Goal: Browse casually: Explore the website without a specific task or goal

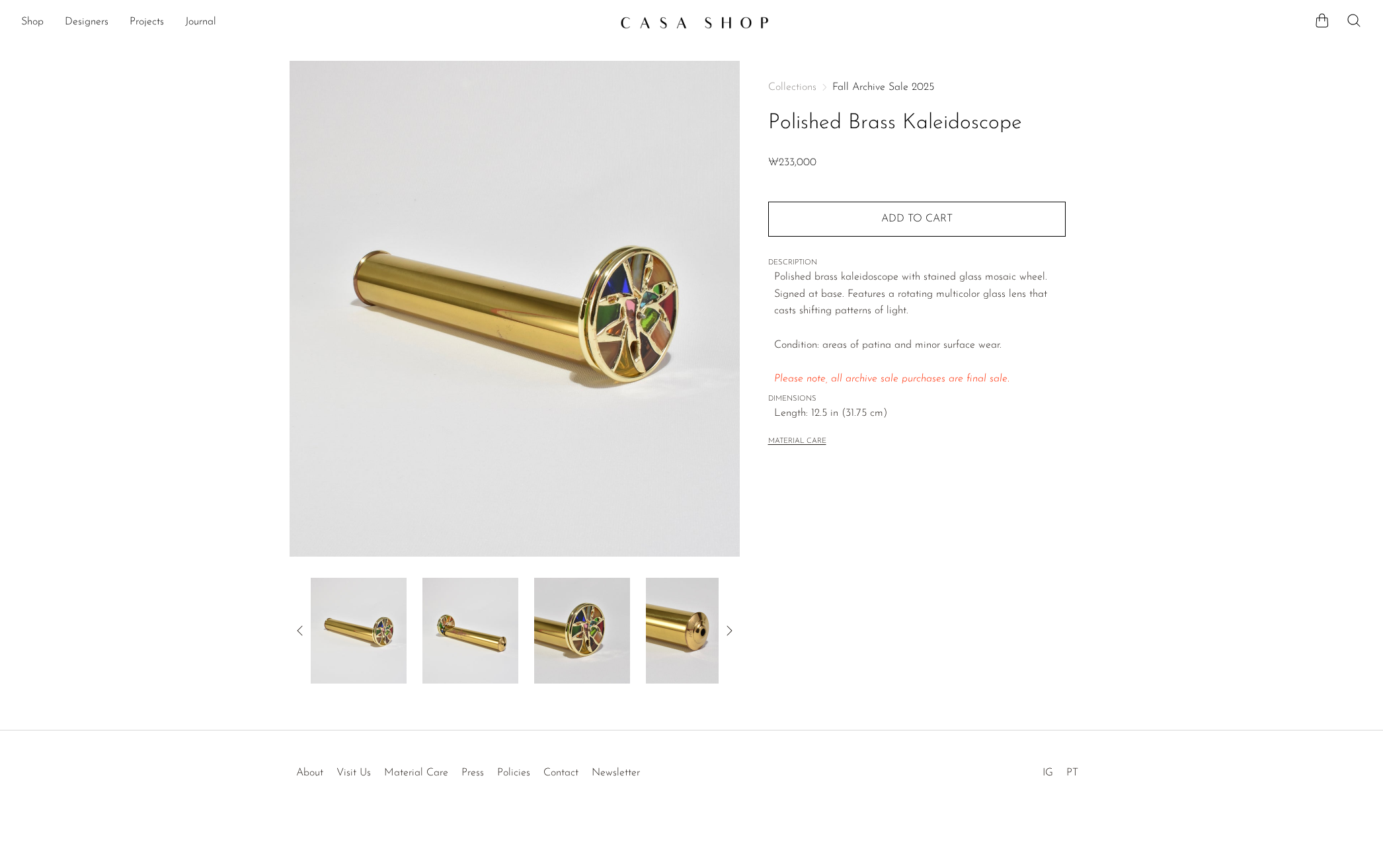
click at [482, 640] on img at bounding box center [471, 630] width 96 height 106
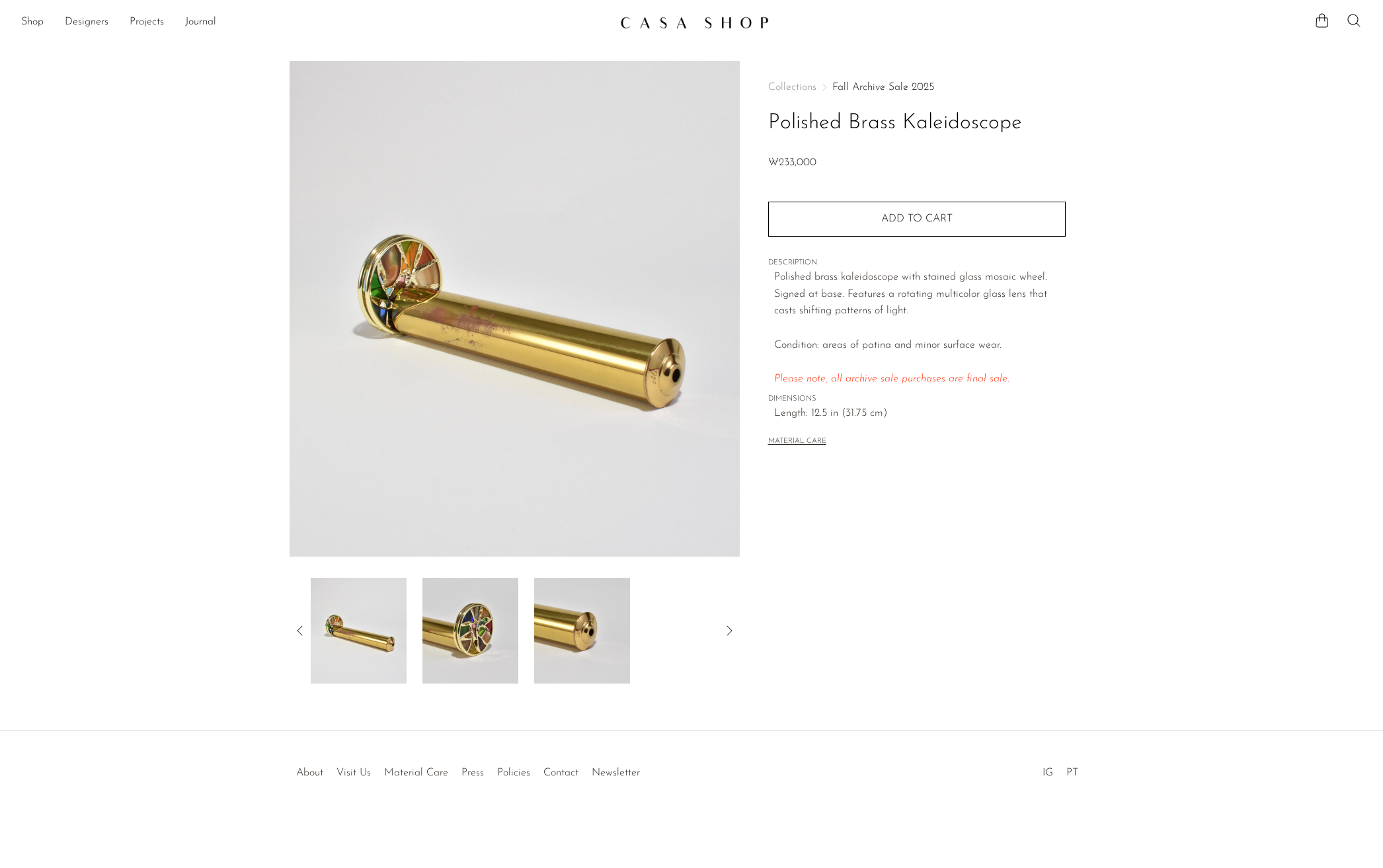
click at [492, 636] on img at bounding box center [471, 630] width 96 height 106
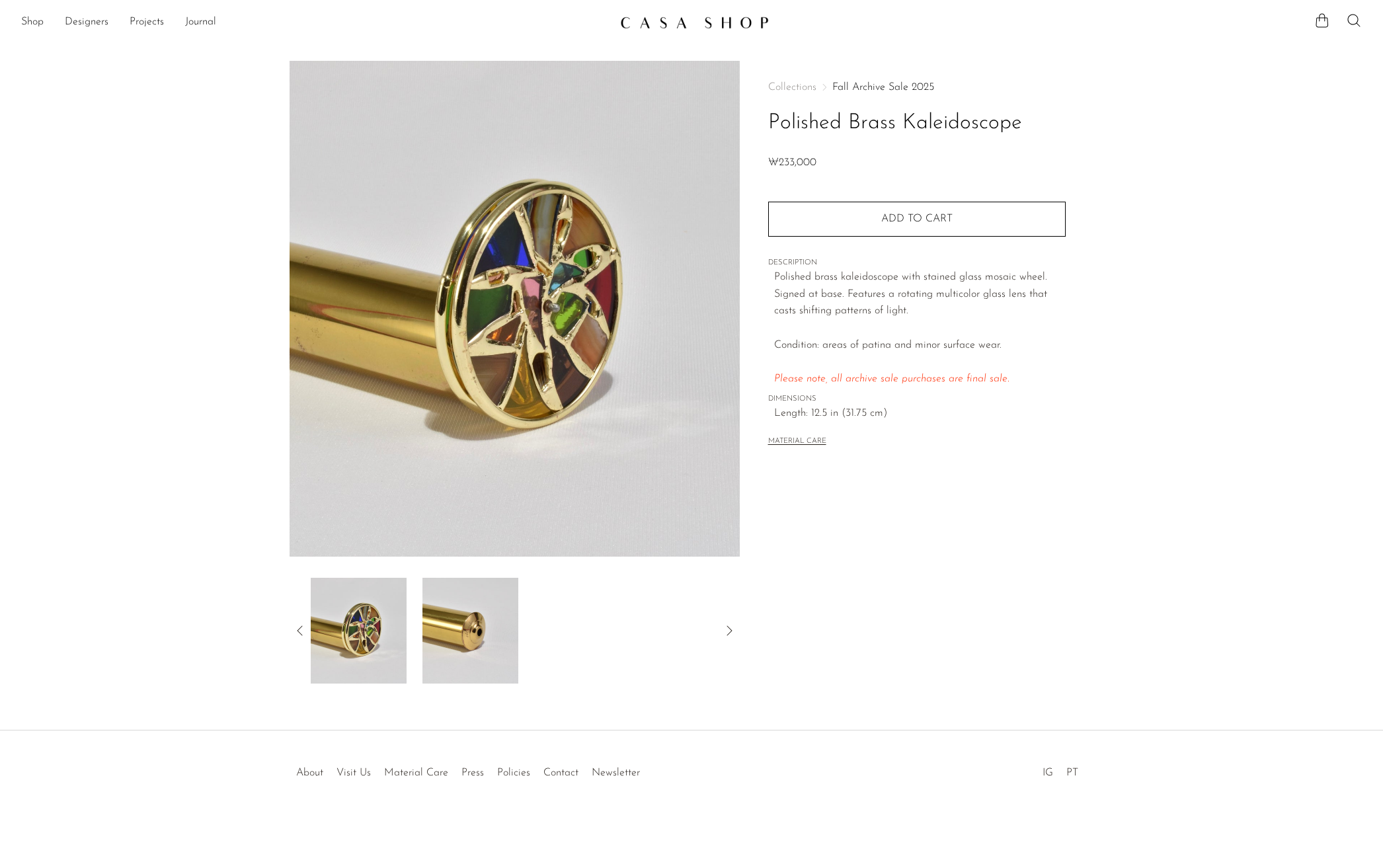
click at [465, 633] on img at bounding box center [471, 630] width 96 height 106
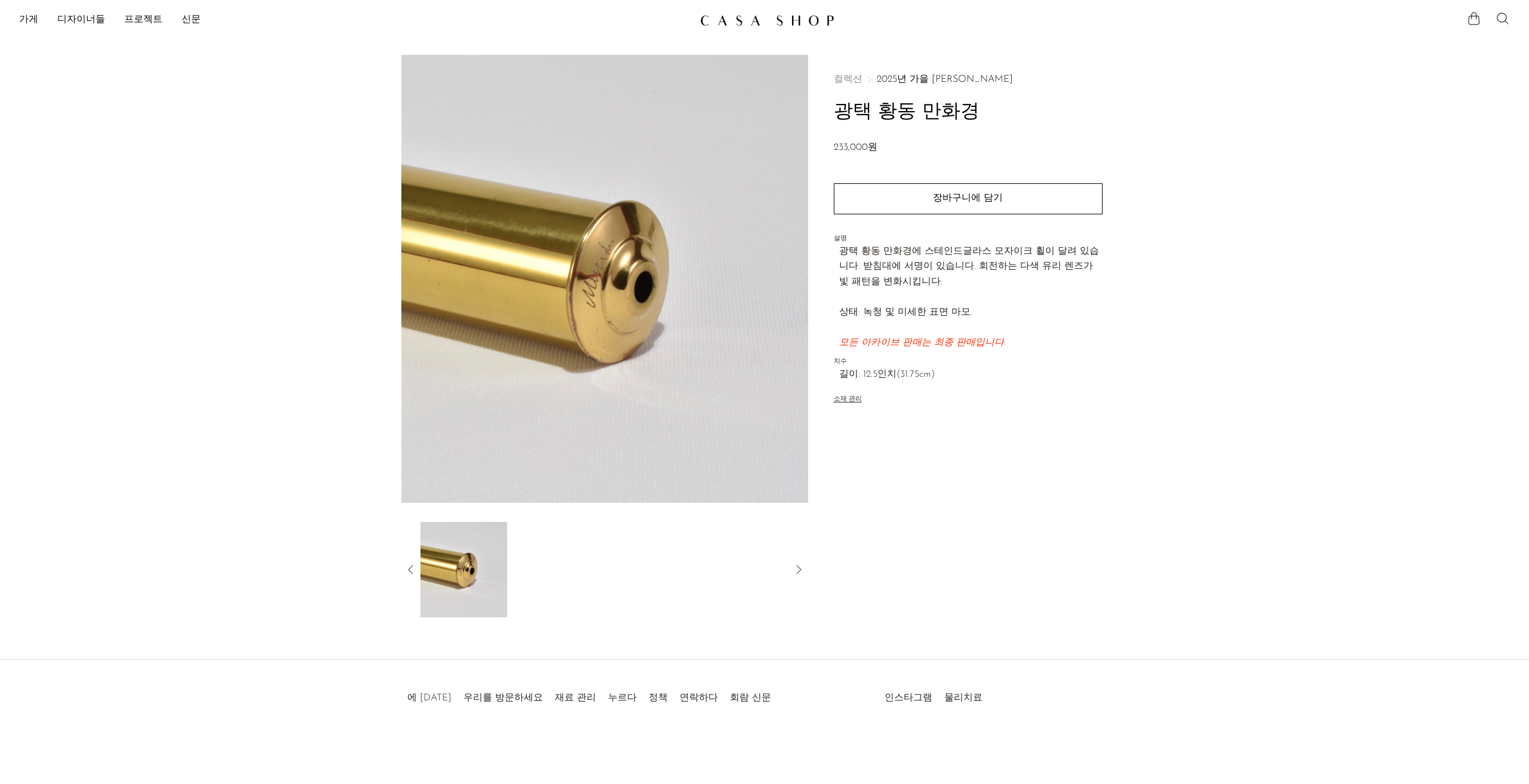
click at [1229, 531] on section "광택 황동 만화경 233,000원" at bounding box center [764, 336] width 1529 height 562
click at [408, 569] on icon at bounding box center [410, 569] width 5 height 9
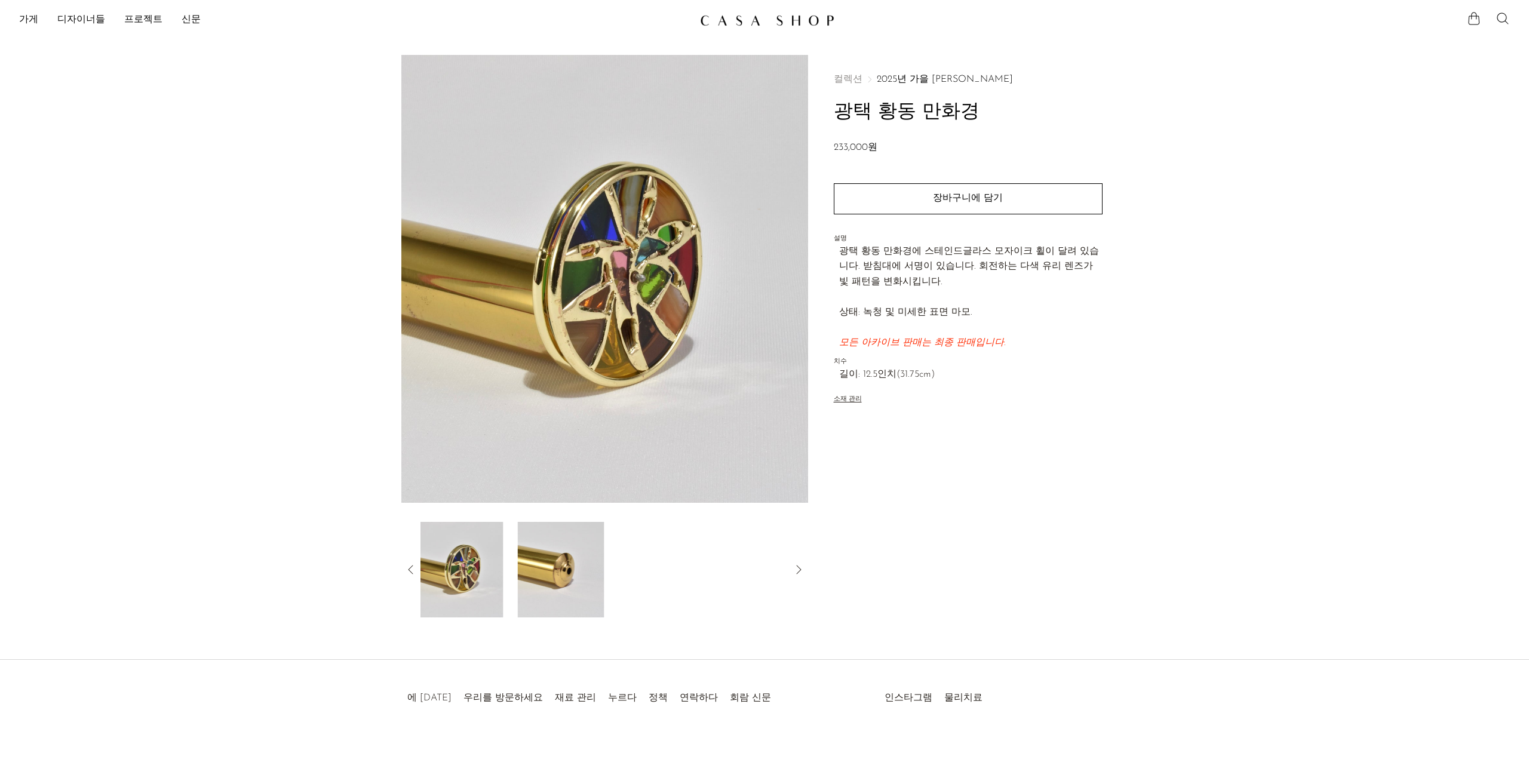
click at [408, 569] on icon at bounding box center [410, 569] width 5 height 9
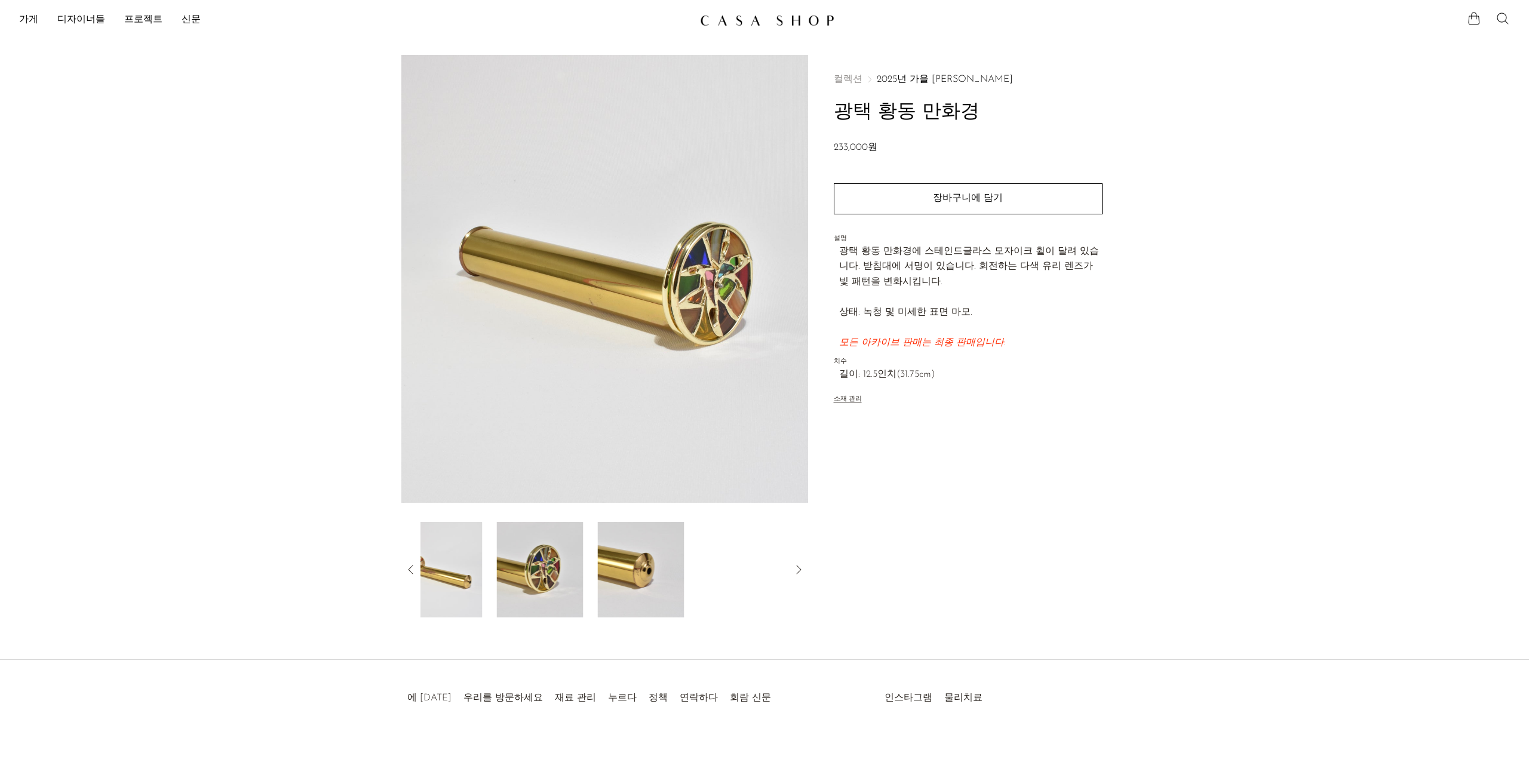
click at [408, 569] on icon at bounding box center [410, 569] width 5 height 9
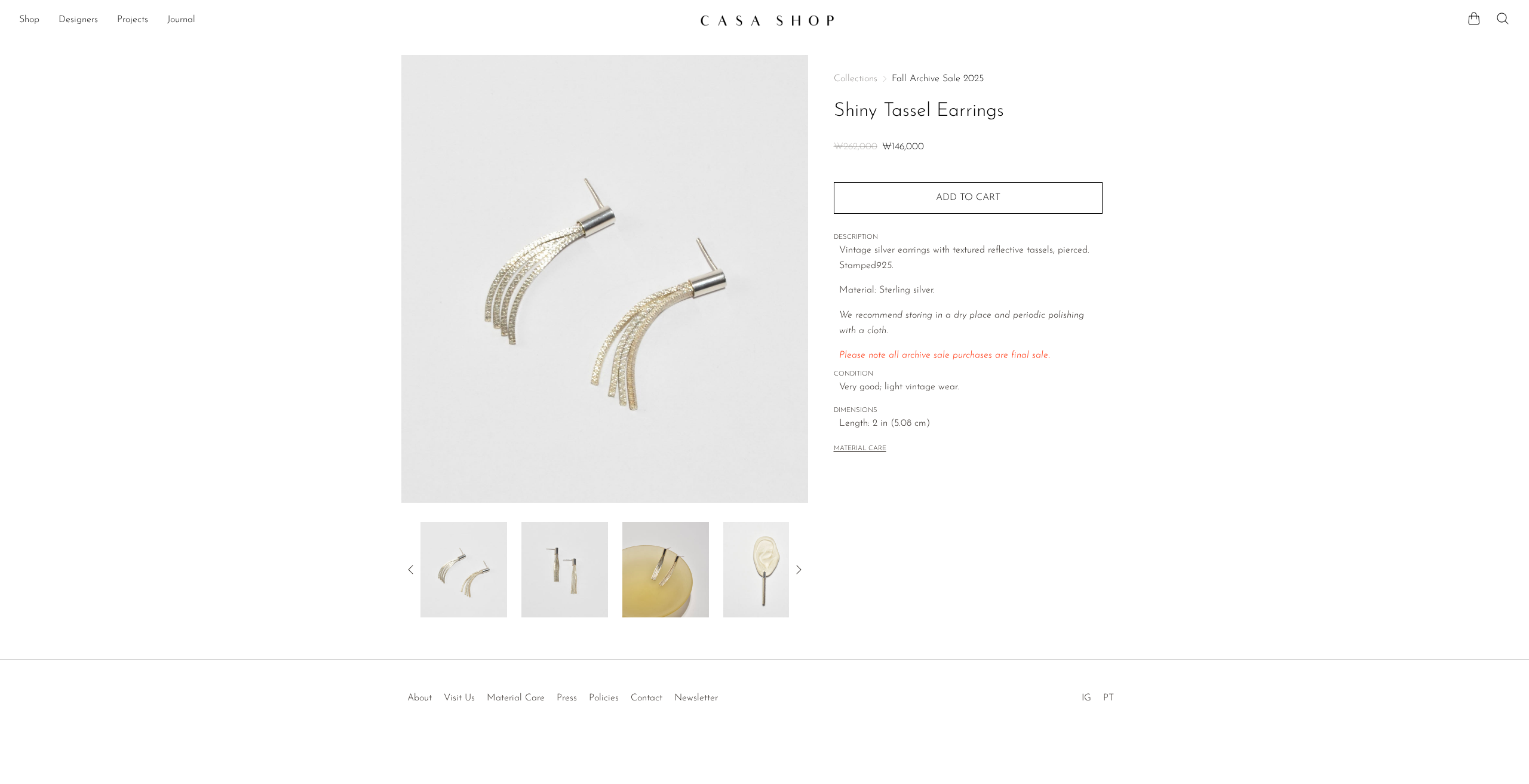
click at [572, 582] on img at bounding box center [564, 569] width 87 height 96
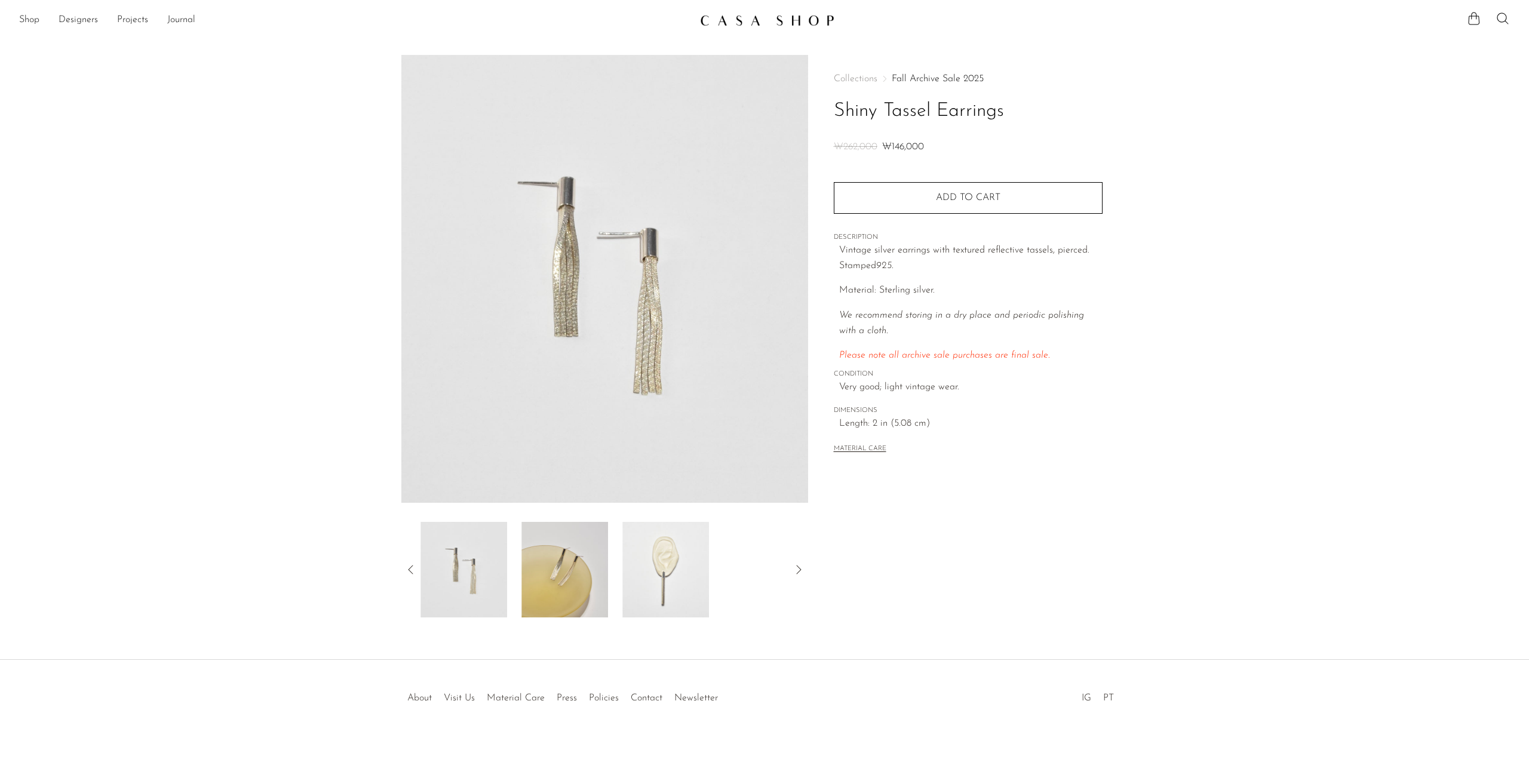
click at [563, 582] on img at bounding box center [564, 569] width 87 height 96
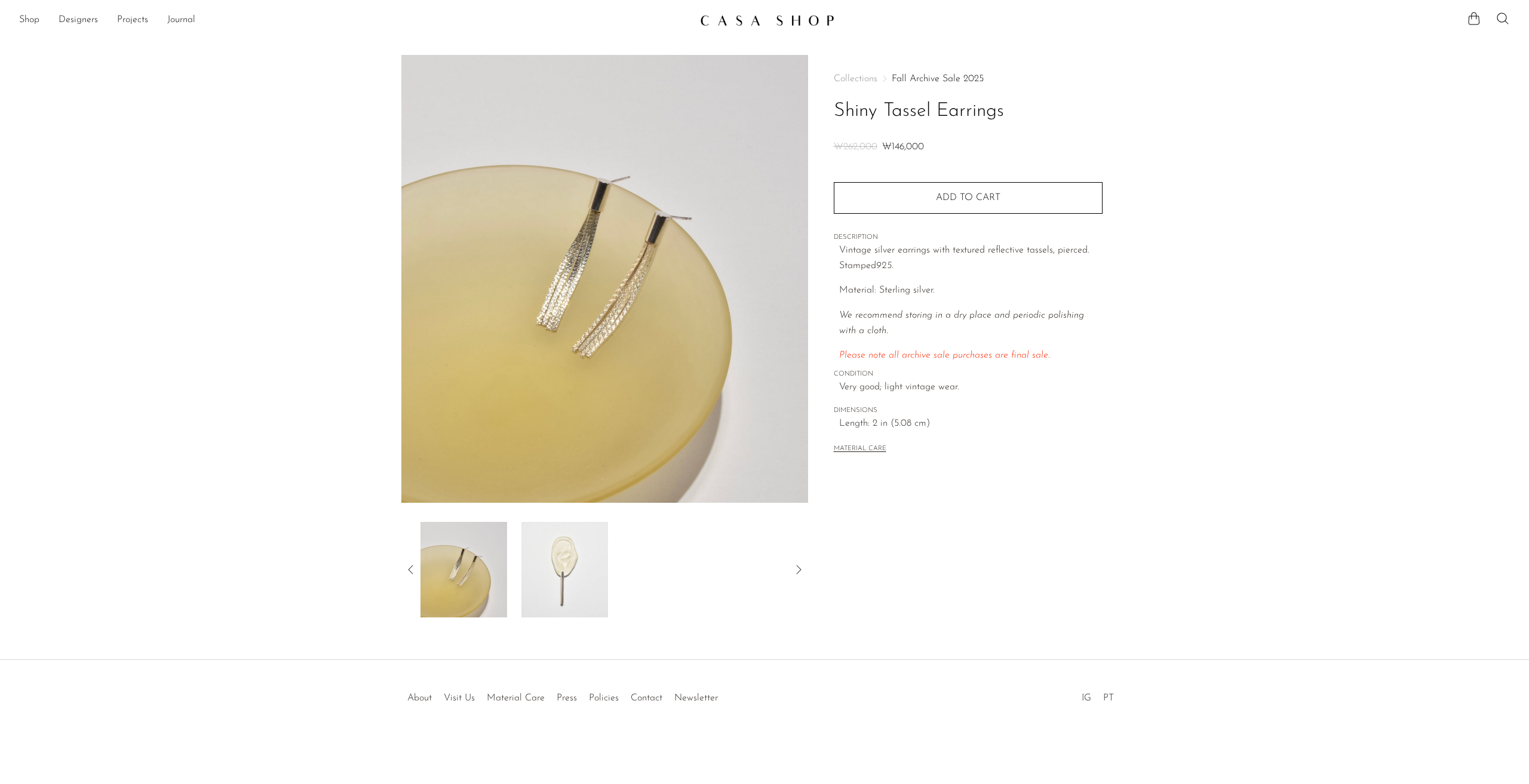
click at [546, 576] on img at bounding box center [564, 569] width 87 height 96
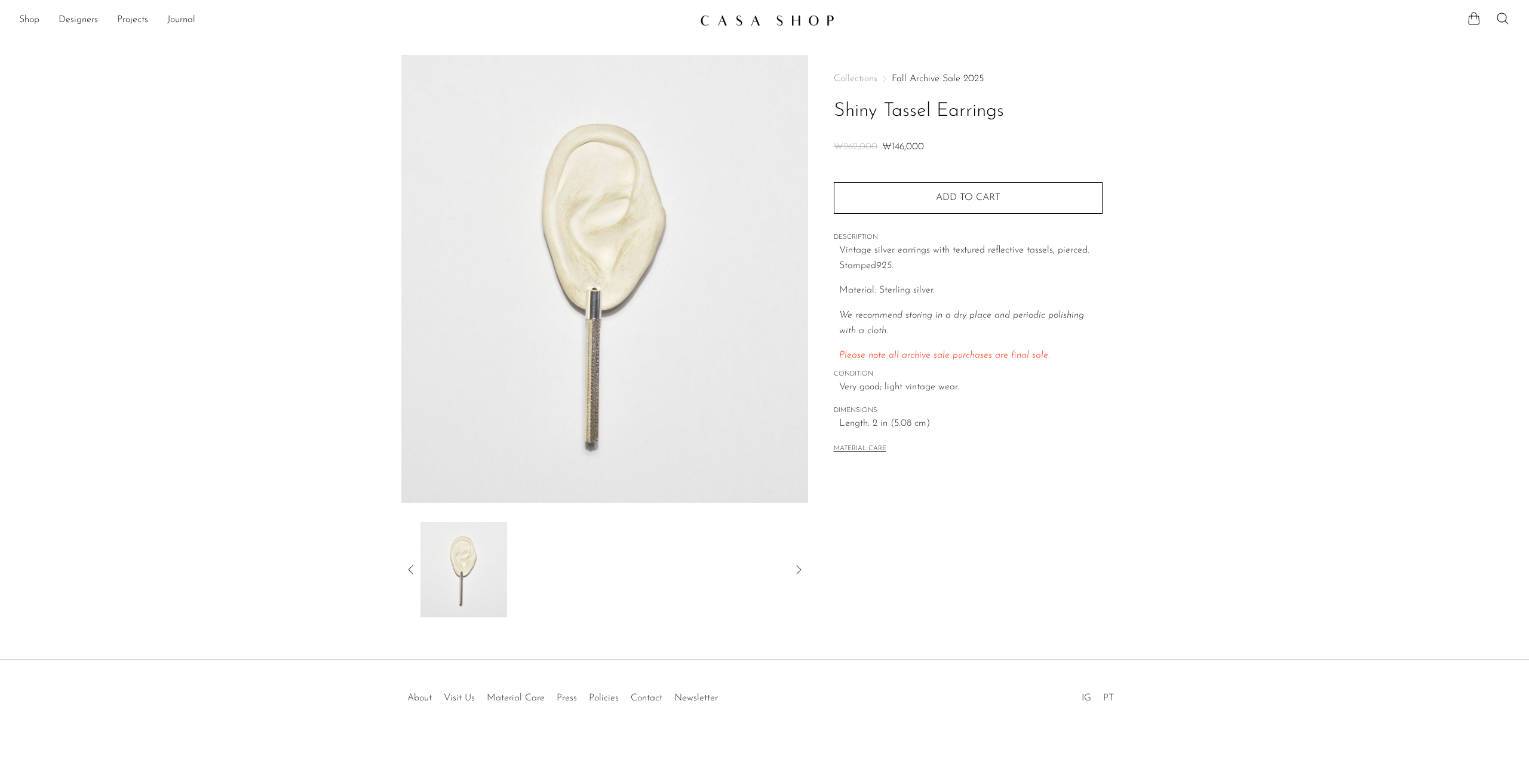
click at [403, 571] on div at bounding box center [604, 569] width 406 height 96
click at [869, 448] on button "MATERIAL CARE" at bounding box center [860, 449] width 52 height 9
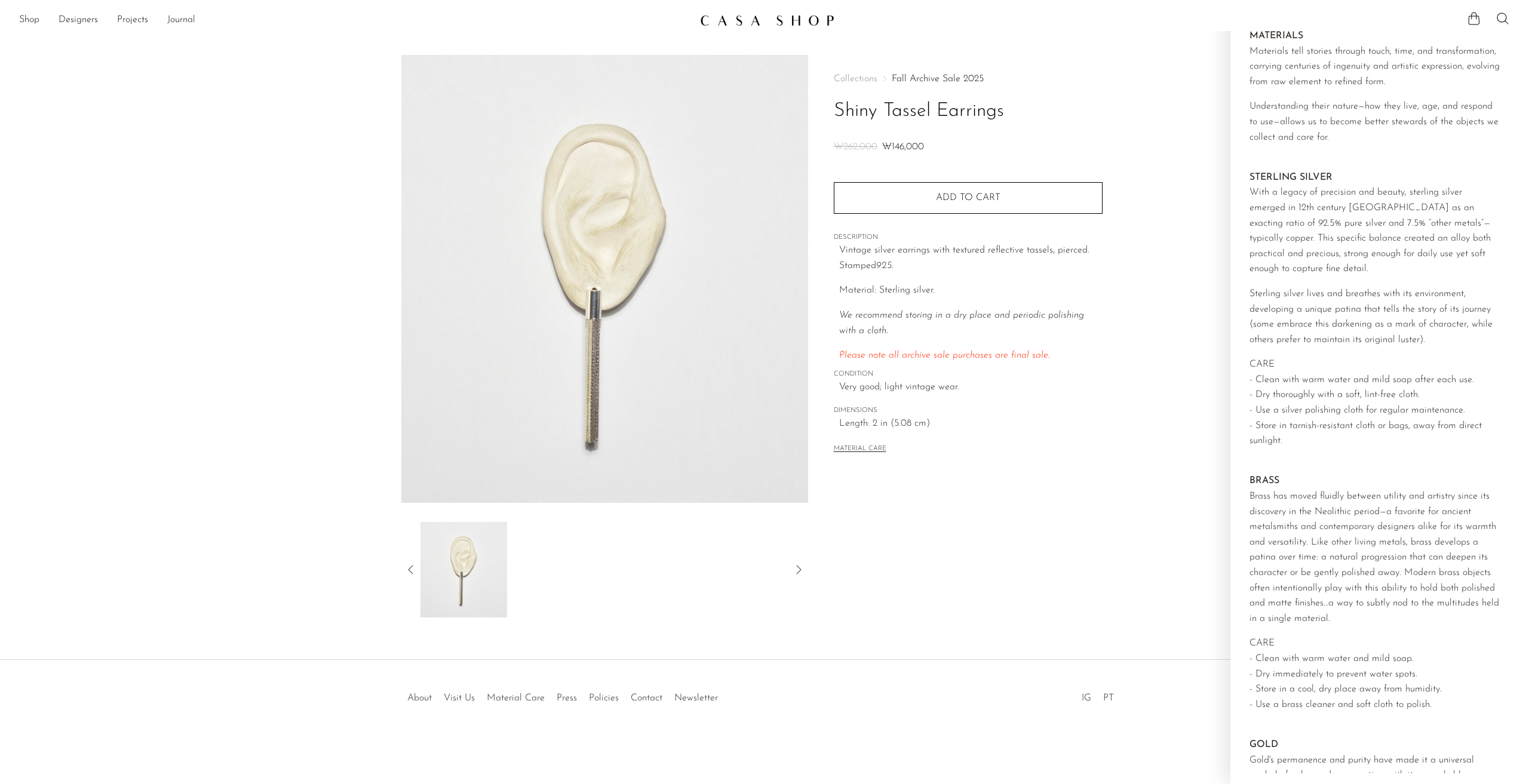
drag, startPoint x: 1121, startPoint y: 386, endPoint x: 1106, endPoint y: 399, distance: 19.8
click at [1120, 386] on div "Collections Fall Archive Sale 2025 Shiny Tassel Earrings ₩262,000 ₩146,000 Quan…" at bounding box center [967, 336] width 320 height 562
click at [1077, 436] on div "MATERIAL CARE" at bounding box center [968, 443] width 269 height 24
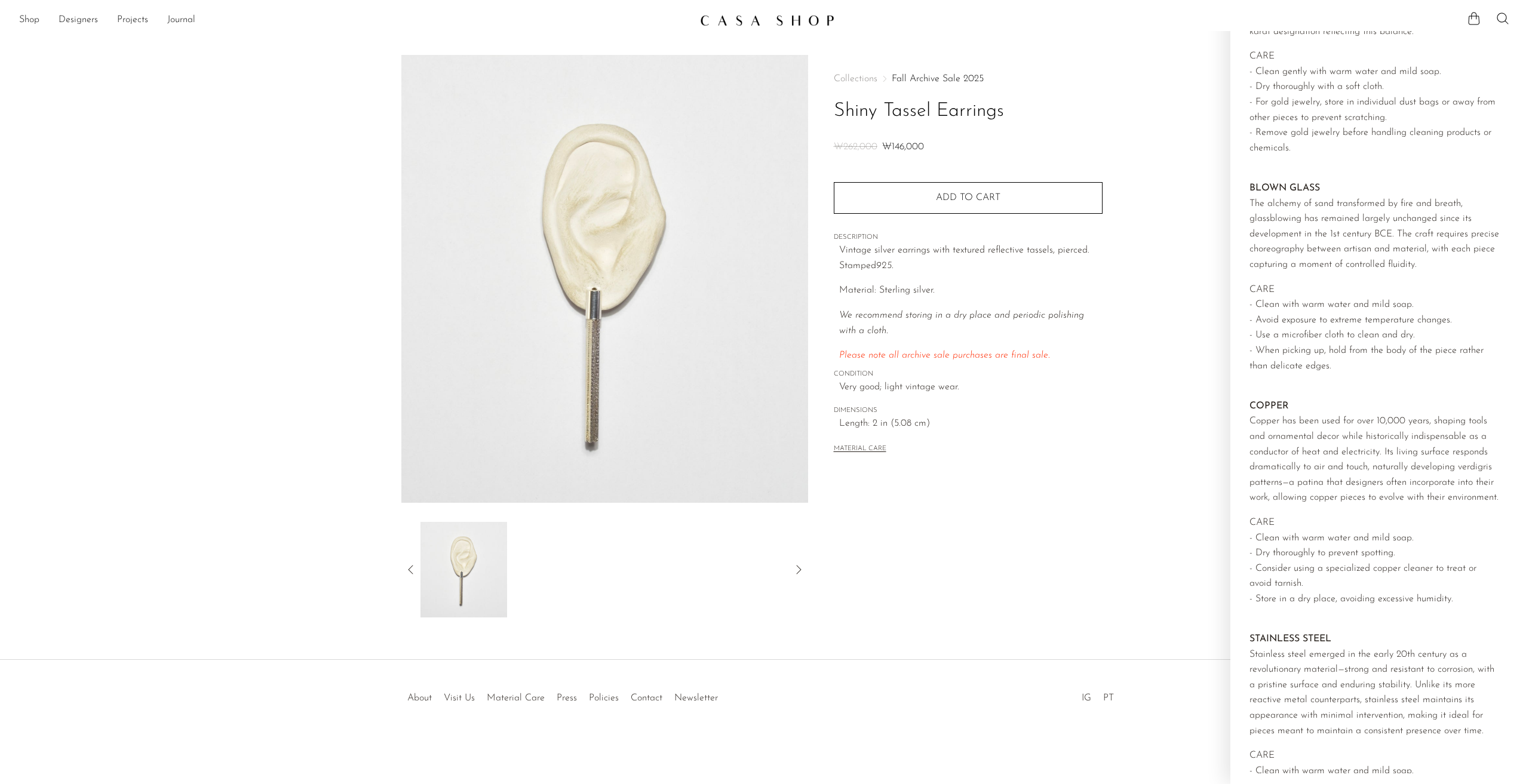
scroll to position [896, 0]
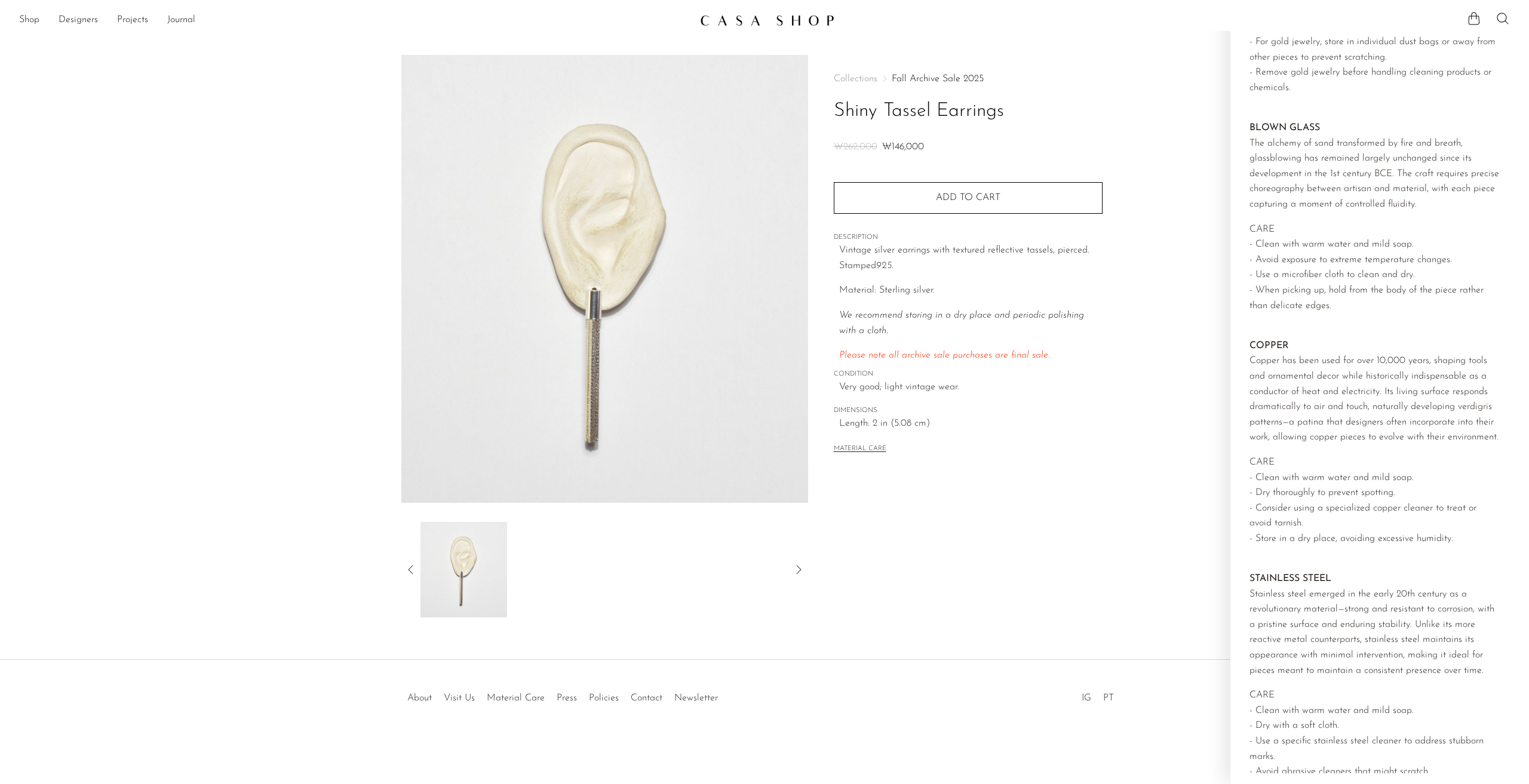
click at [273, 332] on section "Shiny Tassel Earrings ₩262,000 ₩146,000" at bounding box center [764, 336] width 1529 height 562
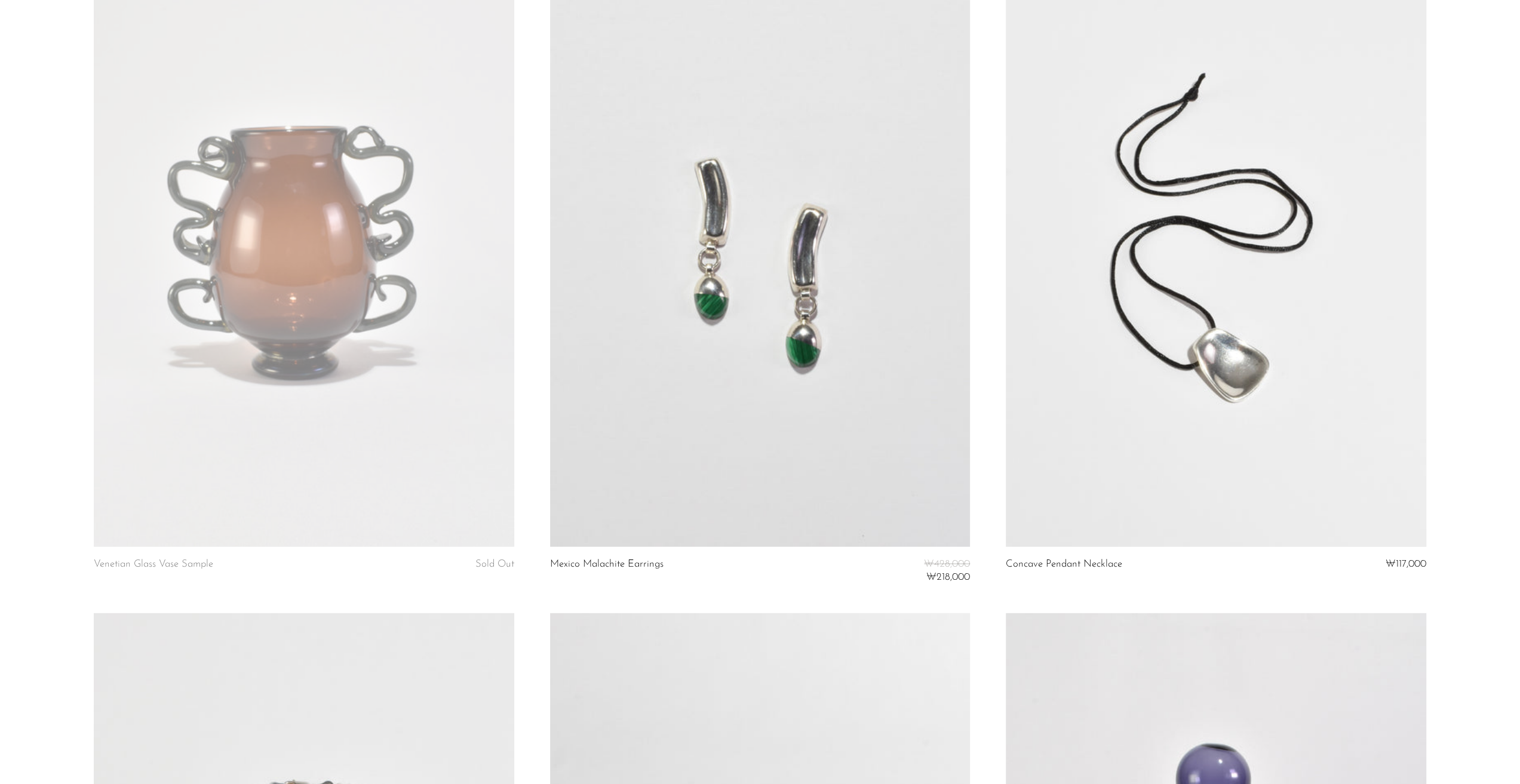
scroll to position [2747, 0]
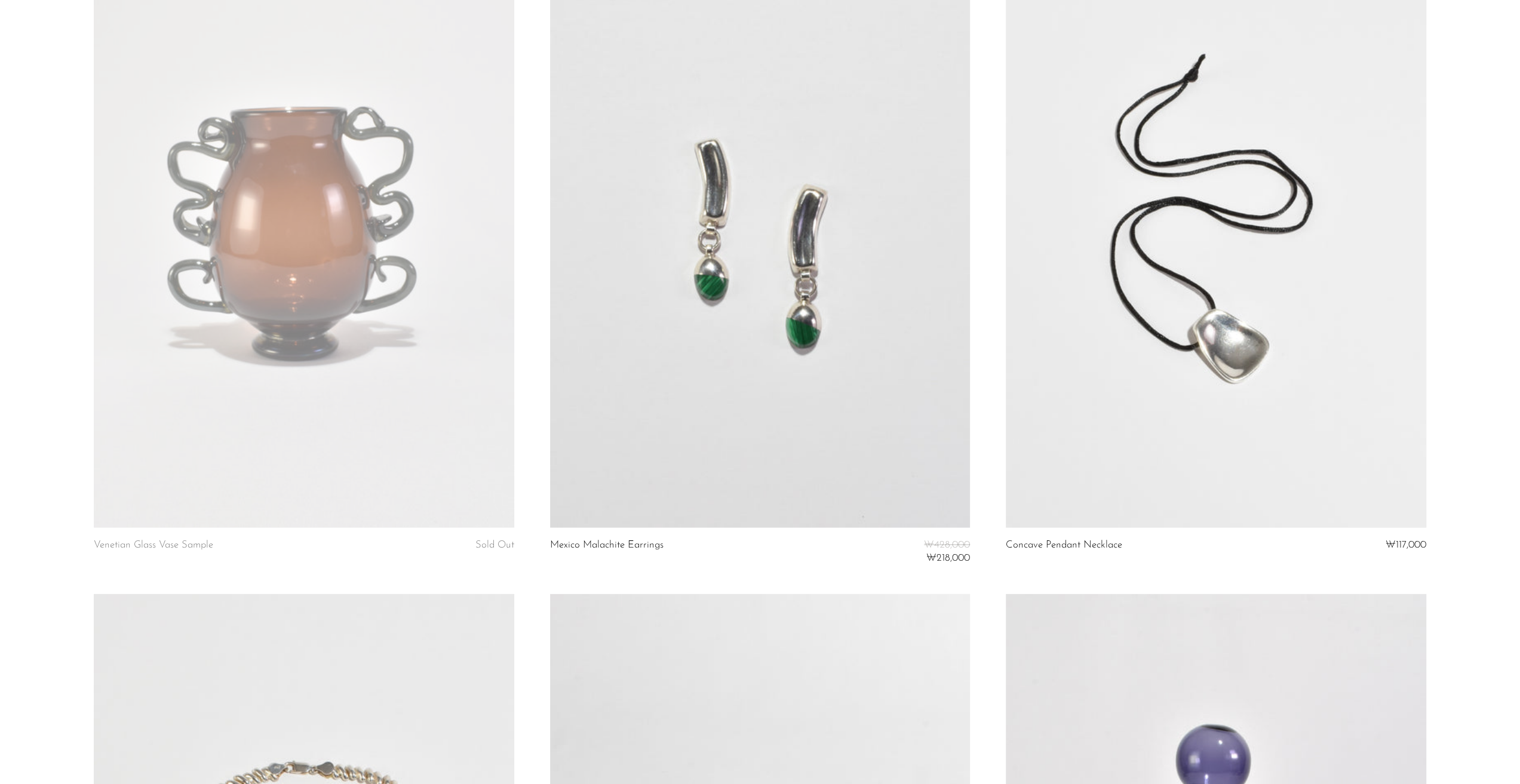
click at [1298, 332] on link at bounding box center [1216, 234] width 420 height 588
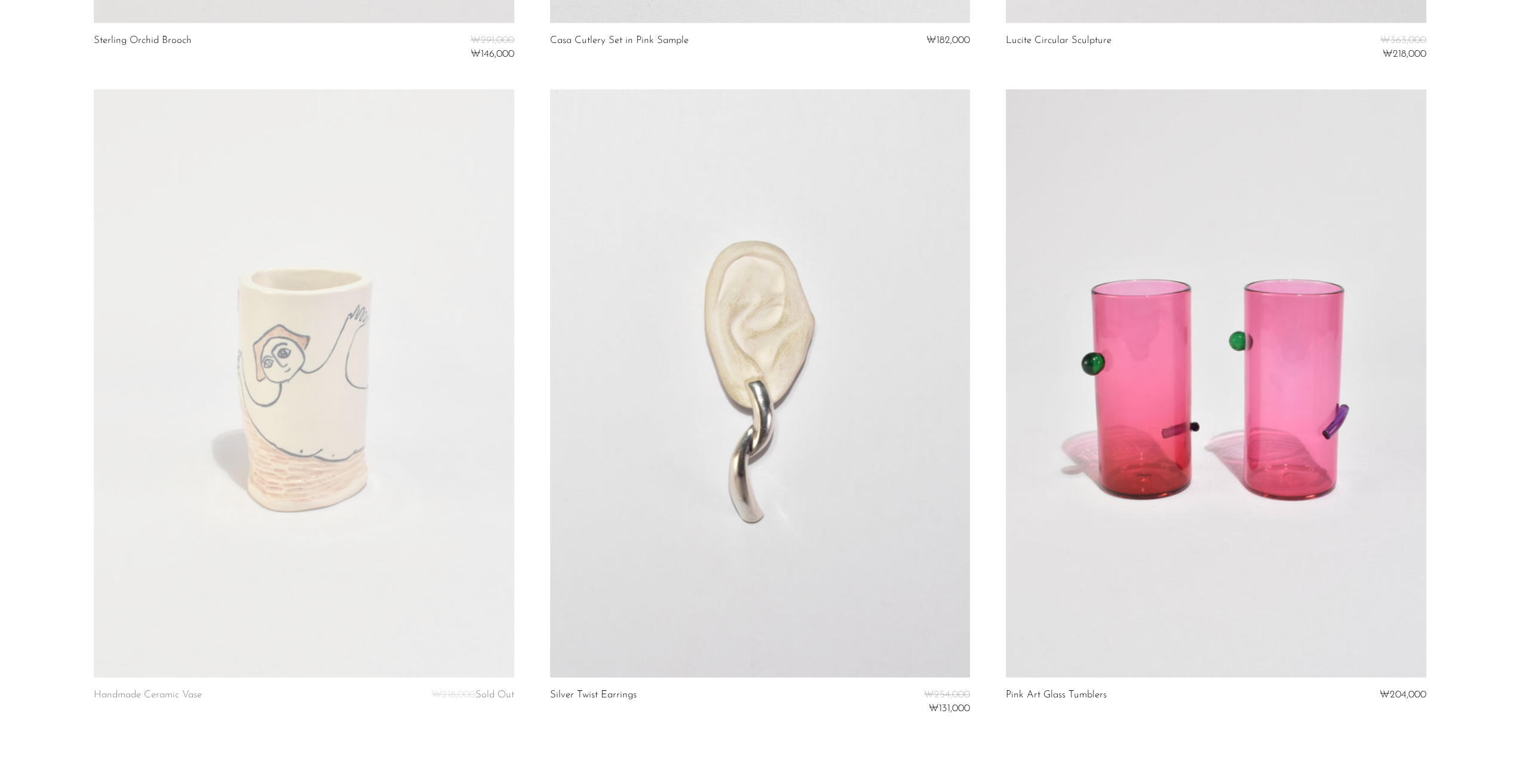
scroll to position [7387, 0]
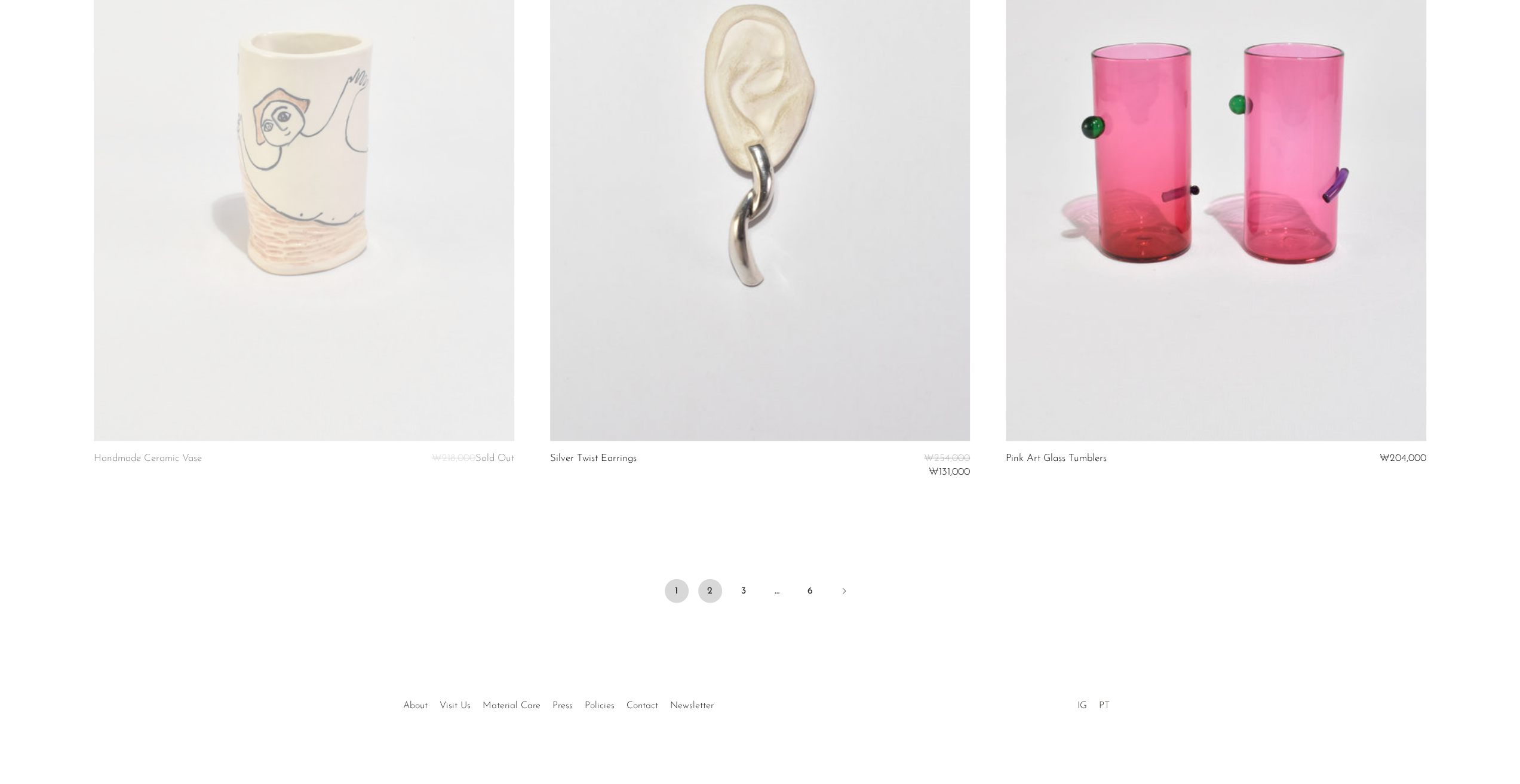
click at [712, 590] on link "2" at bounding box center [710, 591] width 24 height 24
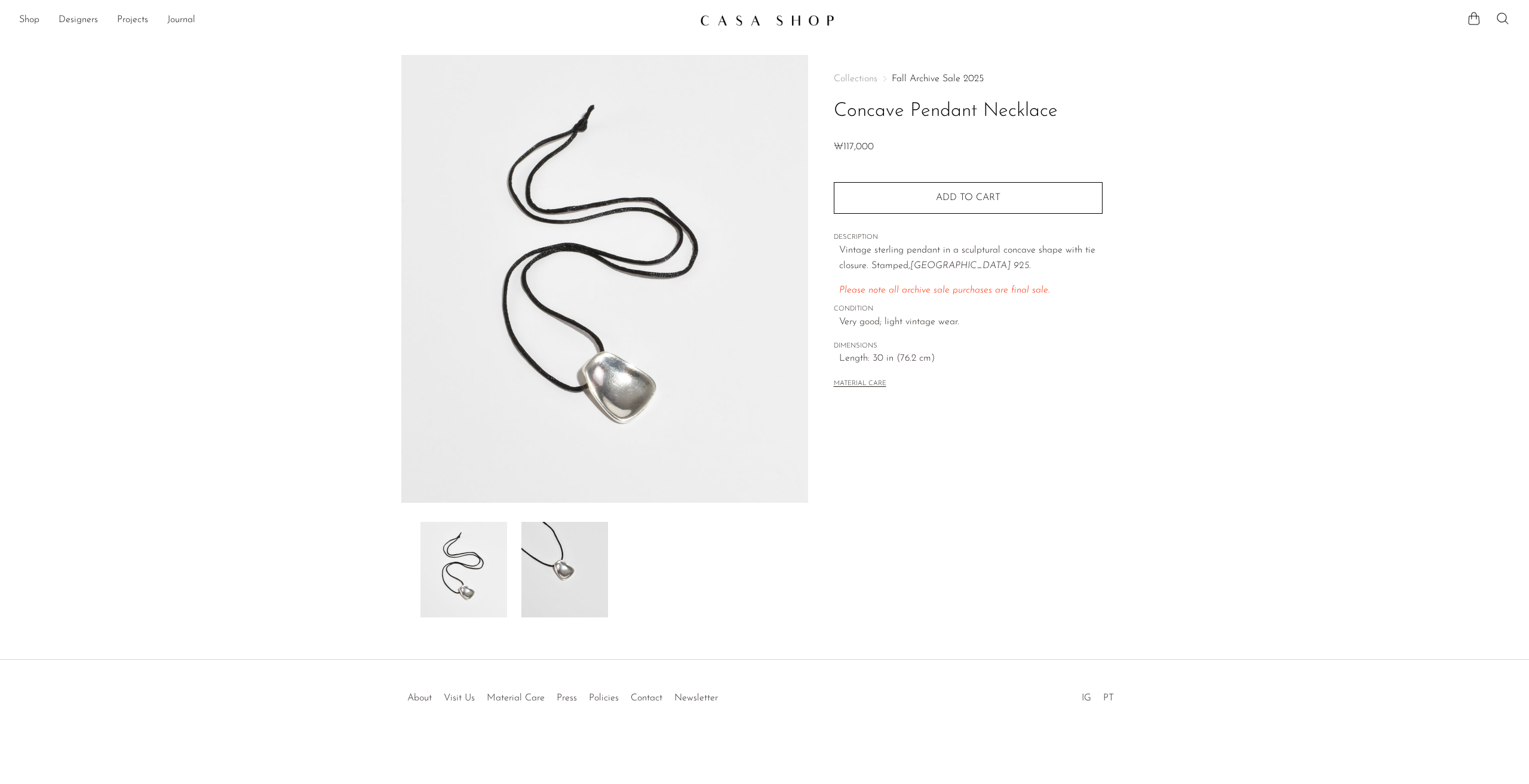
drag, startPoint x: 537, startPoint y: 560, endPoint x: 519, endPoint y: 564, distance: 18.4
click at [537, 561] on img at bounding box center [564, 569] width 87 height 96
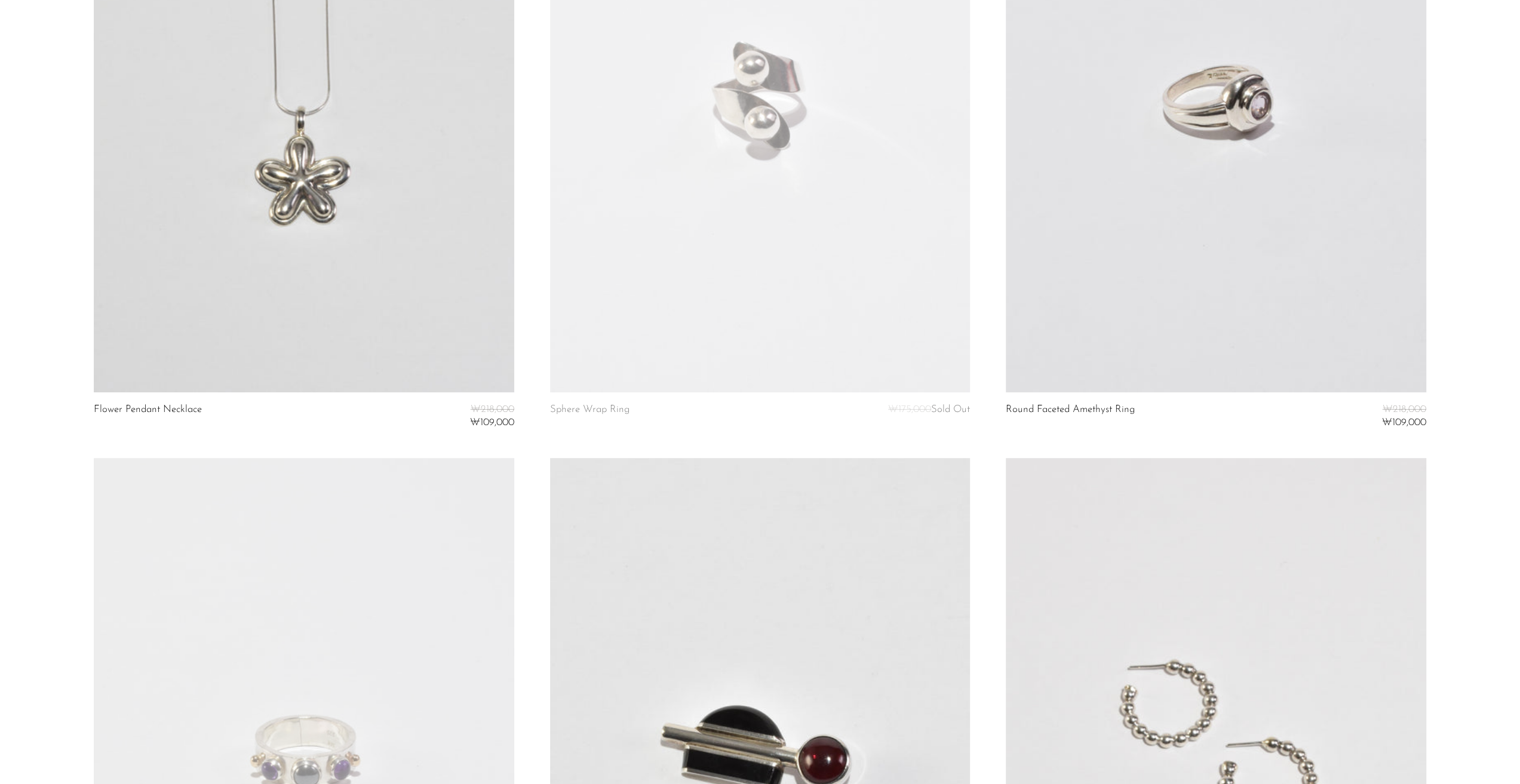
scroll to position [299, 0]
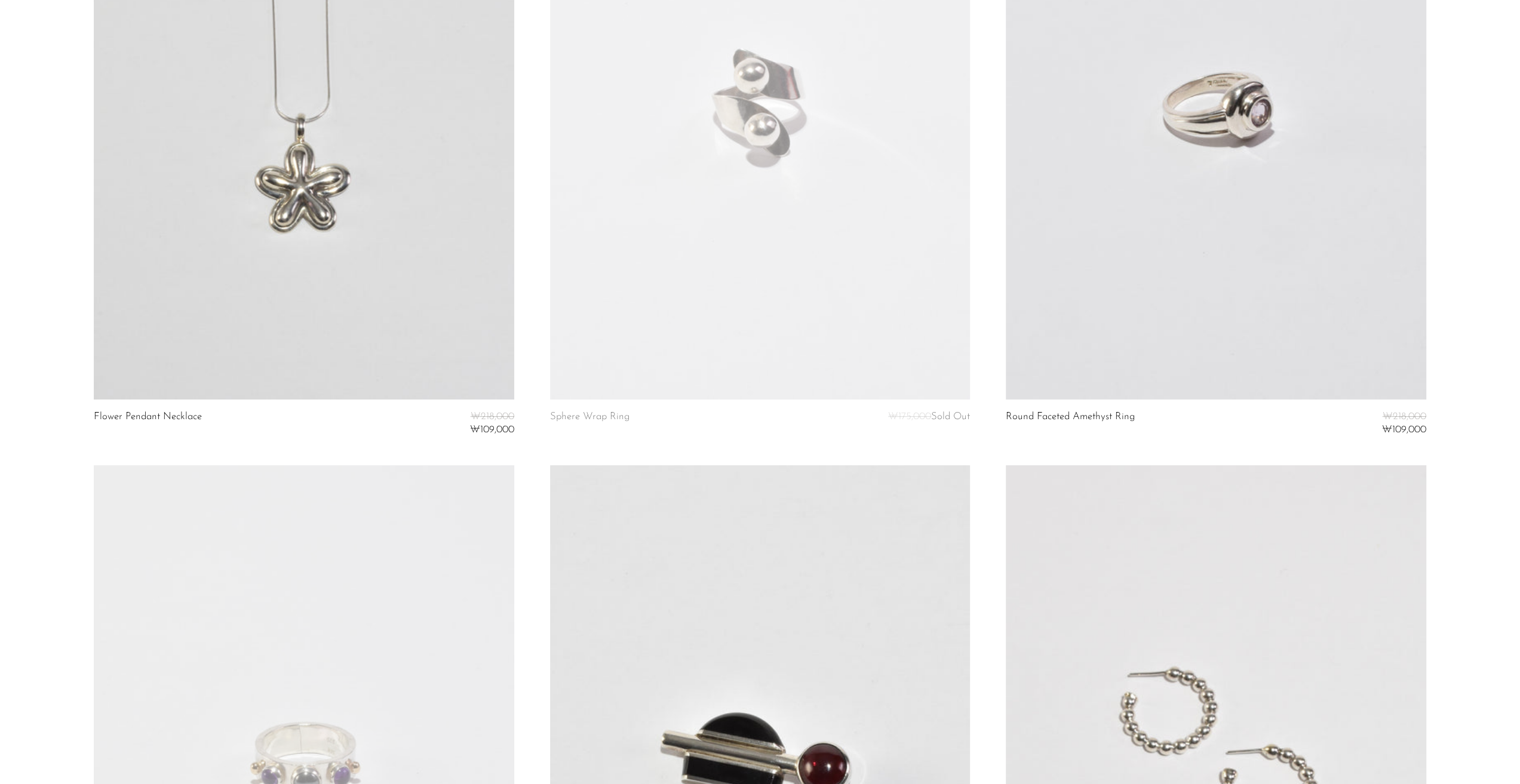
click at [1212, 178] on link at bounding box center [1216, 105] width 420 height 588
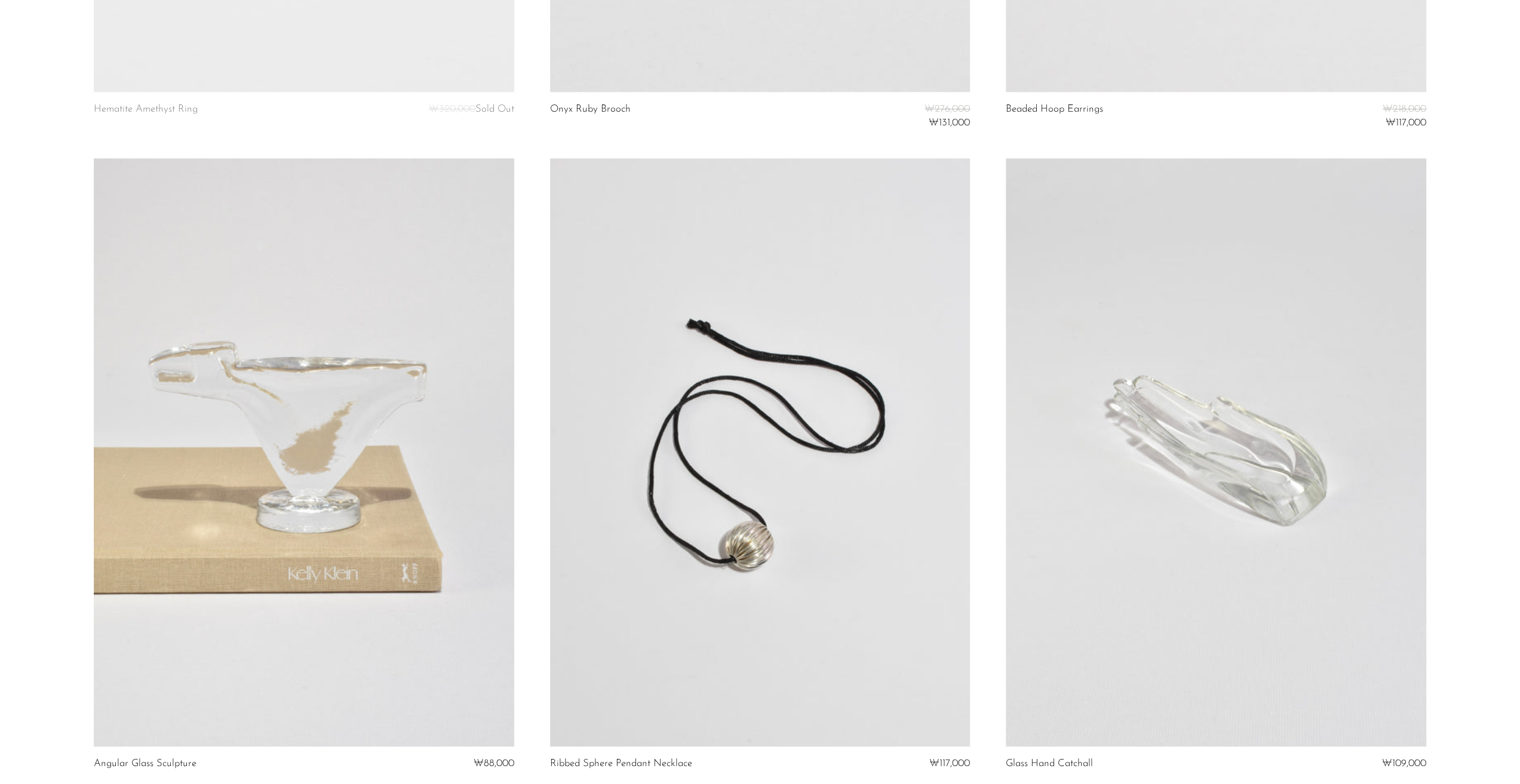
scroll to position [1374, 0]
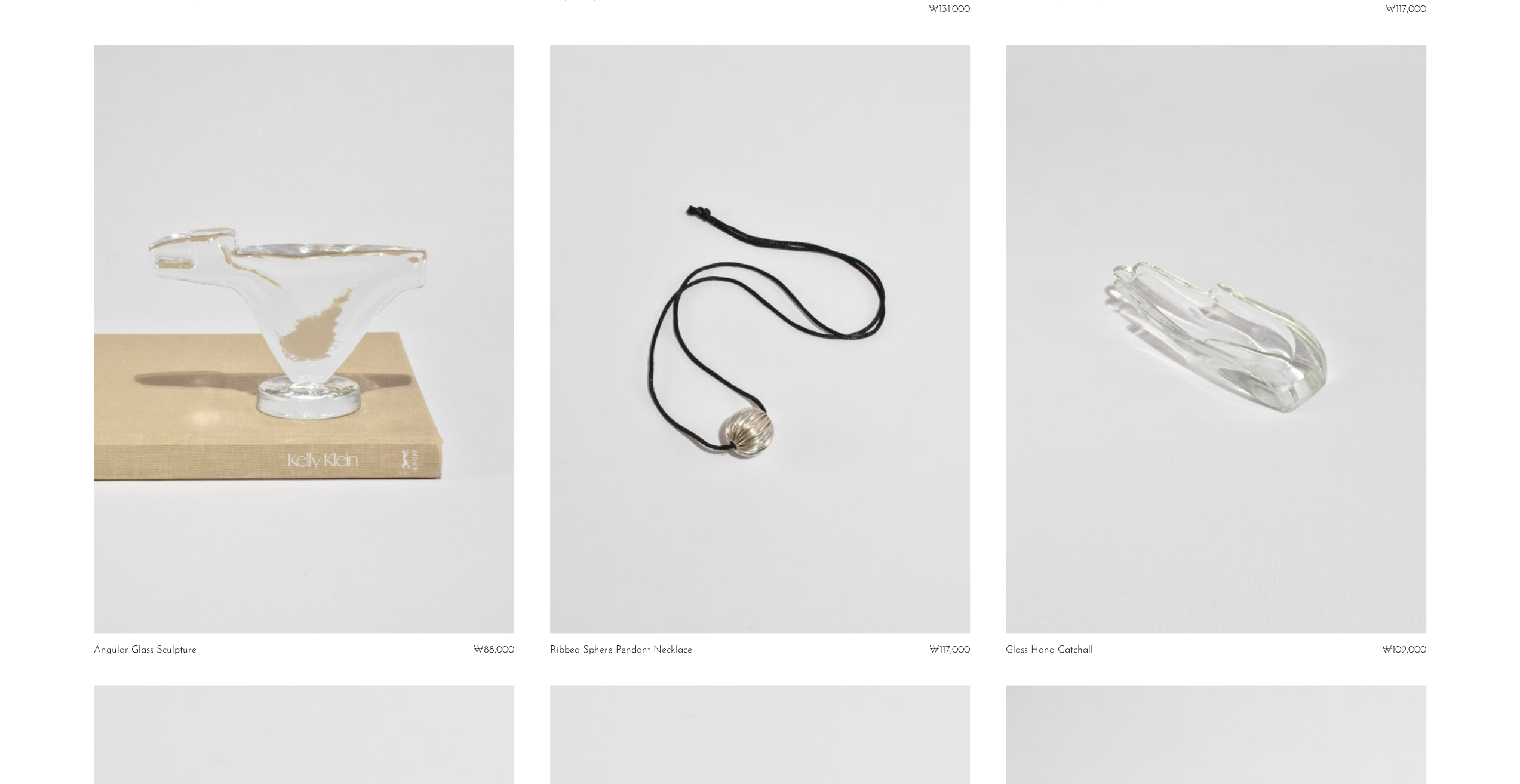
click at [1061, 357] on link at bounding box center [1216, 338] width 420 height 588
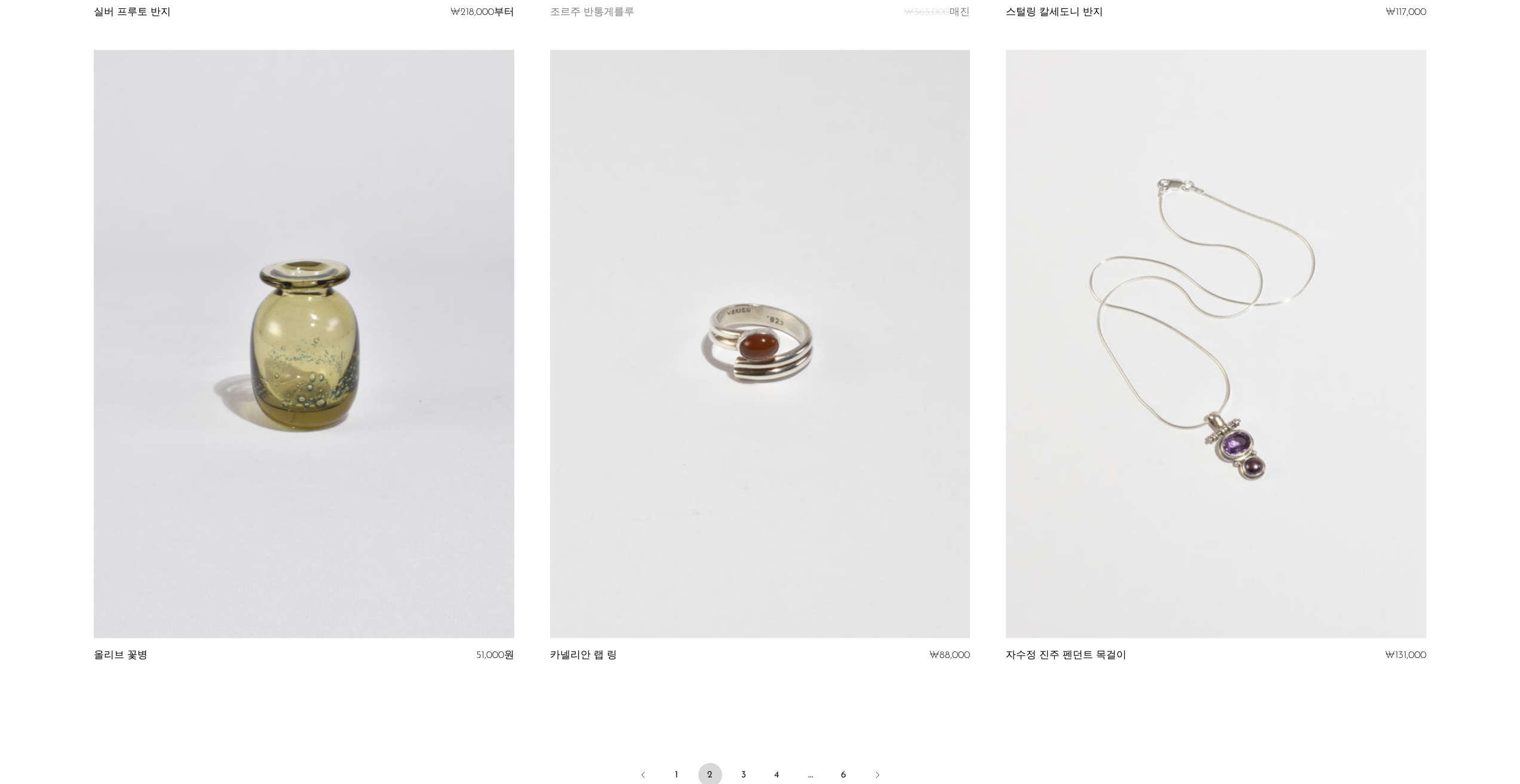
scroll to position [7278, 0]
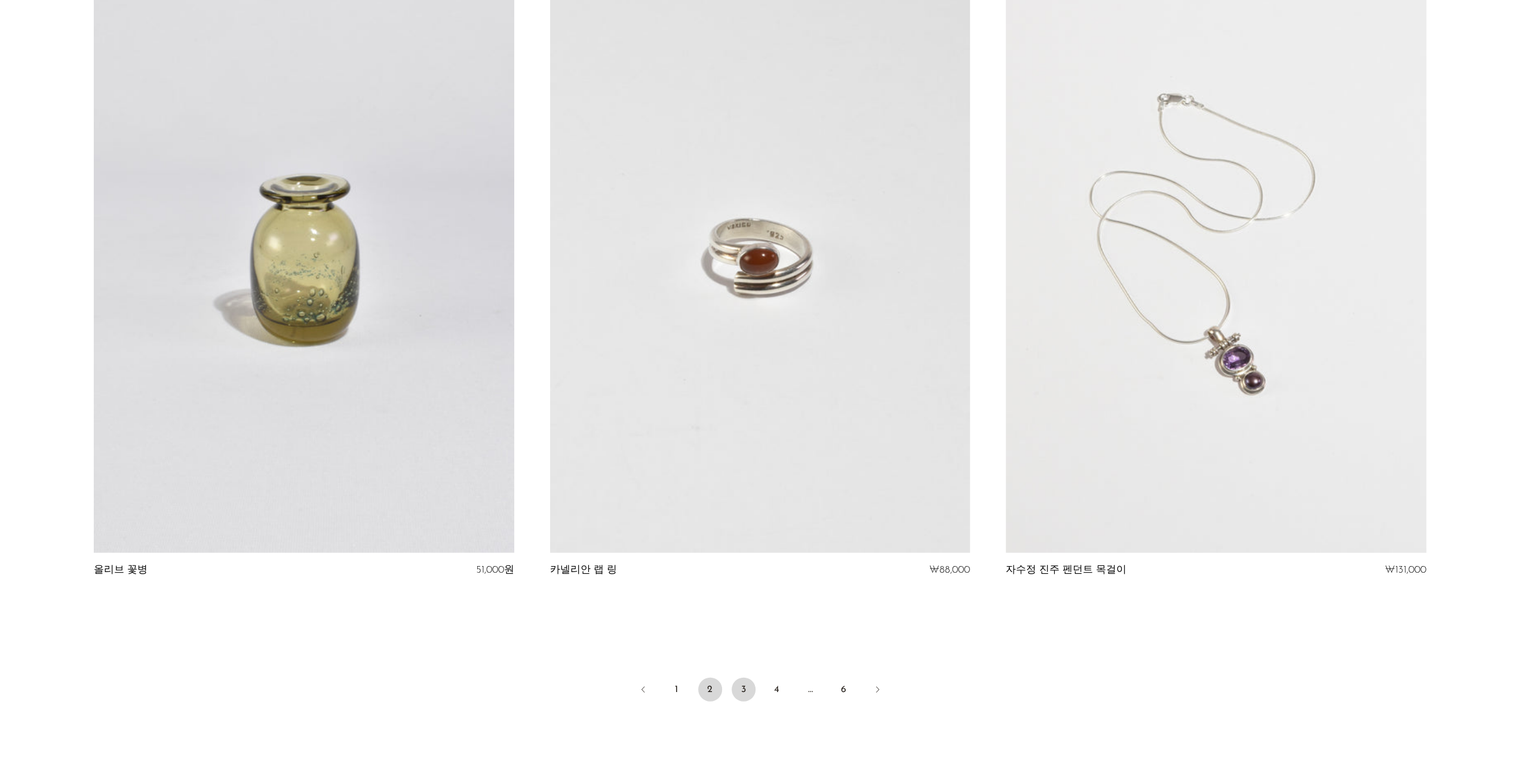
click at [742, 689] on font "3" at bounding box center [744, 690] width 5 height 10
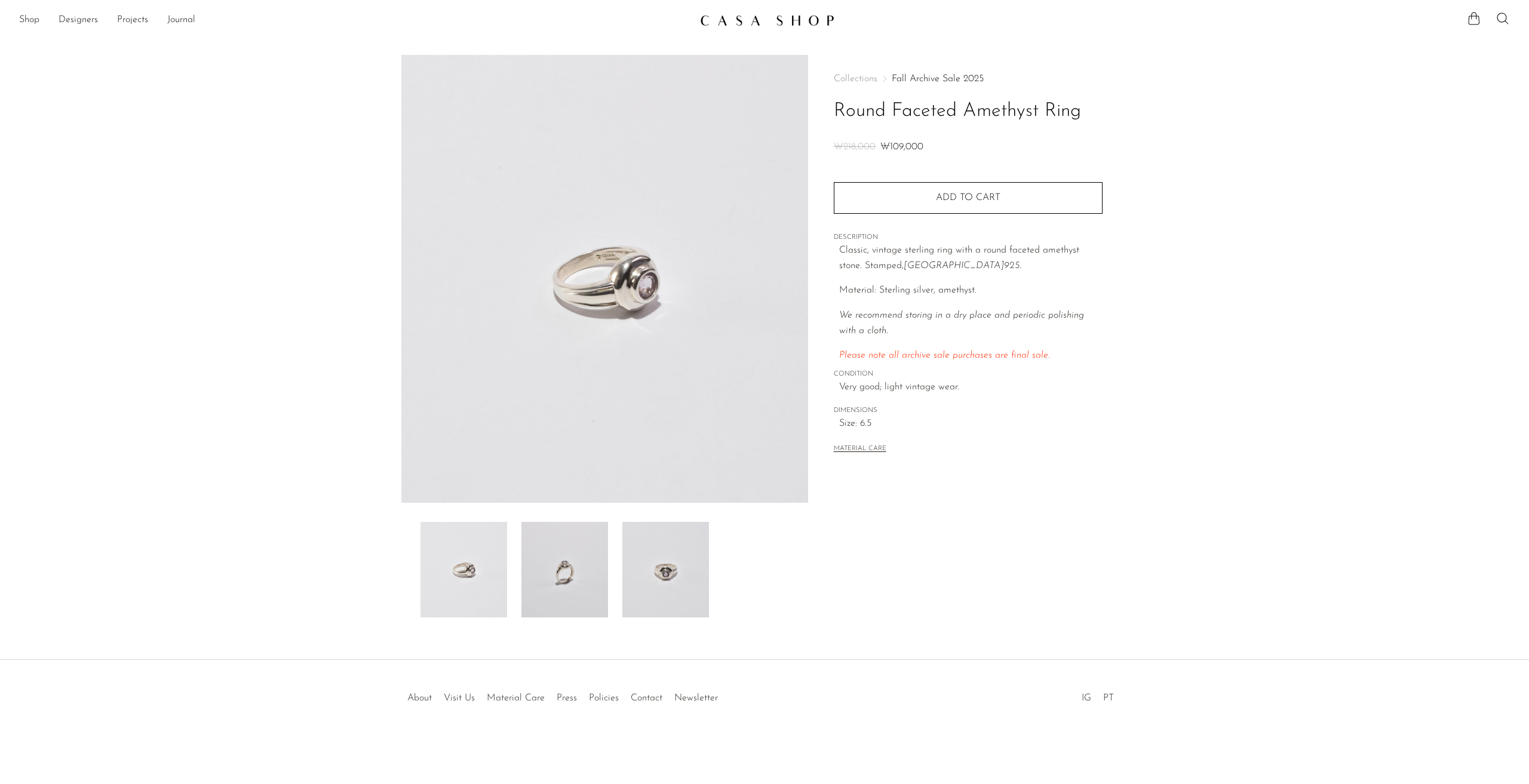
click at [658, 299] on img at bounding box center [604, 279] width 406 height 448
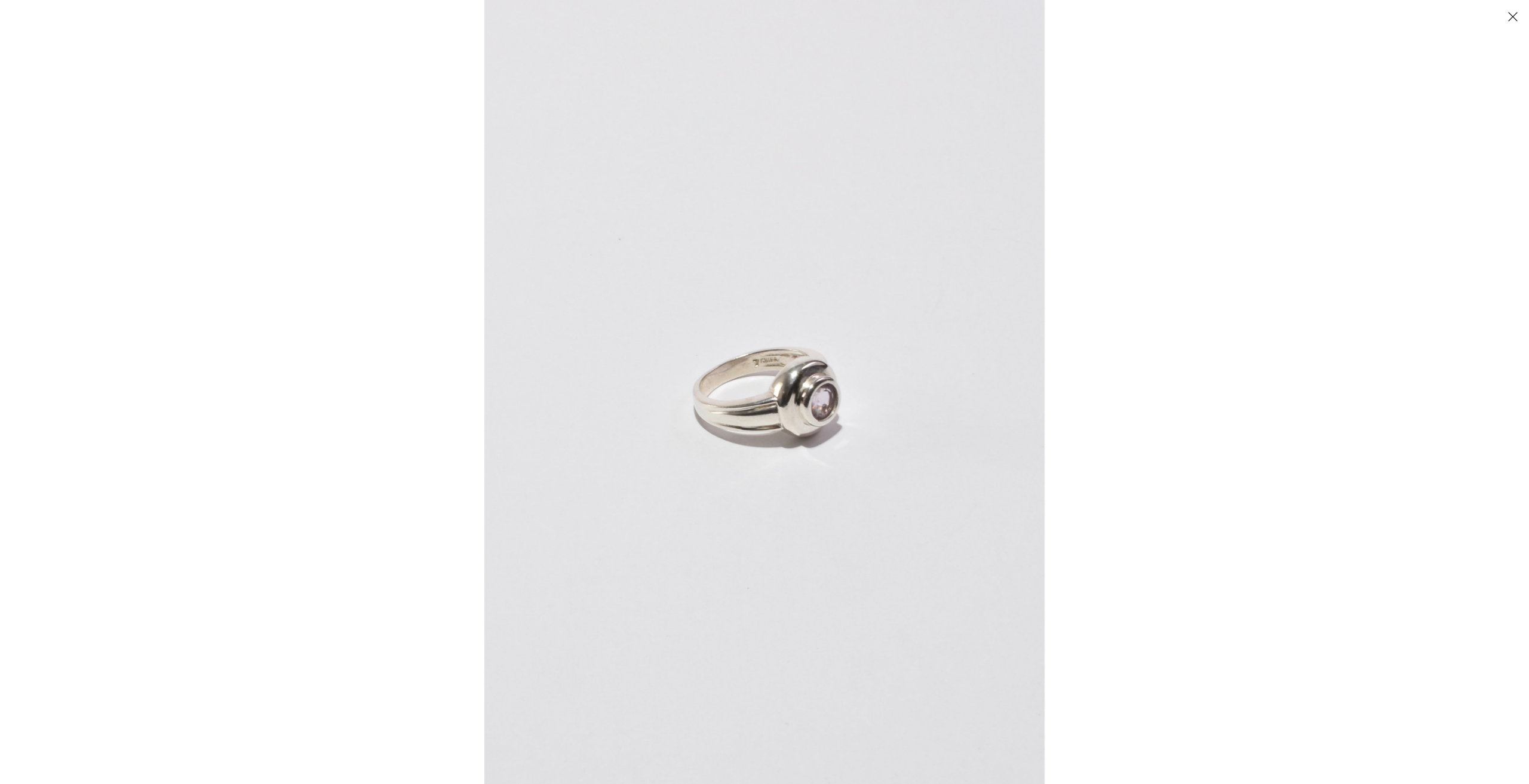
click at [823, 406] on img at bounding box center [764, 392] width 560 height 784
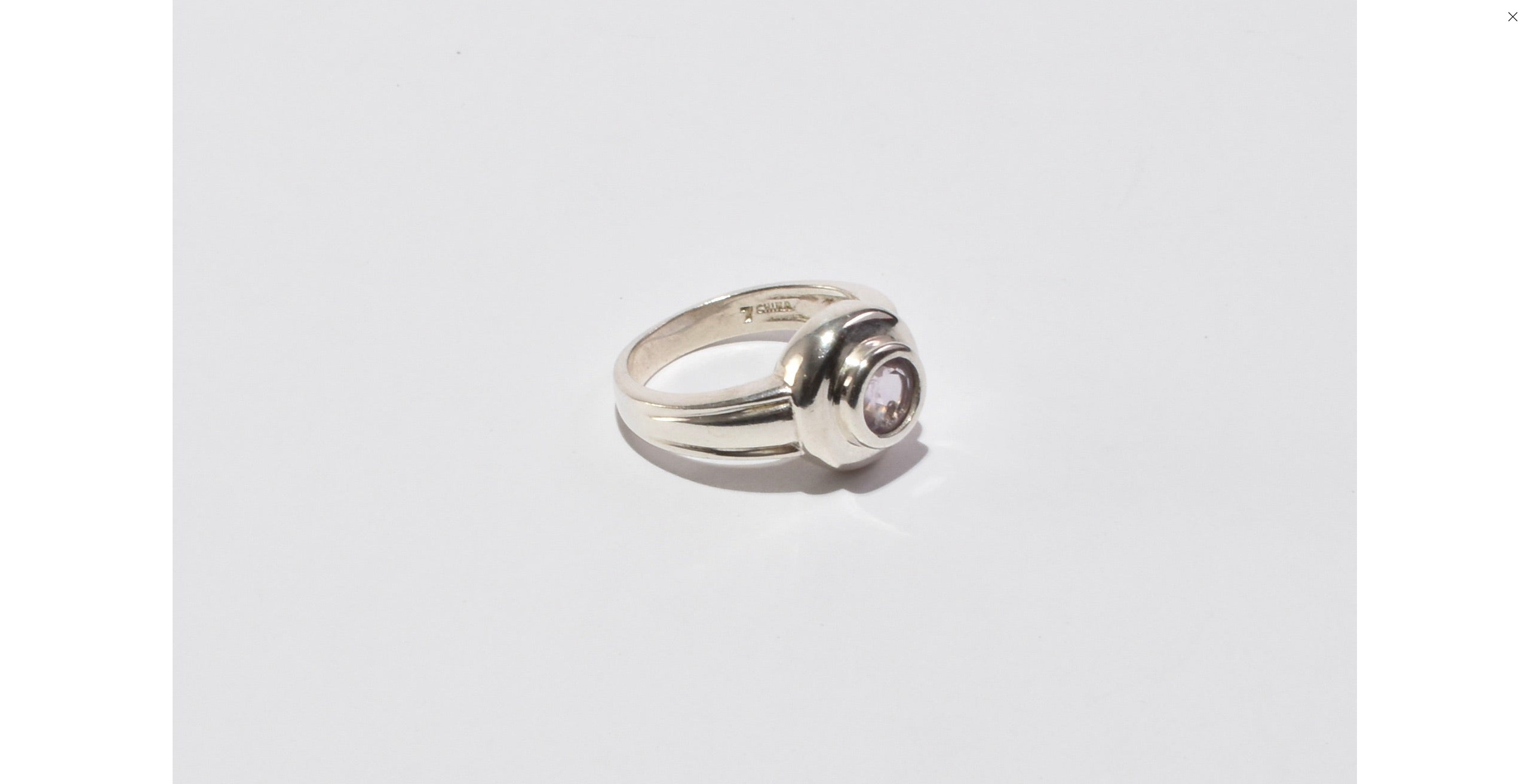
click at [1336, 394] on img at bounding box center [764, 376] width 1184 height 1658
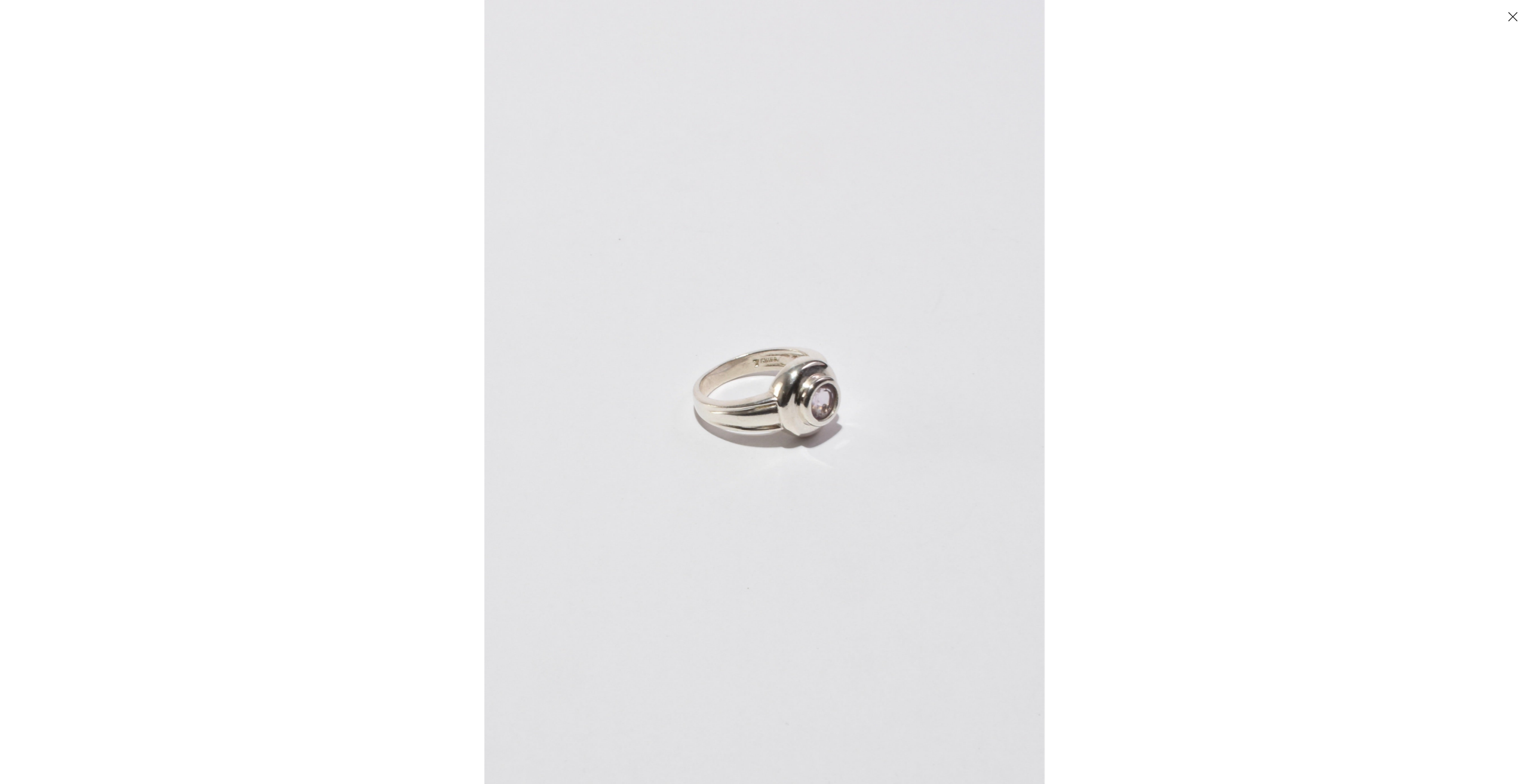
click at [1519, 15] on button "Close" at bounding box center [1512, 17] width 21 height 21
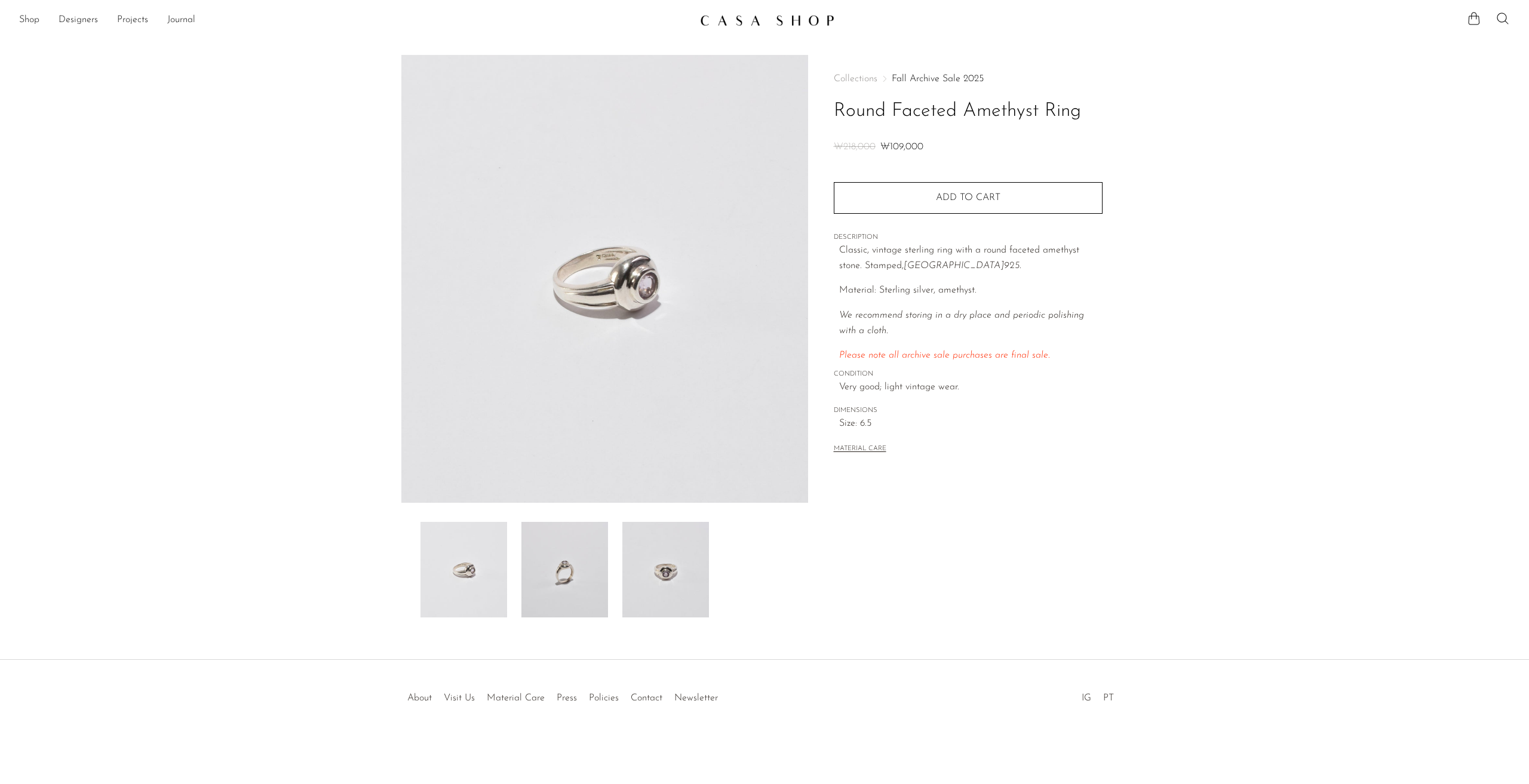
click at [651, 581] on img at bounding box center [666, 569] width 87 height 96
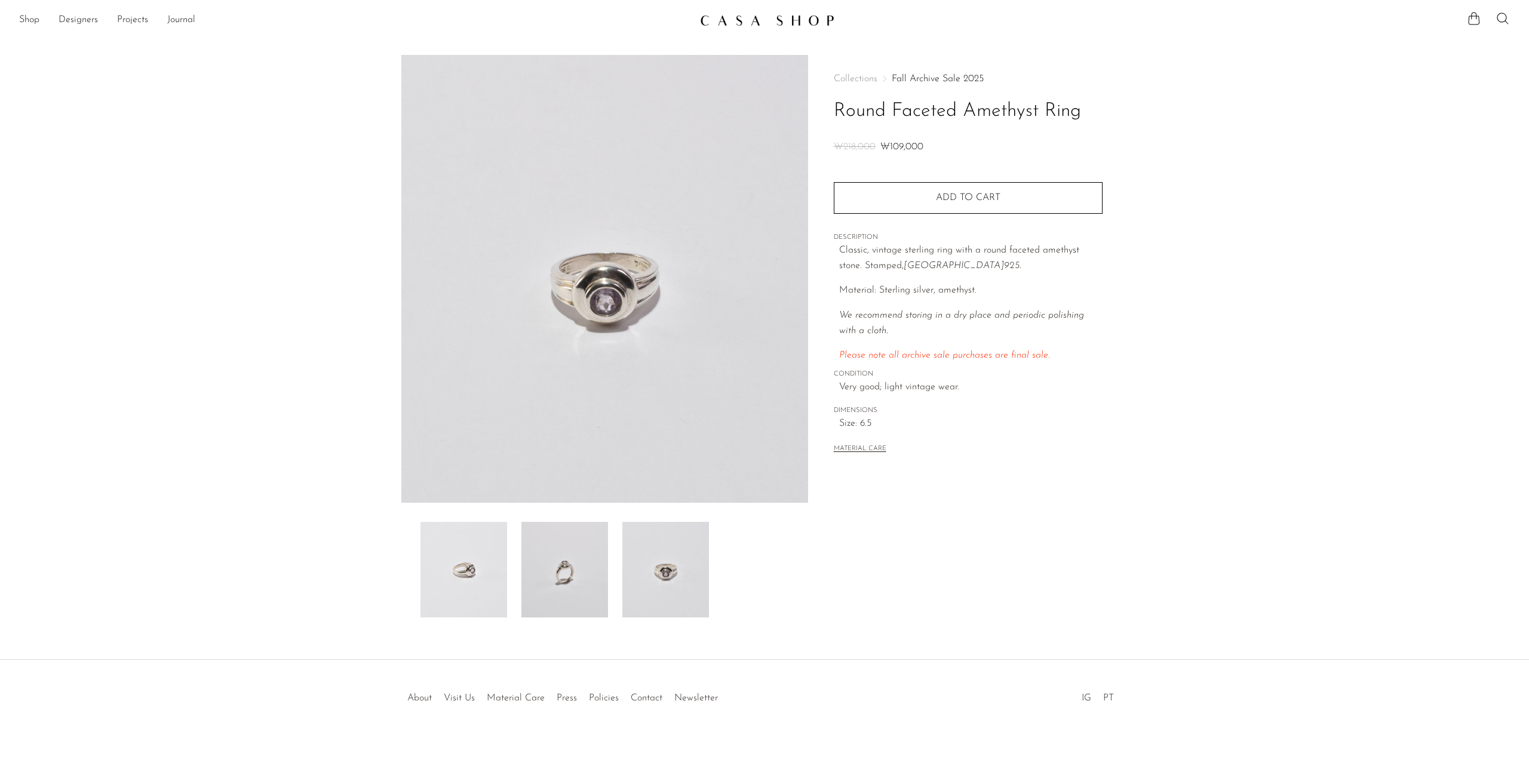
click at [584, 576] on img at bounding box center [564, 569] width 87 height 96
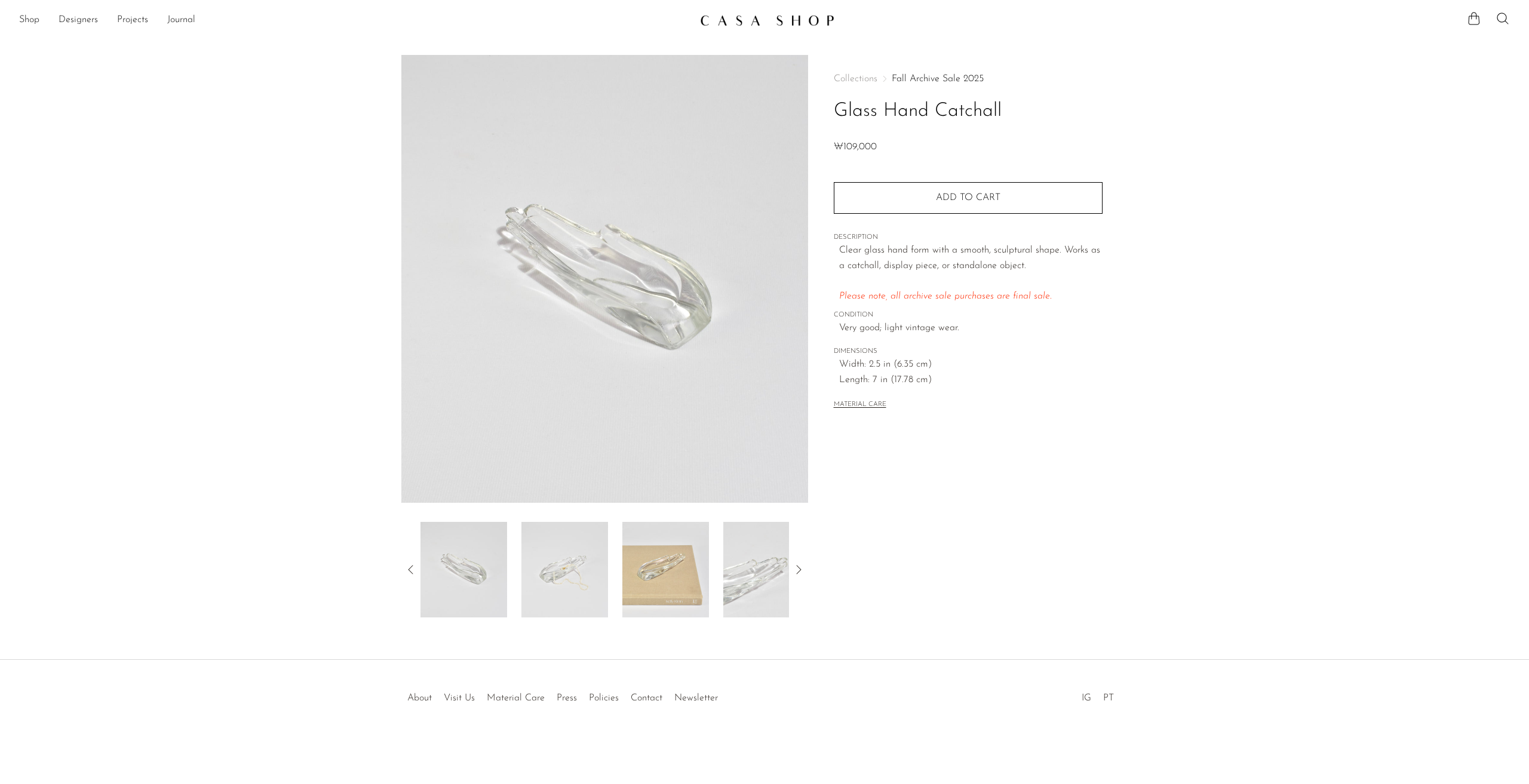
click at [675, 574] on img at bounding box center [666, 569] width 87 height 96
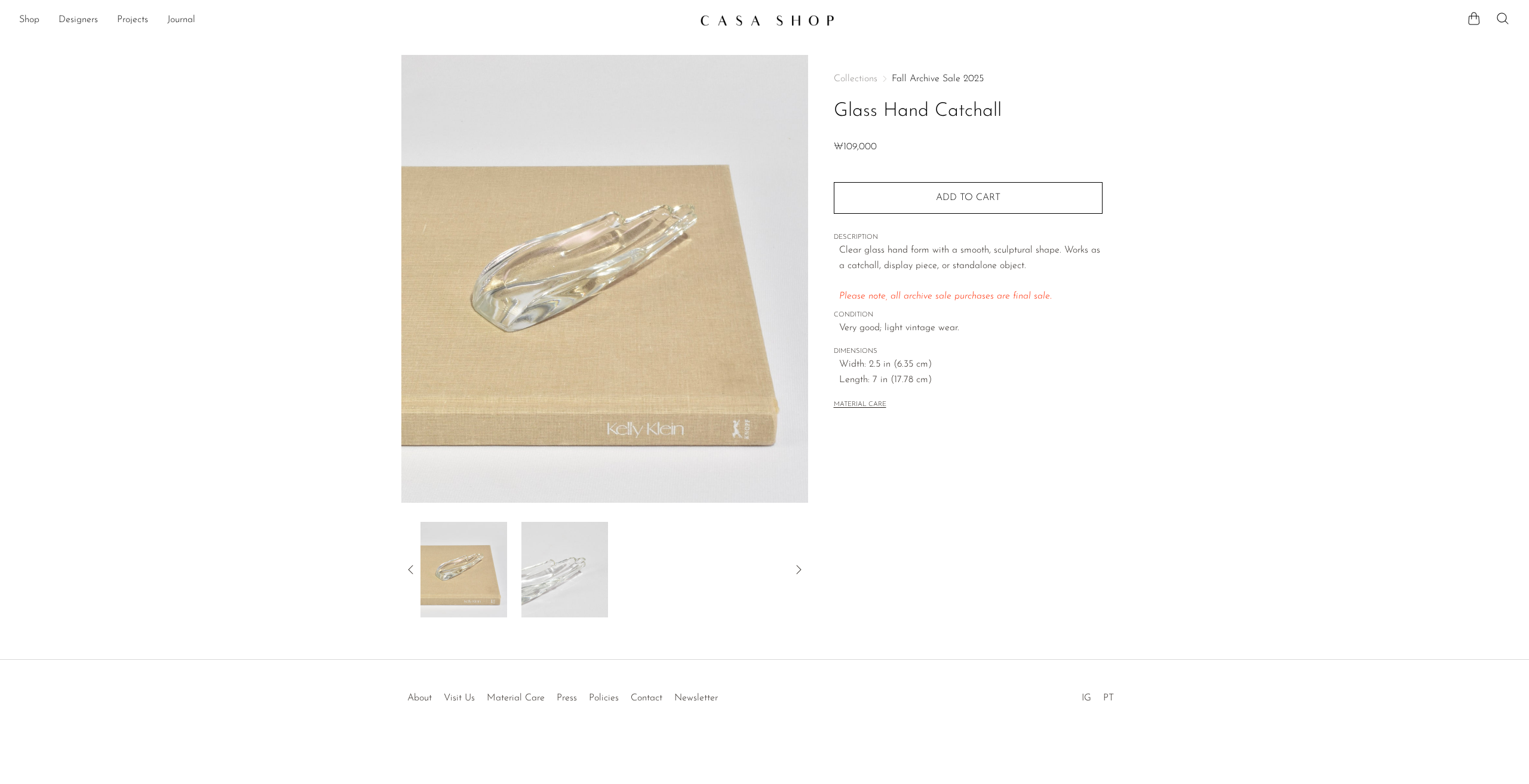
click at [560, 562] on img at bounding box center [564, 569] width 87 height 96
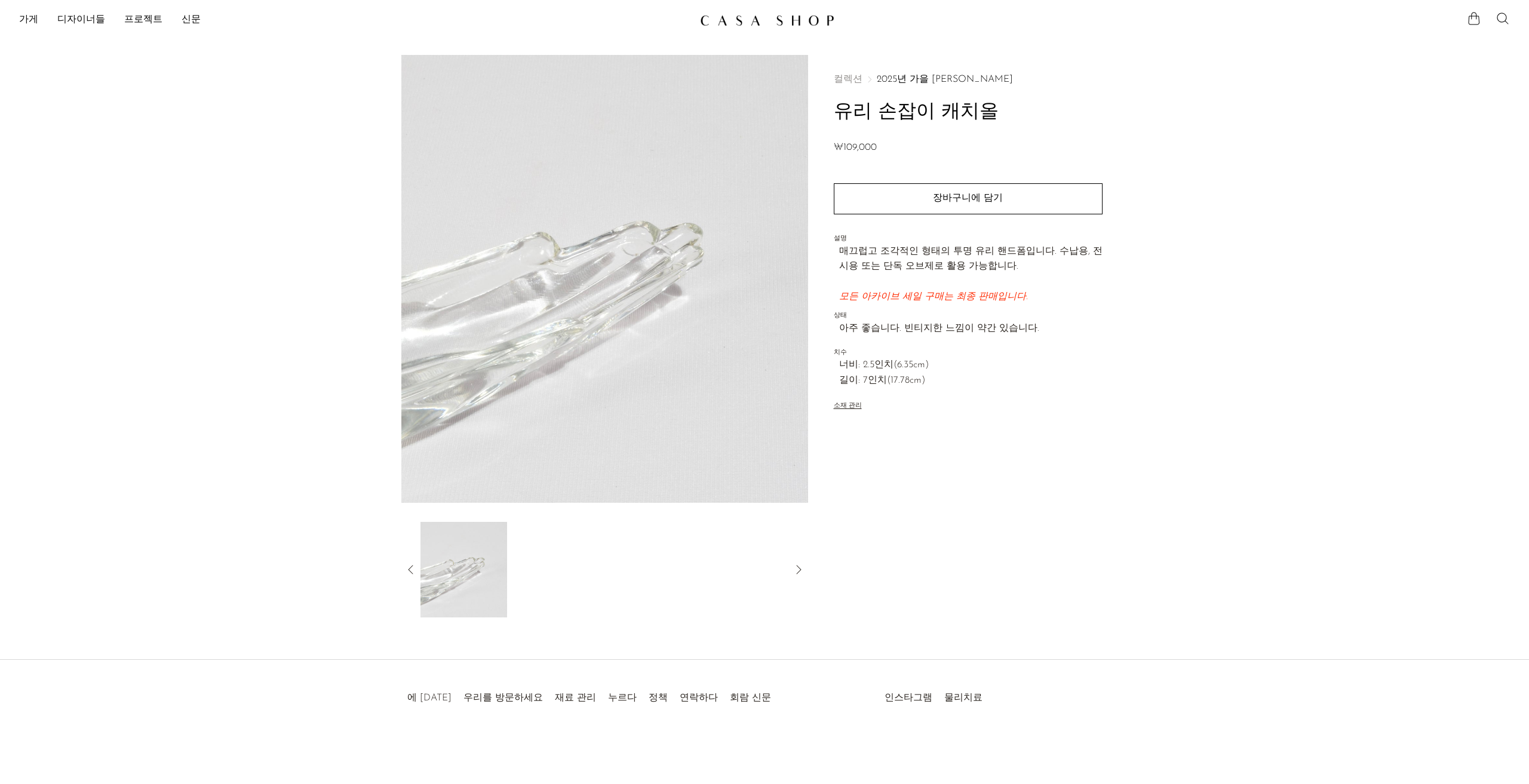
drag, startPoint x: 1352, startPoint y: 199, endPoint x: 1224, endPoint y: 266, distance: 144.5
click at [1352, 200] on section "유리 손잡이 캐치올 ₩109,000" at bounding box center [764, 336] width 1529 height 562
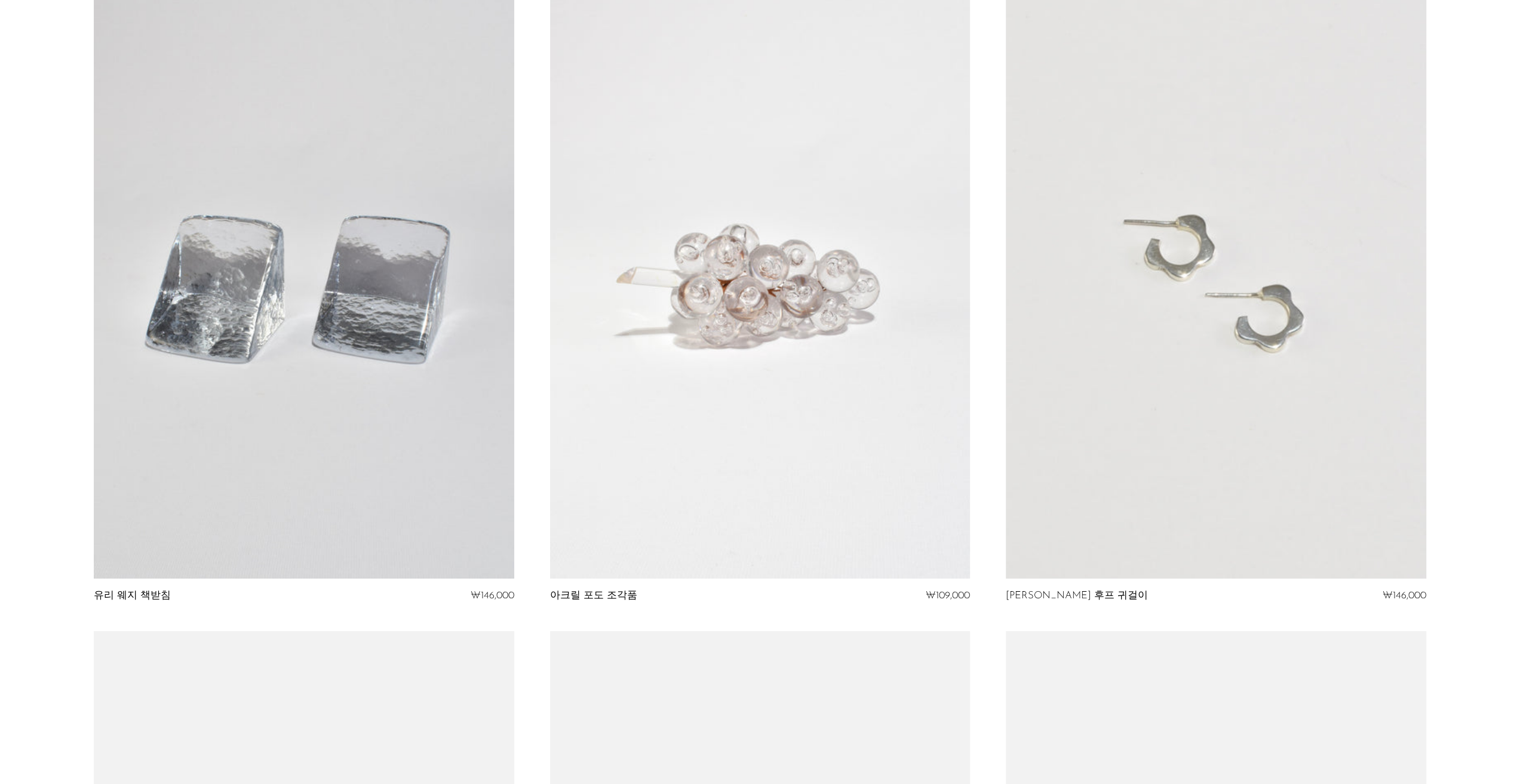
scroll to position [4001, 0]
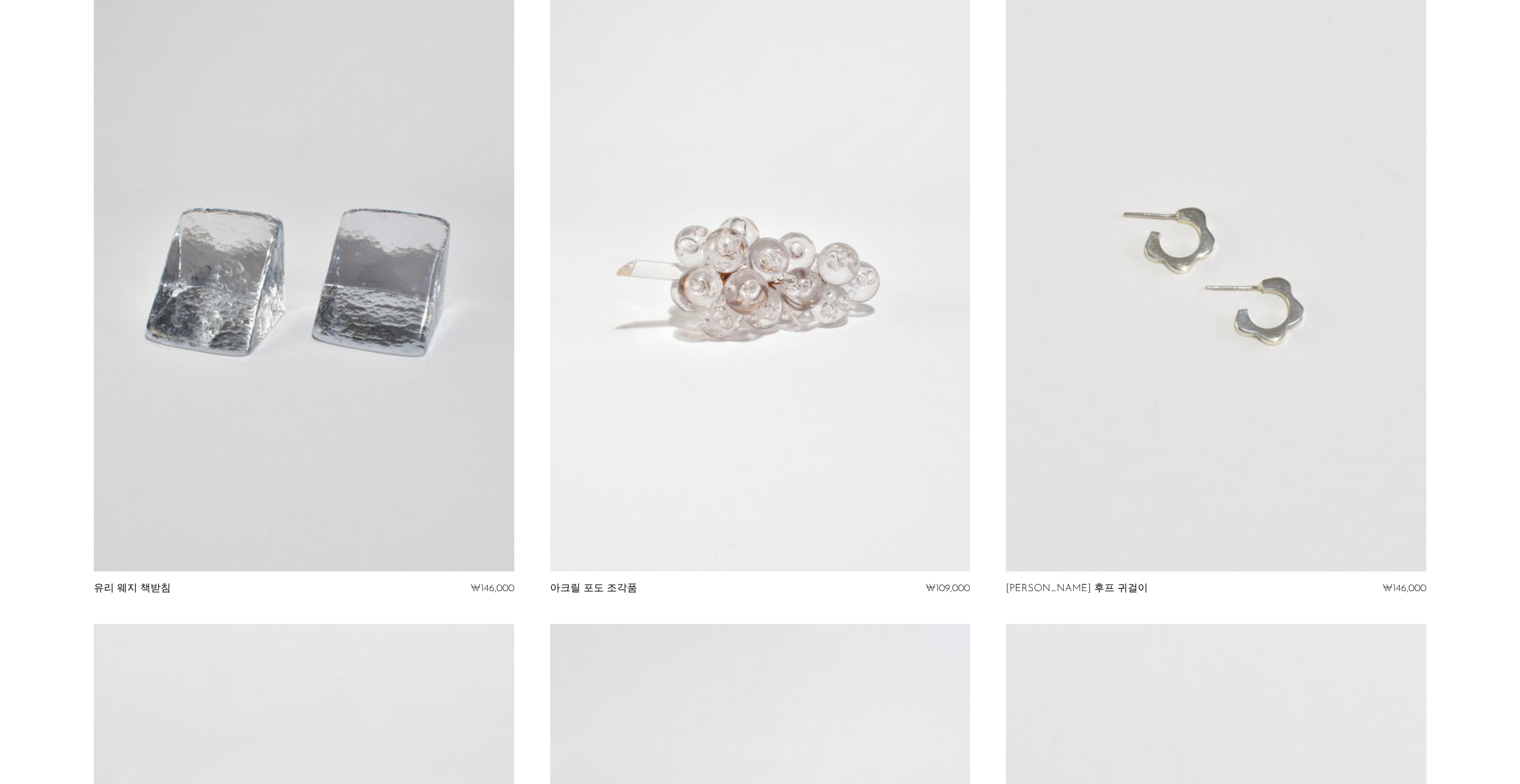
click at [639, 312] on link at bounding box center [760, 277] width 420 height 588
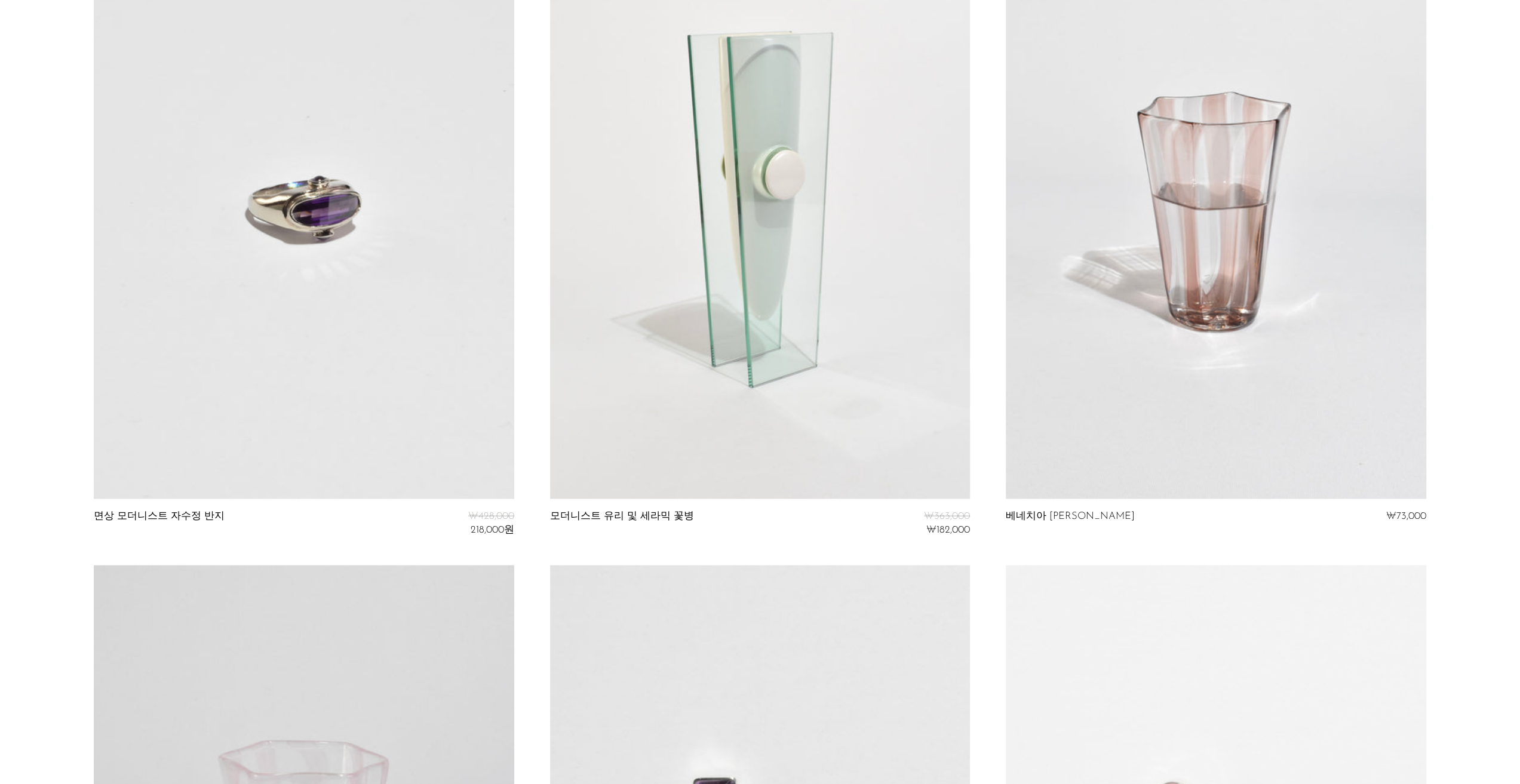
scroll to position [6669, 0]
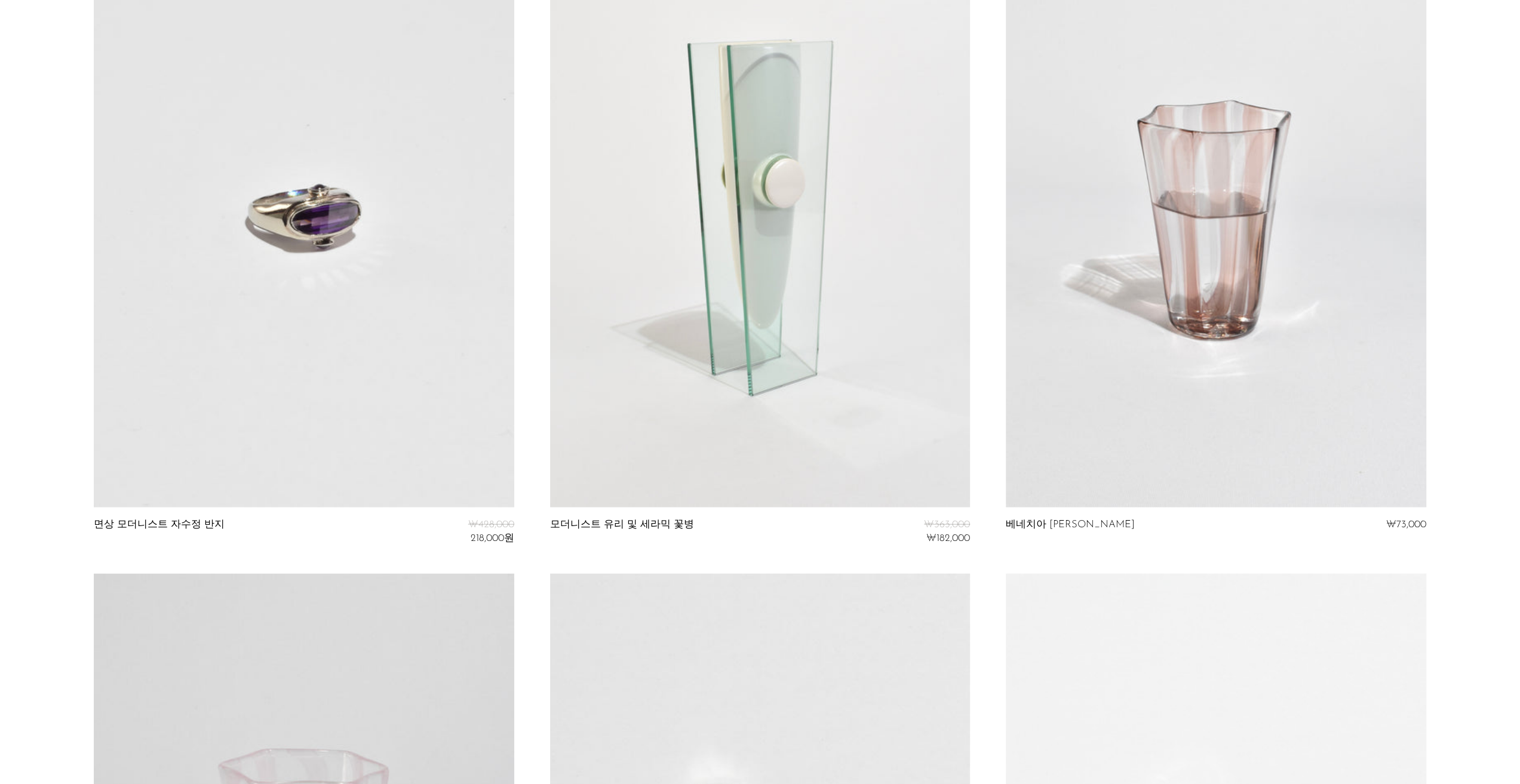
click at [696, 276] on link at bounding box center [760, 213] width 420 height 588
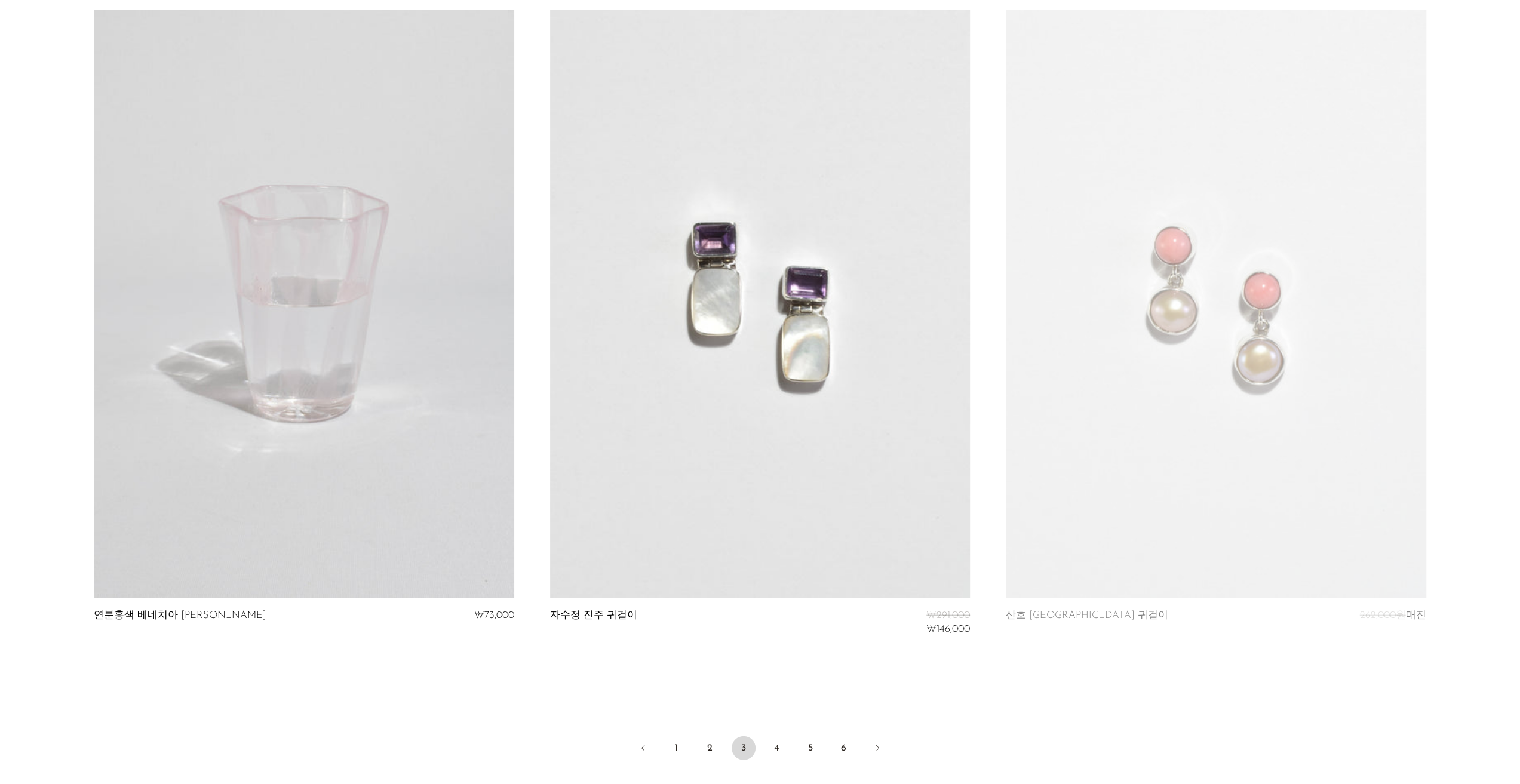
scroll to position [7390, 0]
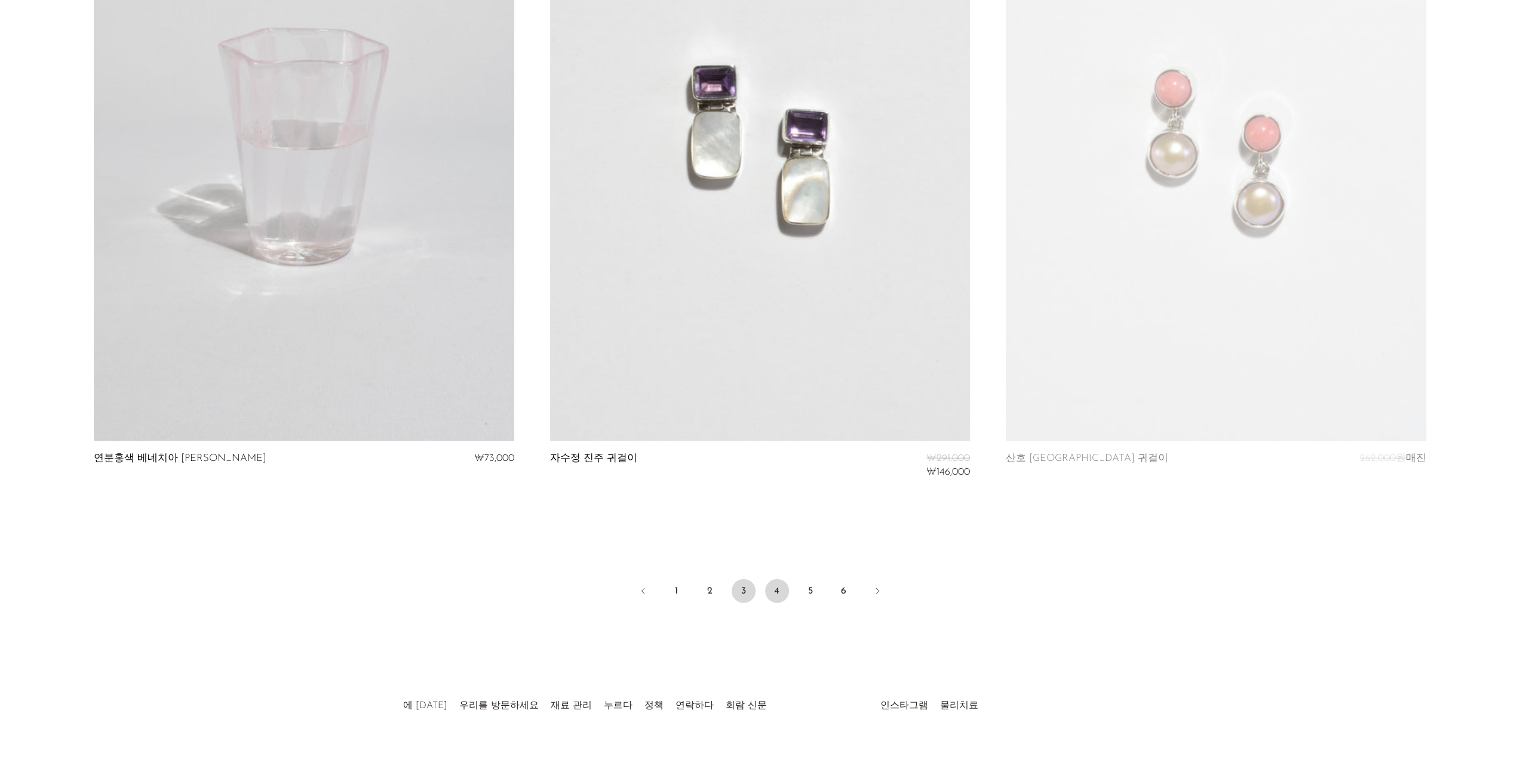
click at [778, 591] on font "4" at bounding box center [777, 591] width 6 height 10
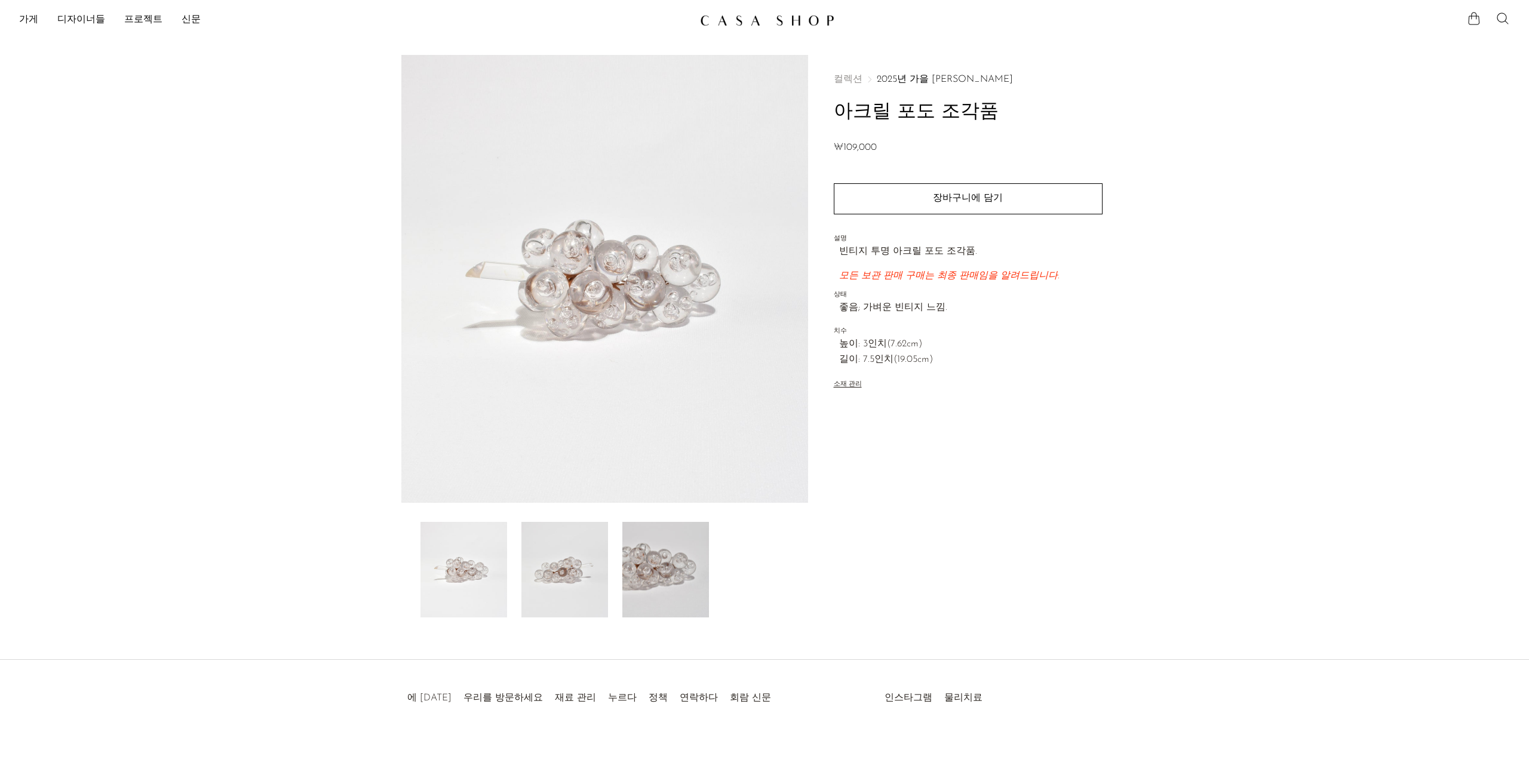
click at [570, 574] on img at bounding box center [564, 569] width 87 height 96
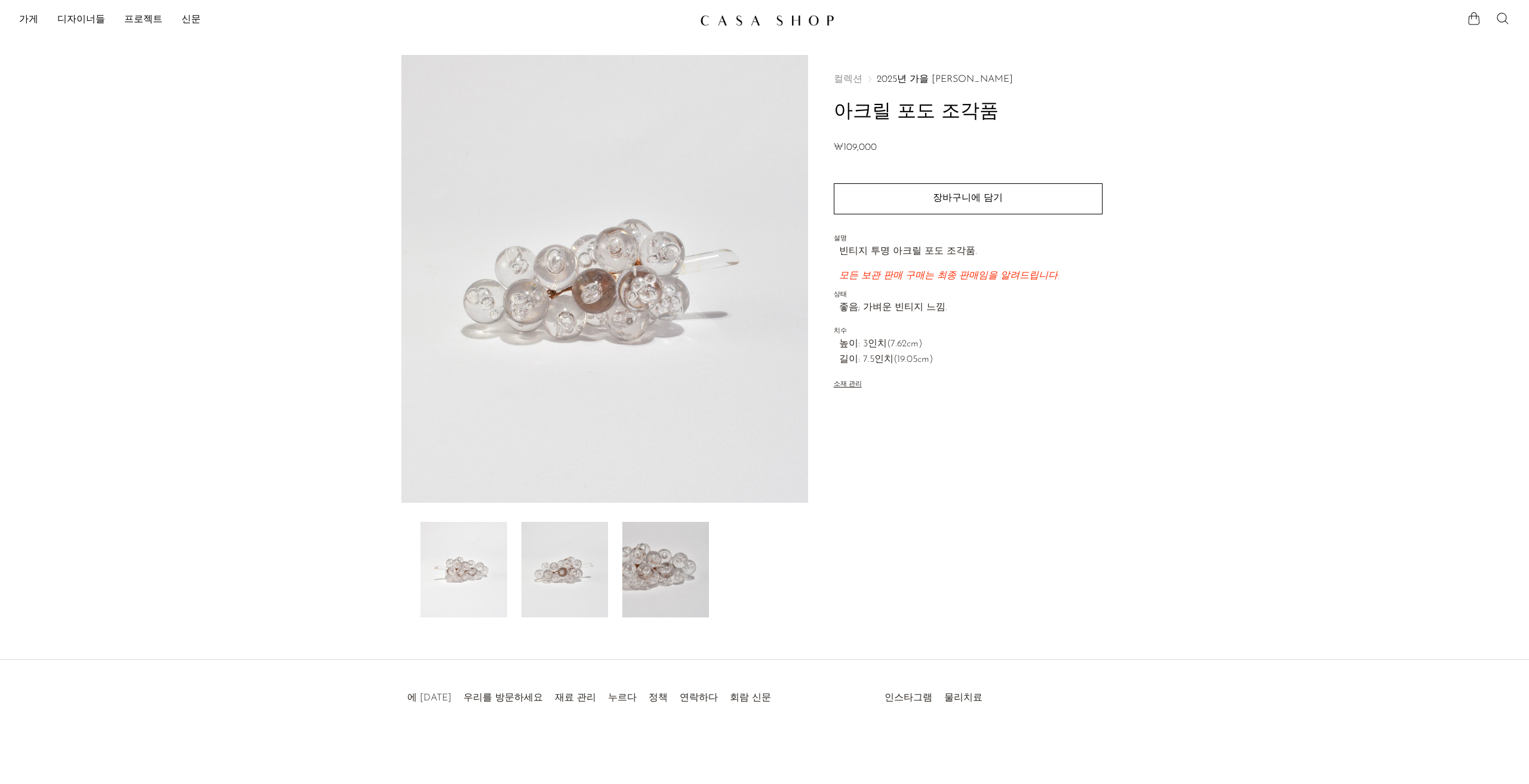
click at [640, 571] on img at bounding box center [666, 569] width 87 height 96
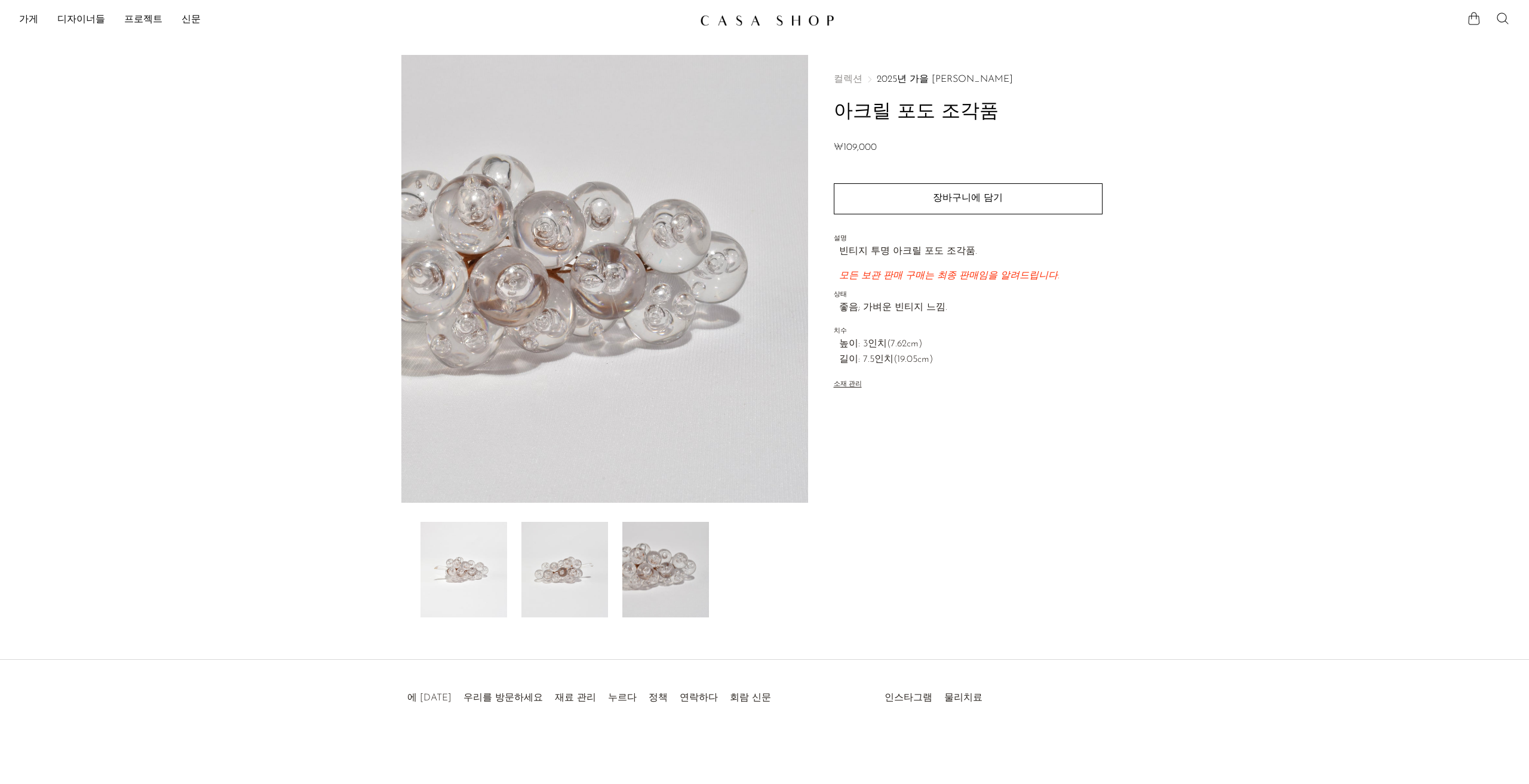
click at [461, 573] on img at bounding box center [464, 569] width 87 height 96
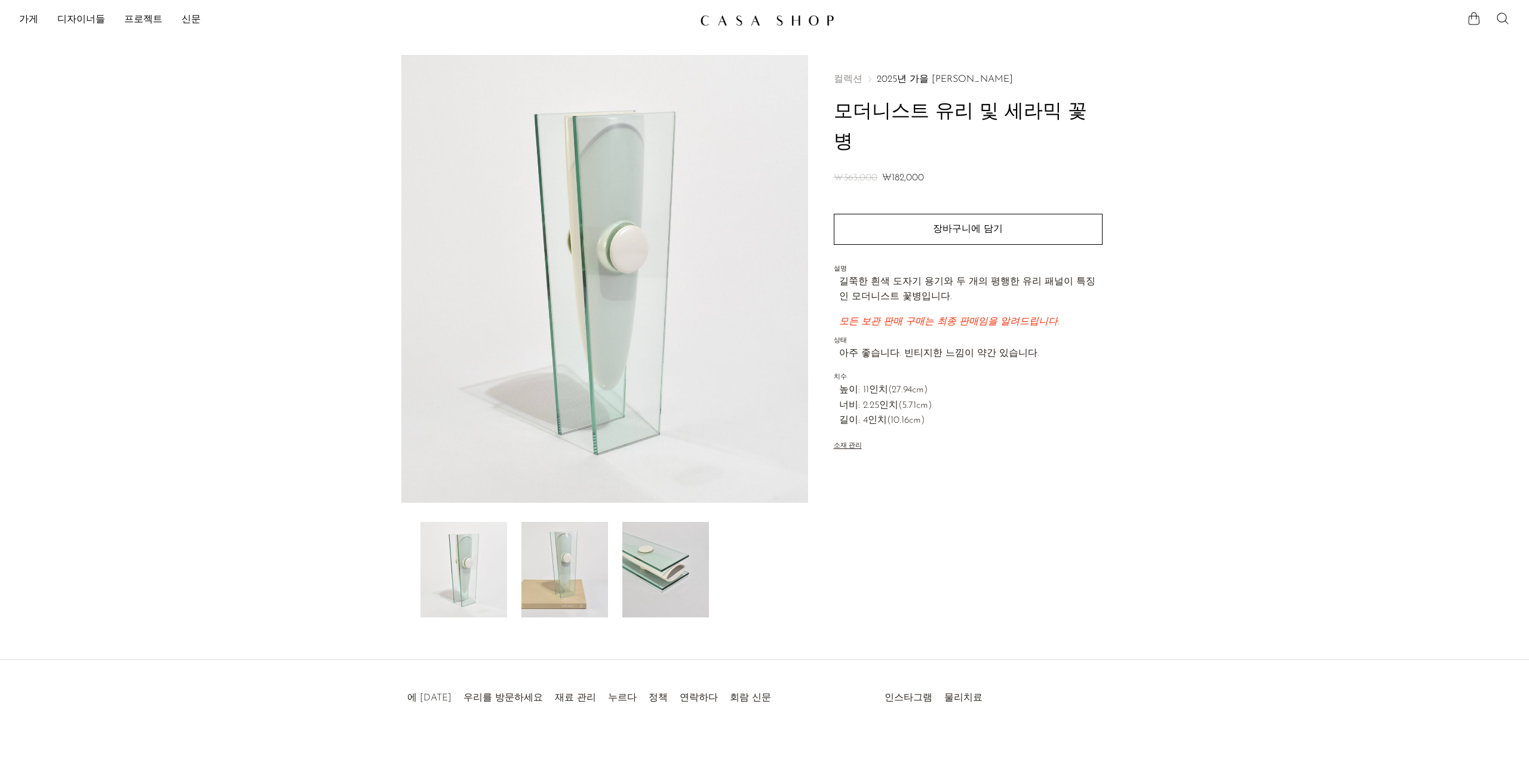
click at [656, 566] on img at bounding box center [666, 569] width 87 height 96
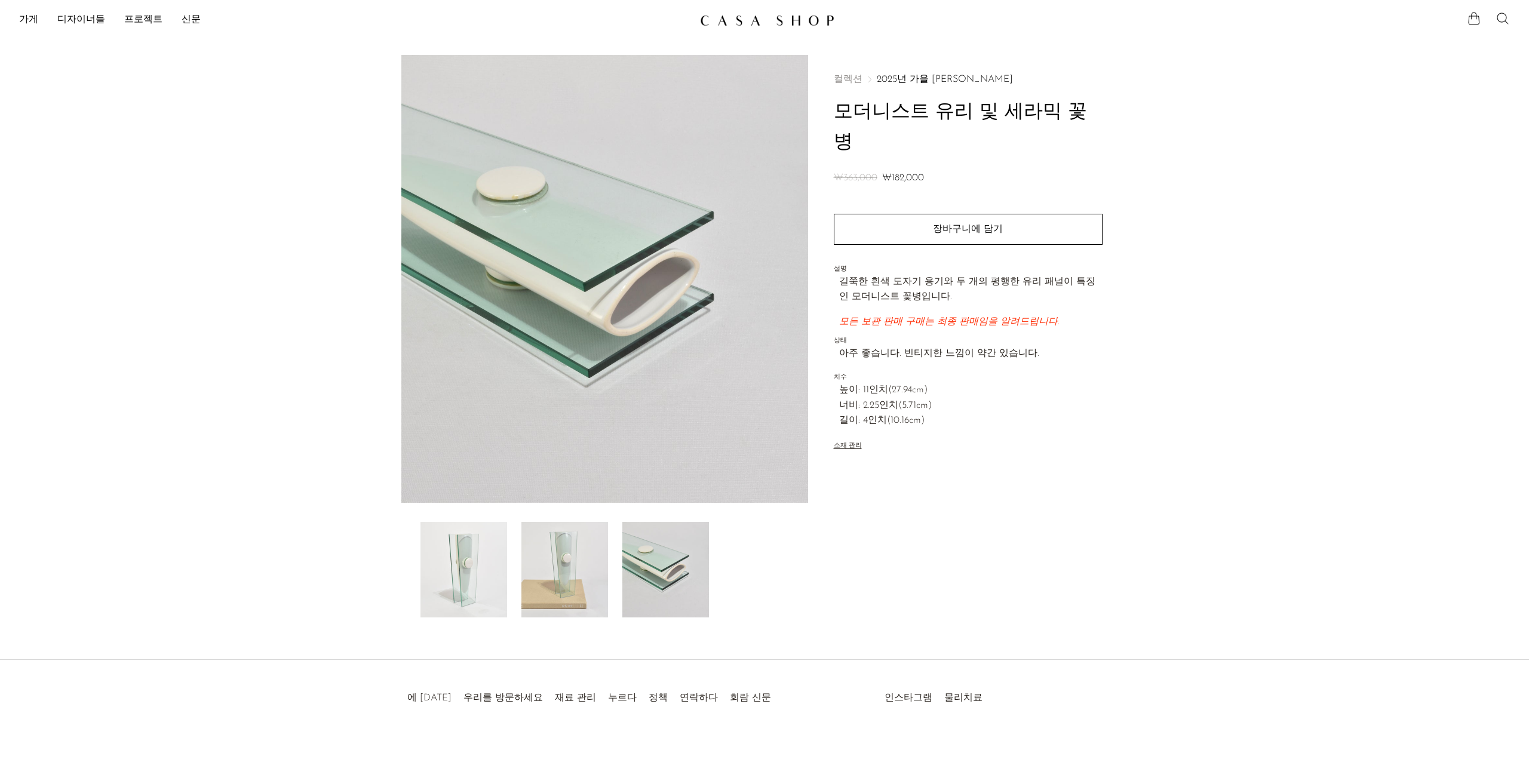
click at [486, 566] on img at bounding box center [464, 569] width 87 height 96
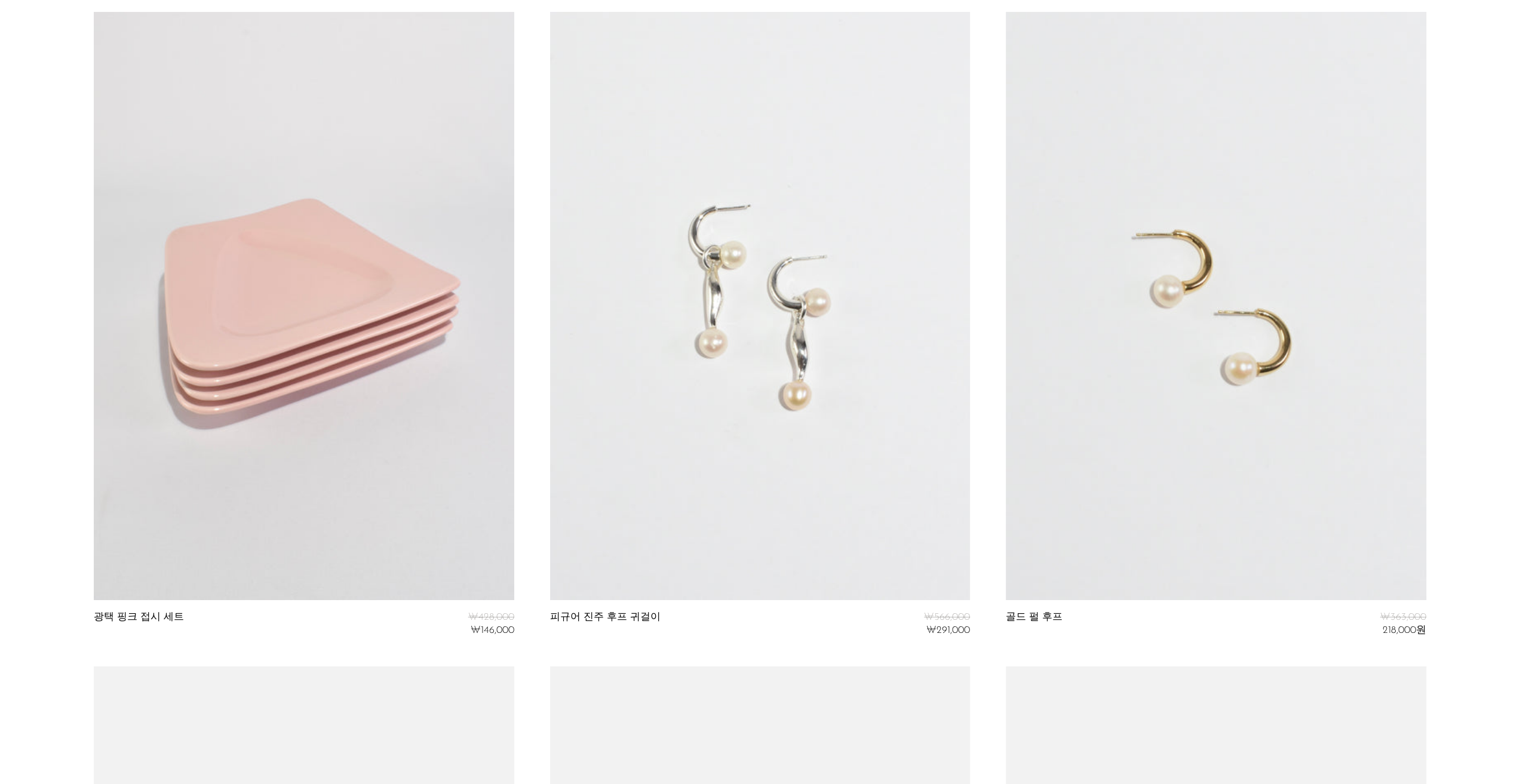
scroll to position [4121, 0]
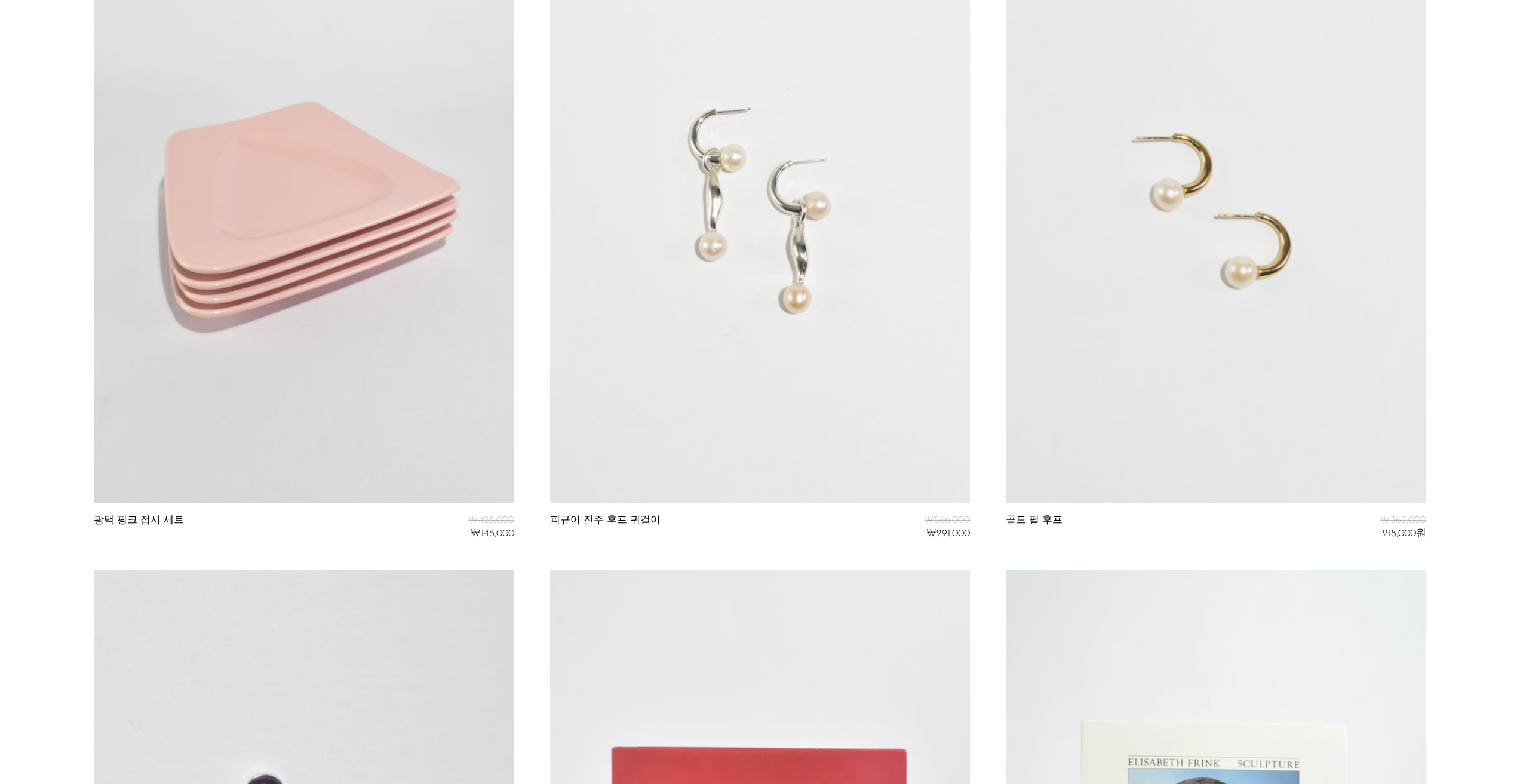
click at [743, 222] on link at bounding box center [760, 209] width 420 height 588
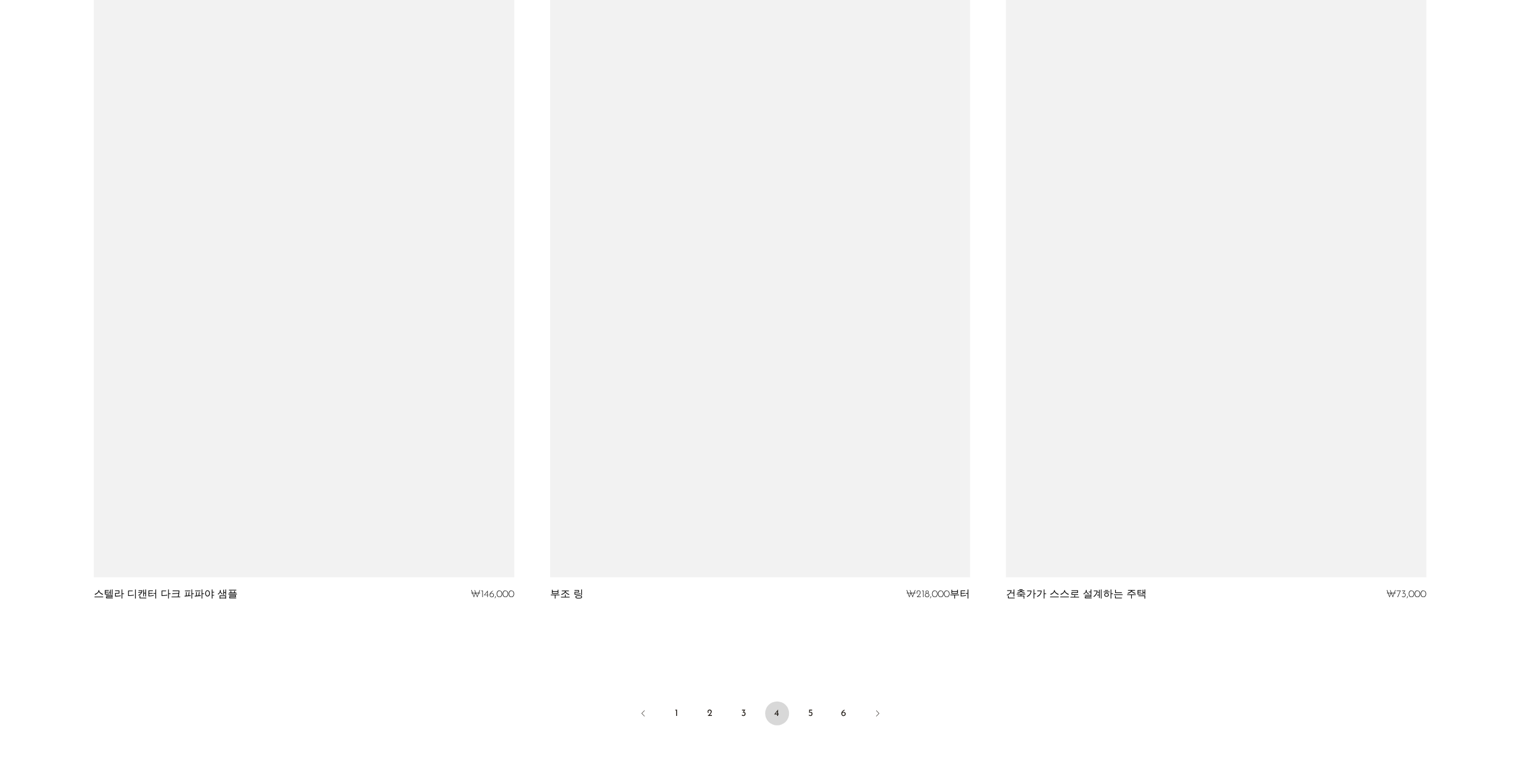
scroll to position [7322, 0]
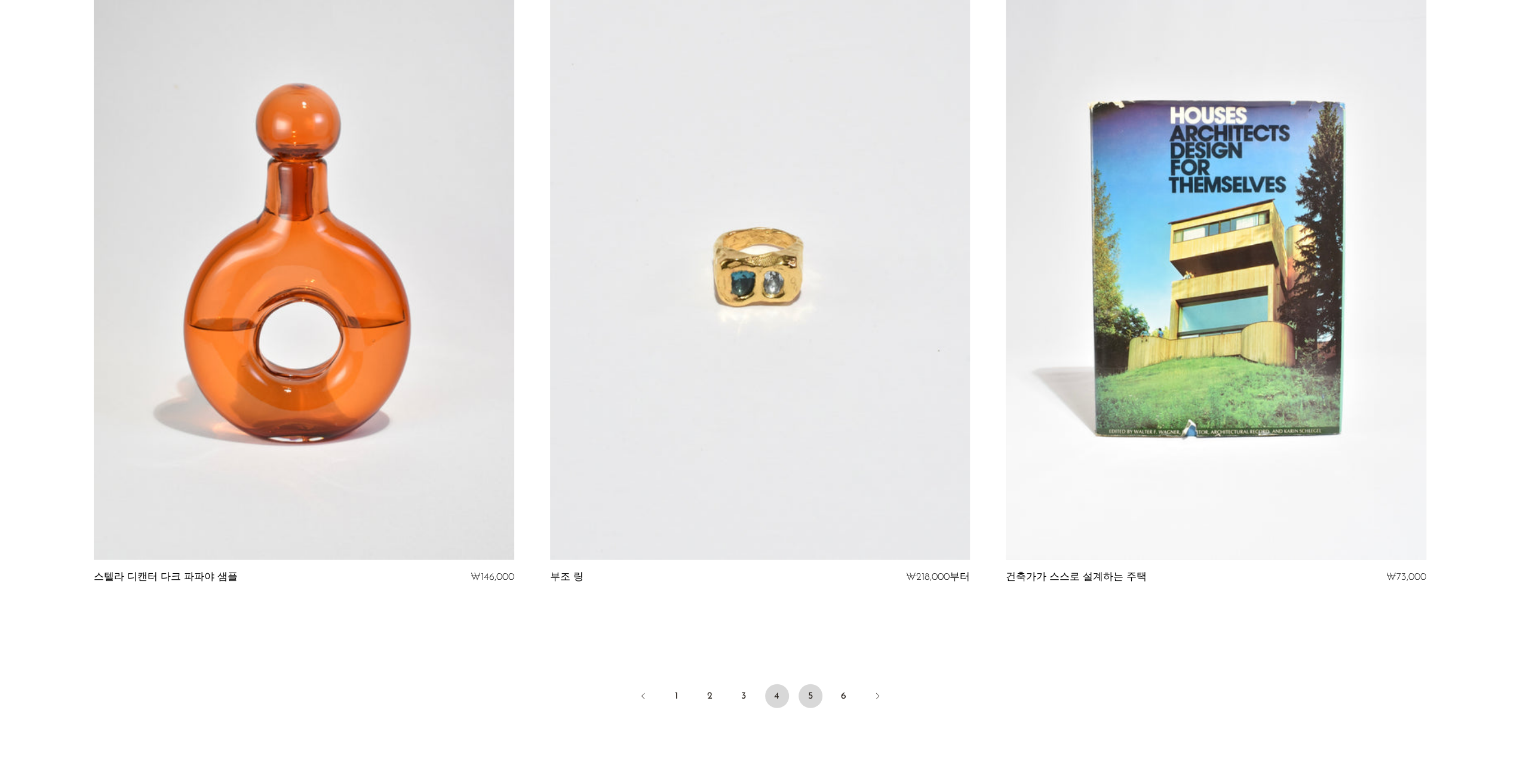
click at [803, 699] on link "5" at bounding box center [811, 697] width 24 height 24
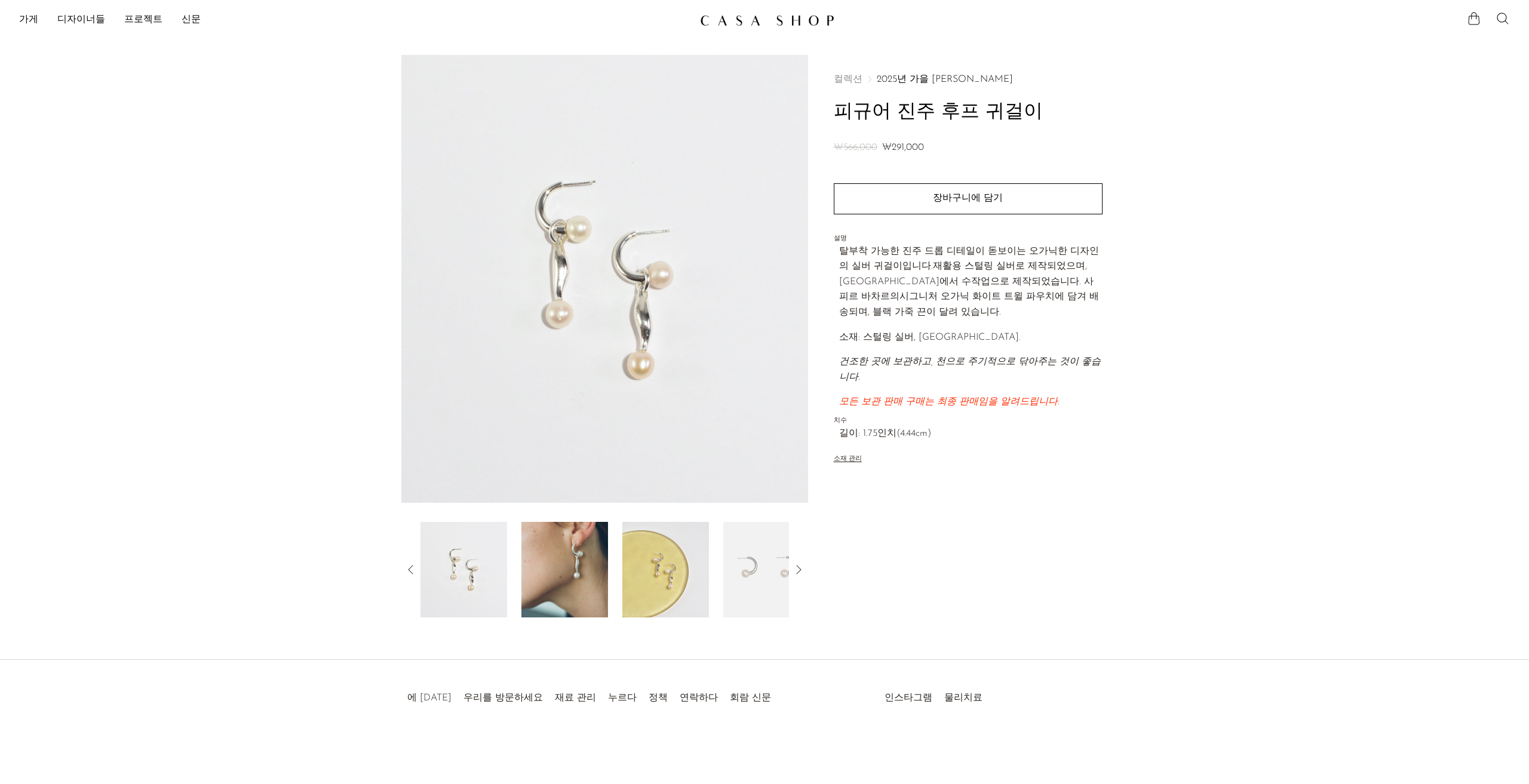
click at [572, 551] on img at bounding box center [564, 569] width 87 height 96
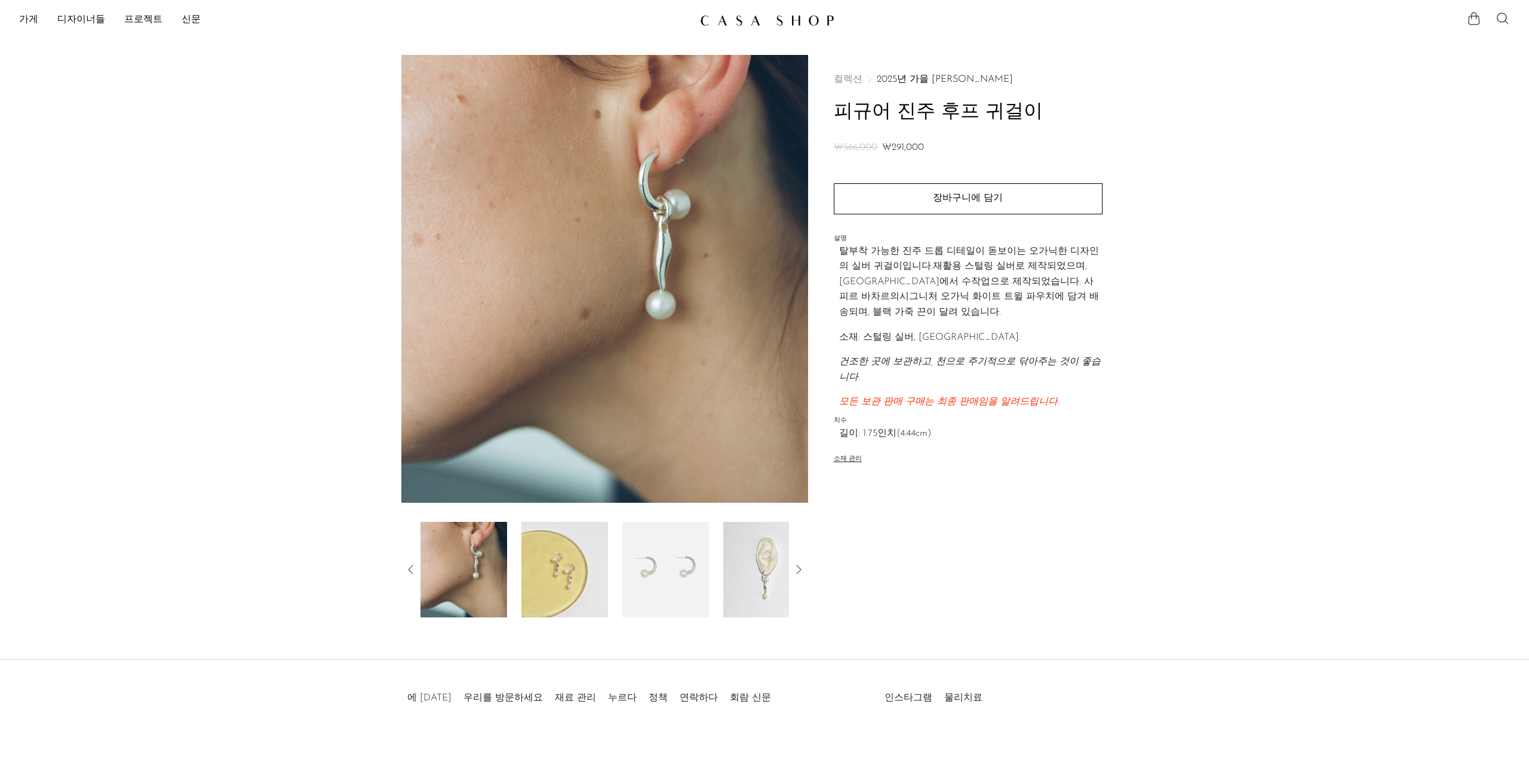
click at [660, 555] on img at bounding box center [666, 569] width 87 height 96
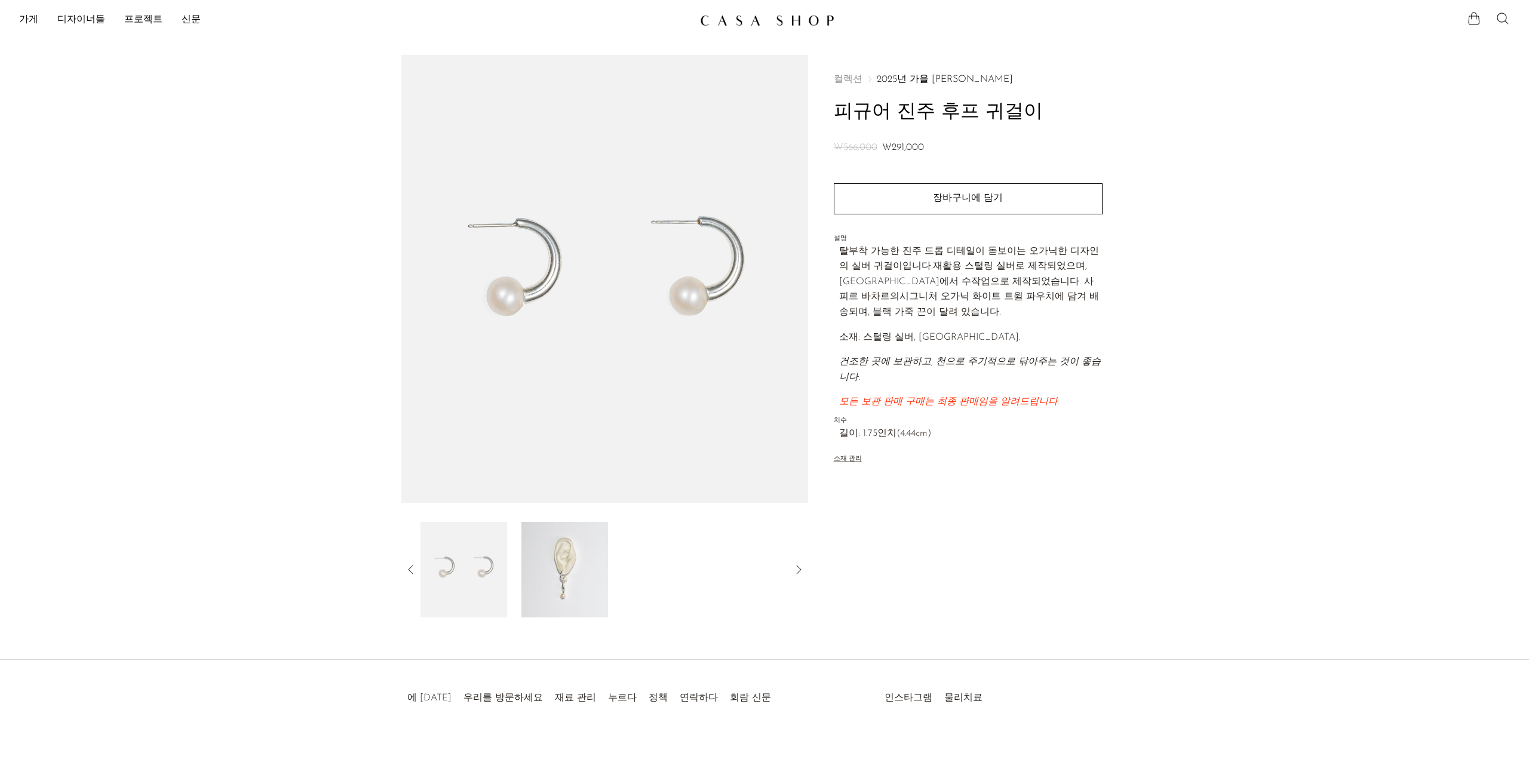
click at [557, 561] on img at bounding box center [564, 569] width 87 height 96
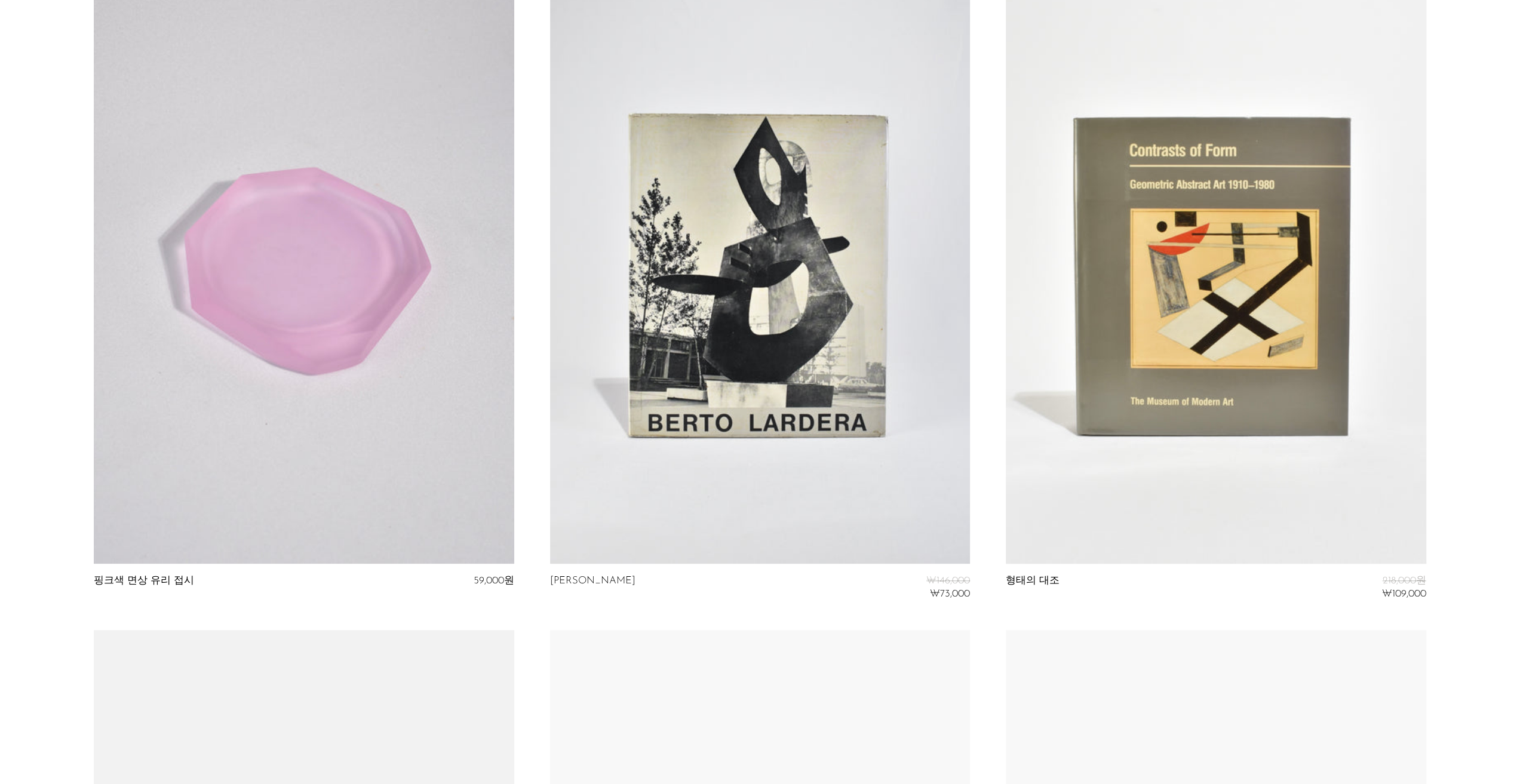
scroll to position [776, 0]
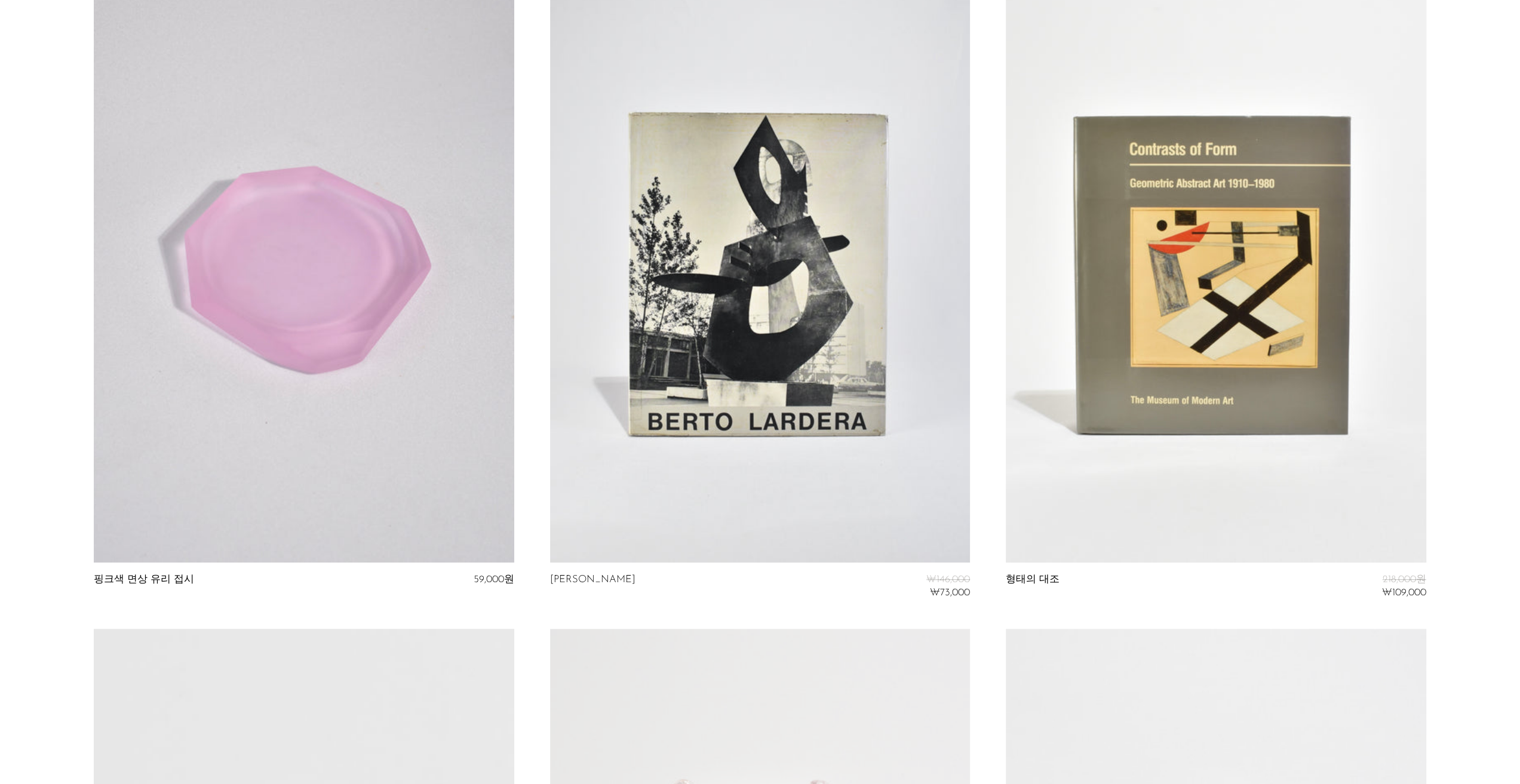
click at [339, 378] on link at bounding box center [304, 268] width 420 height 588
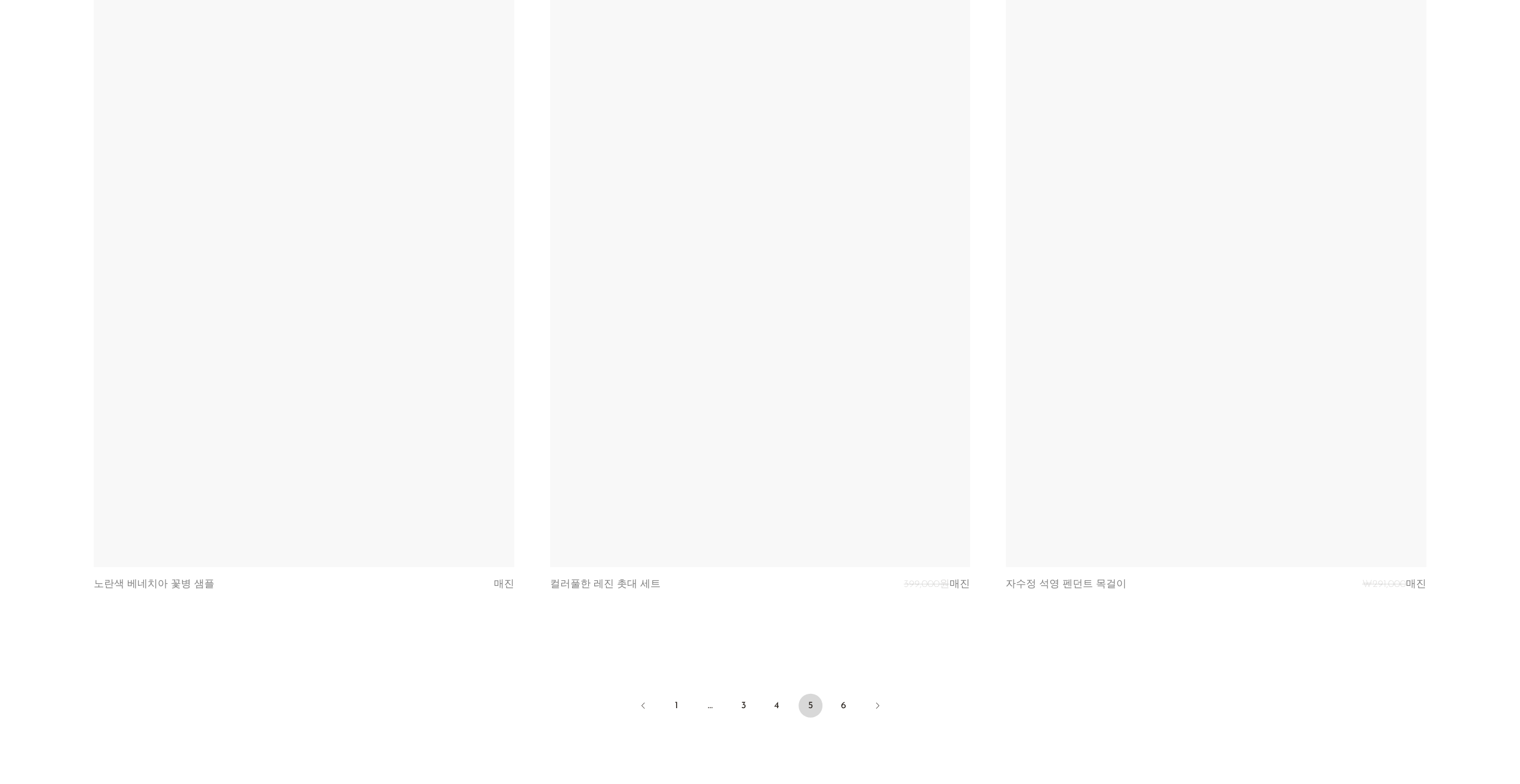
scroll to position [7326, 0]
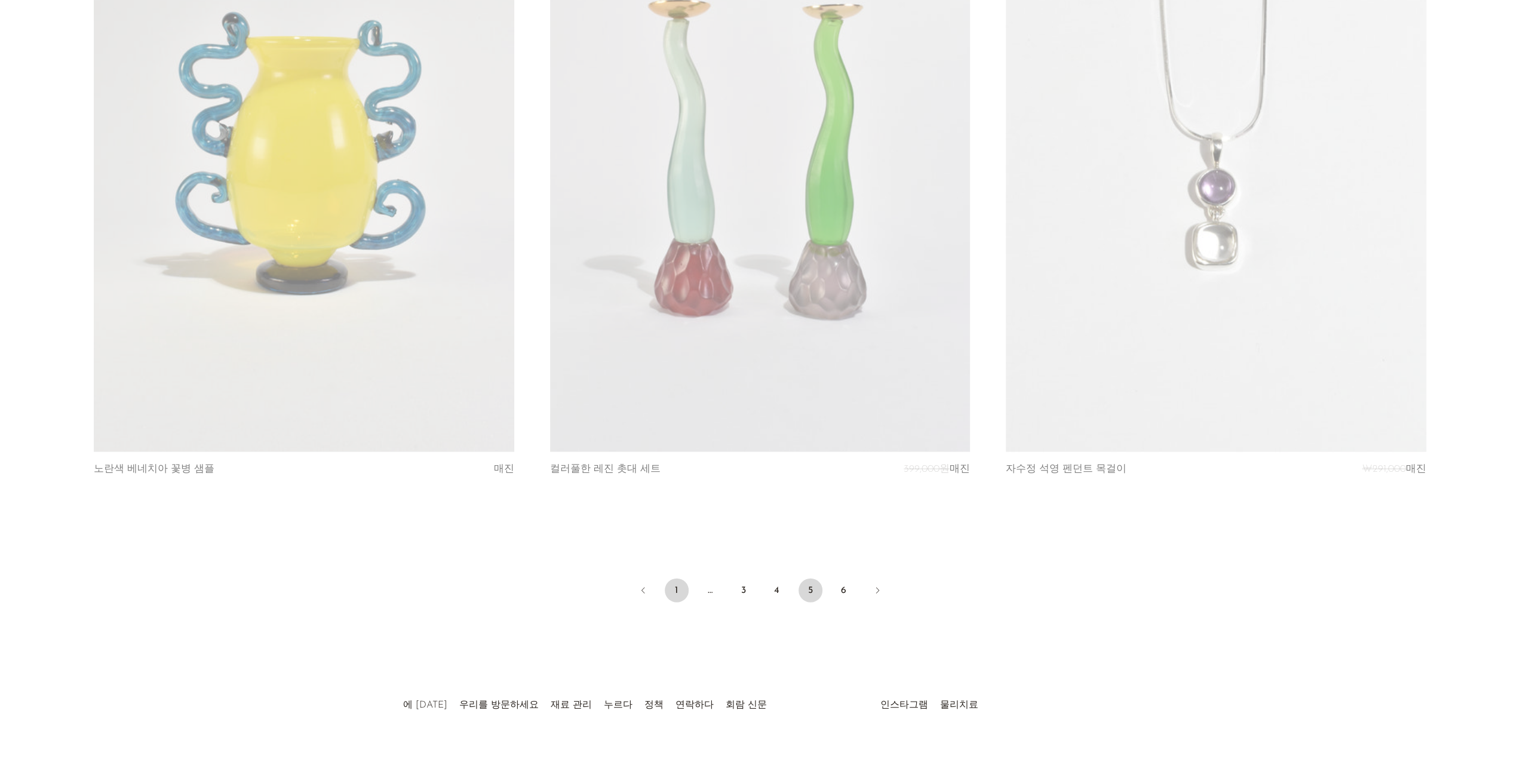
click at [672, 590] on link "1" at bounding box center [676, 590] width 24 height 24
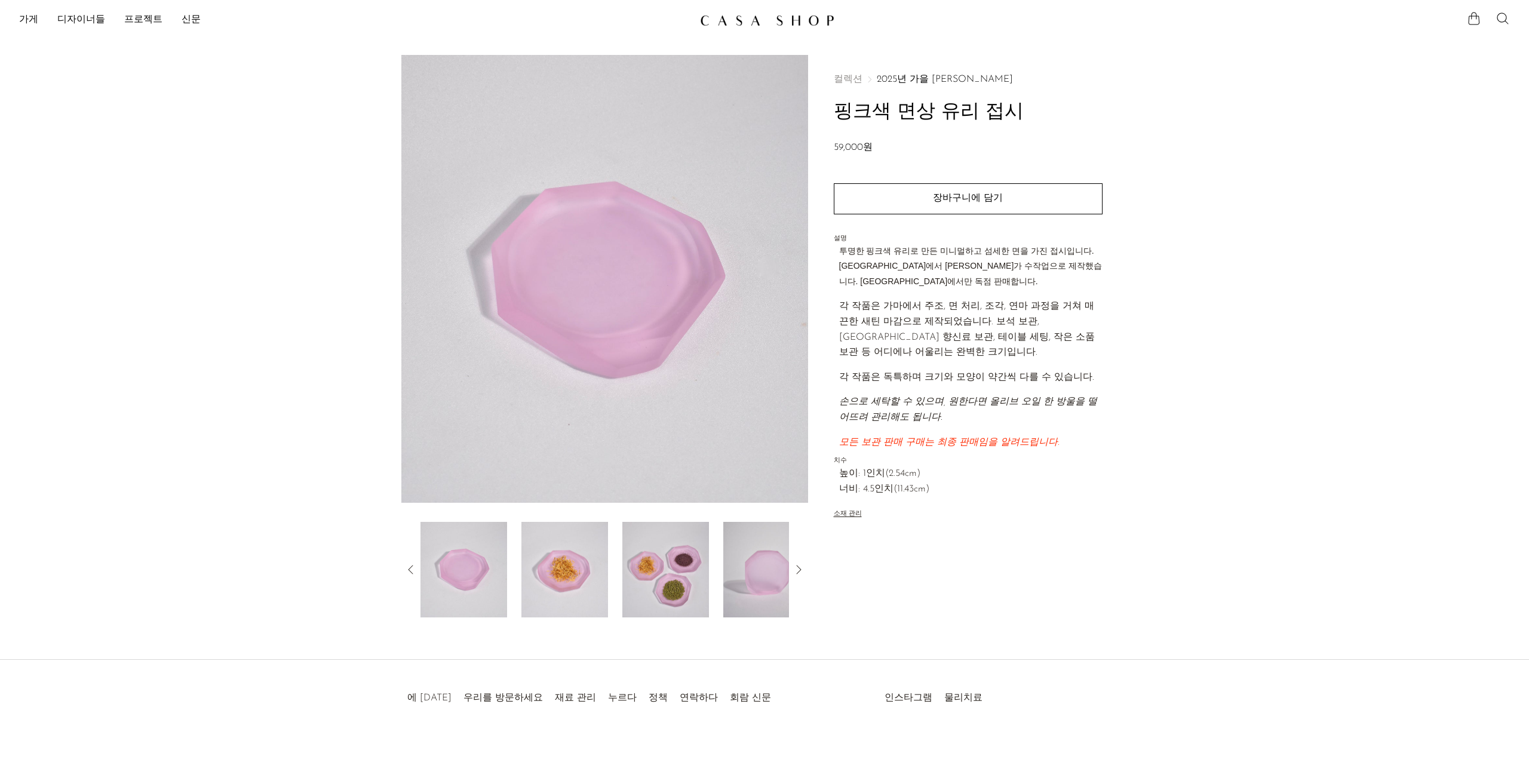
click at [563, 576] on img at bounding box center [564, 569] width 87 height 96
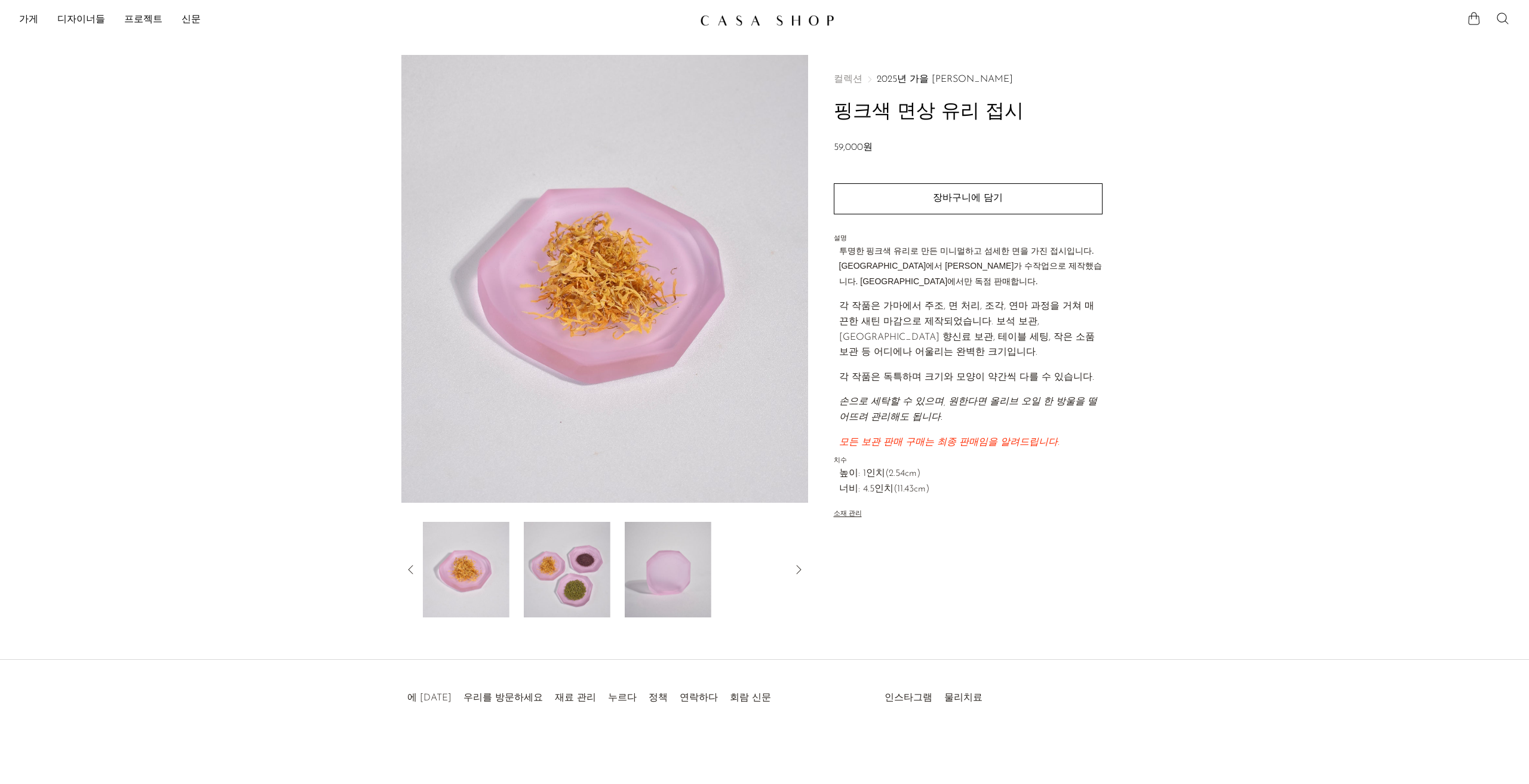
click at [586, 580] on img at bounding box center [567, 569] width 87 height 96
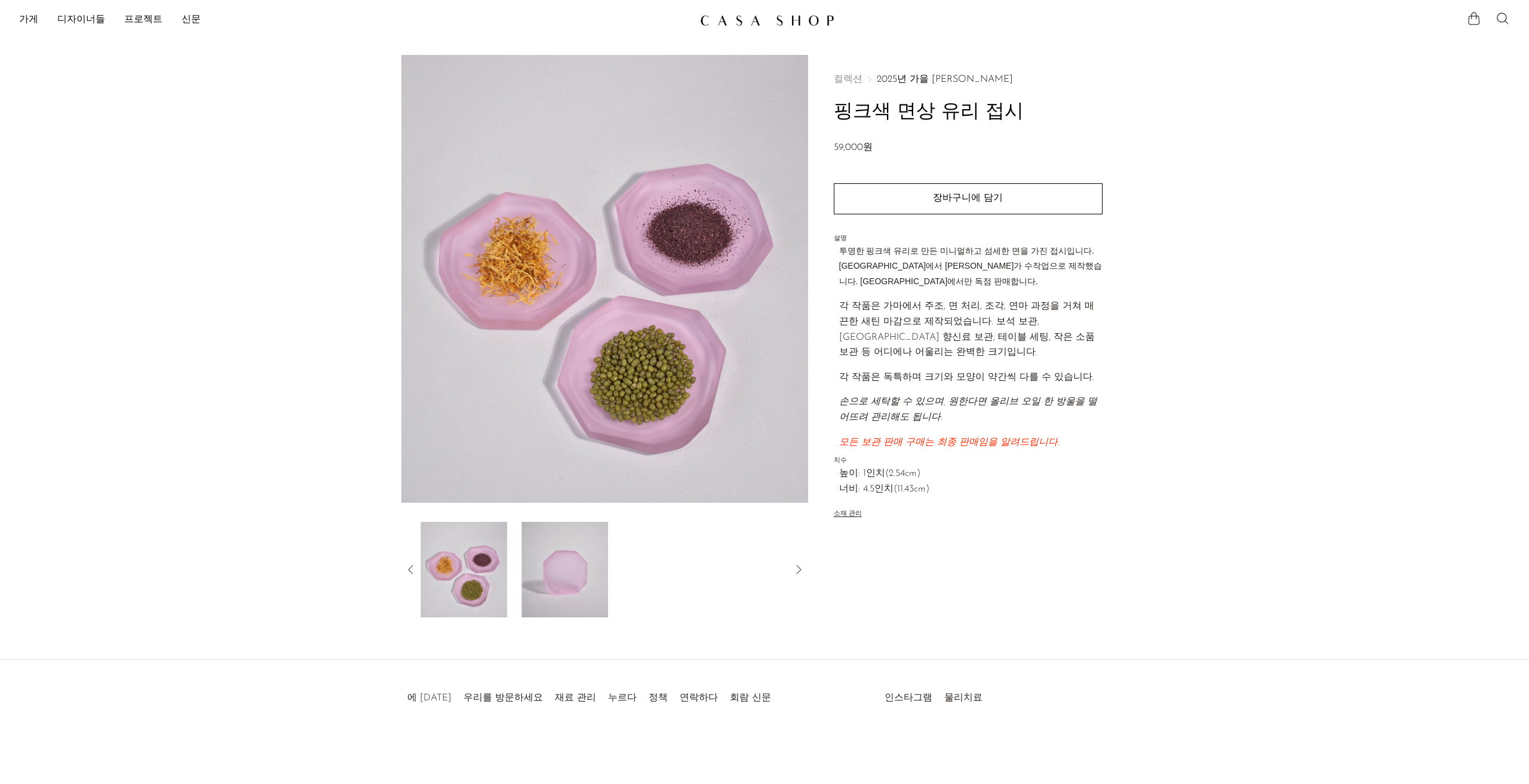
click at [552, 571] on img at bounding box center [564, 569] width 87 height 96
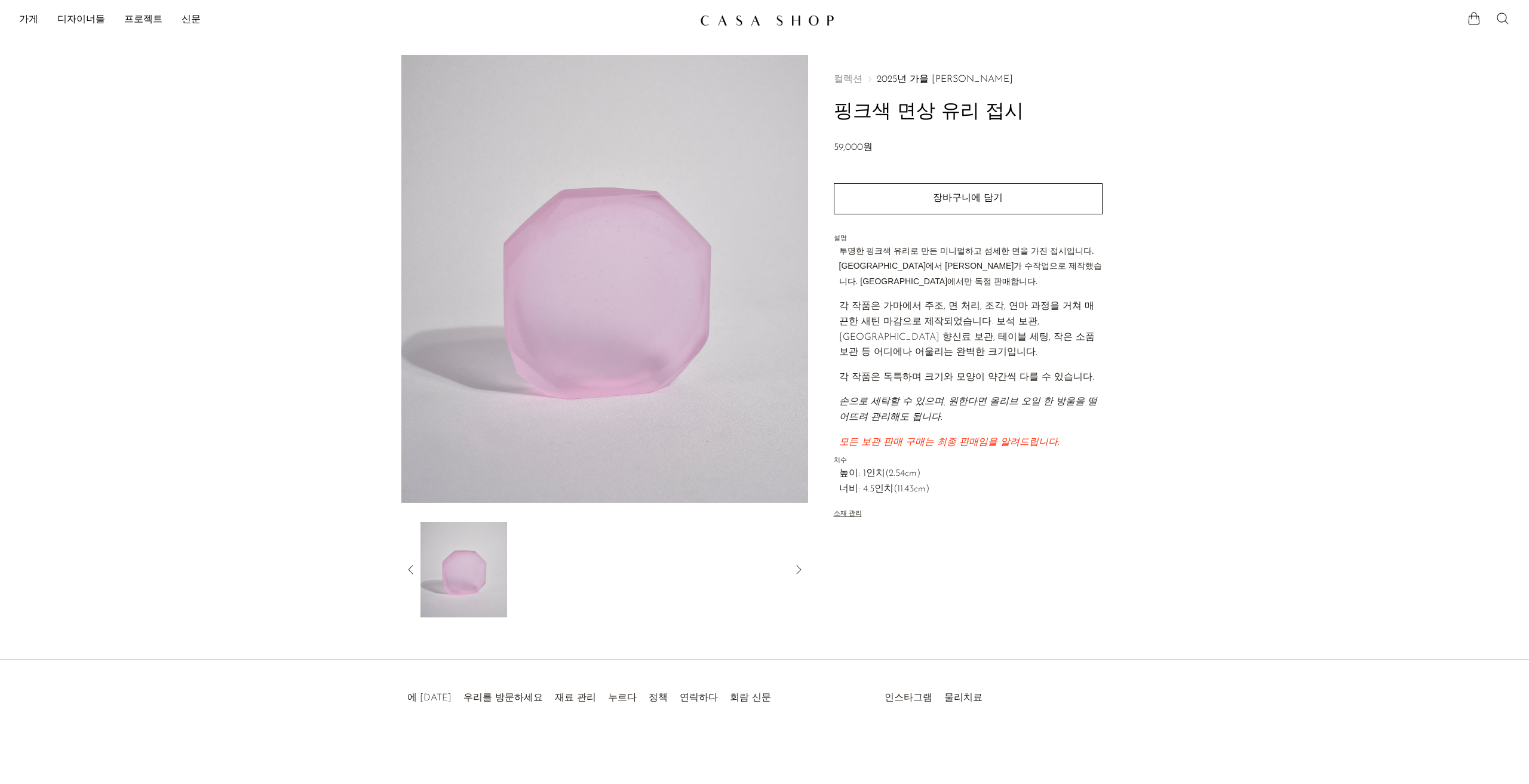
click at [409, 573] on icon at bounding box center [411, 569] width 14 height 14
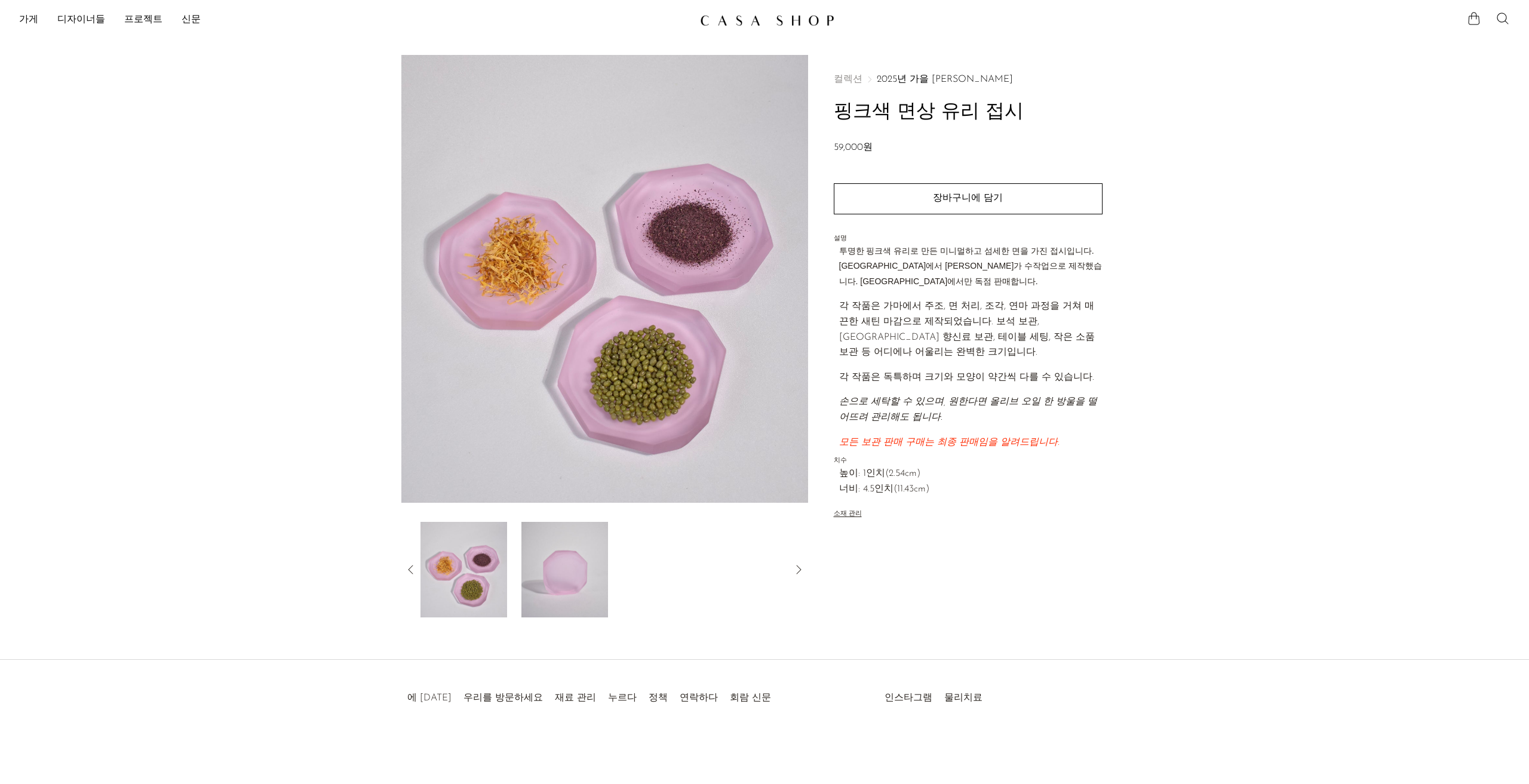
click at [409, 573] on icon at bounding box center [411, 569] width 14 height 14
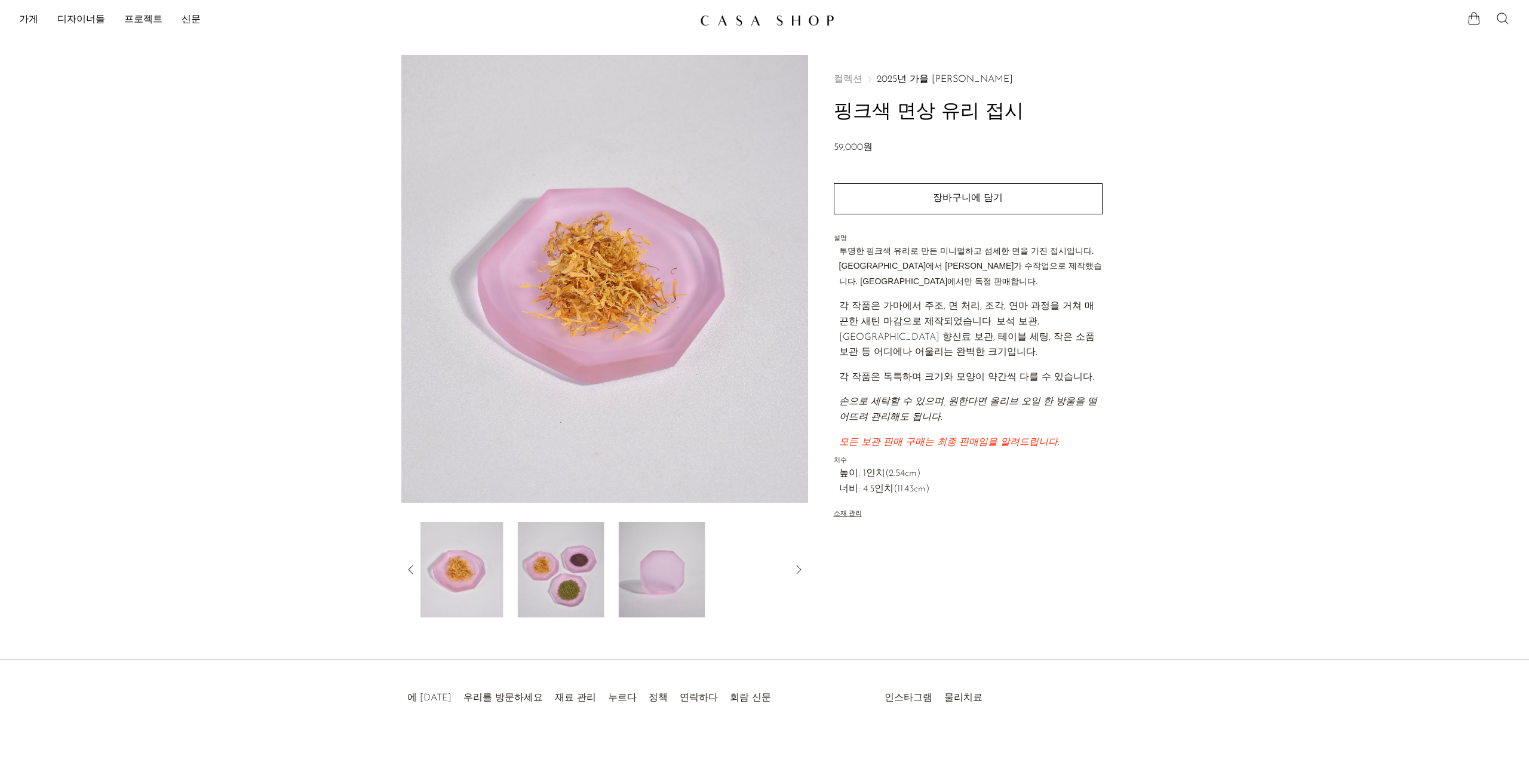
click at [409, 573] on icon at bounding box center [411, 569] width 14 height 14
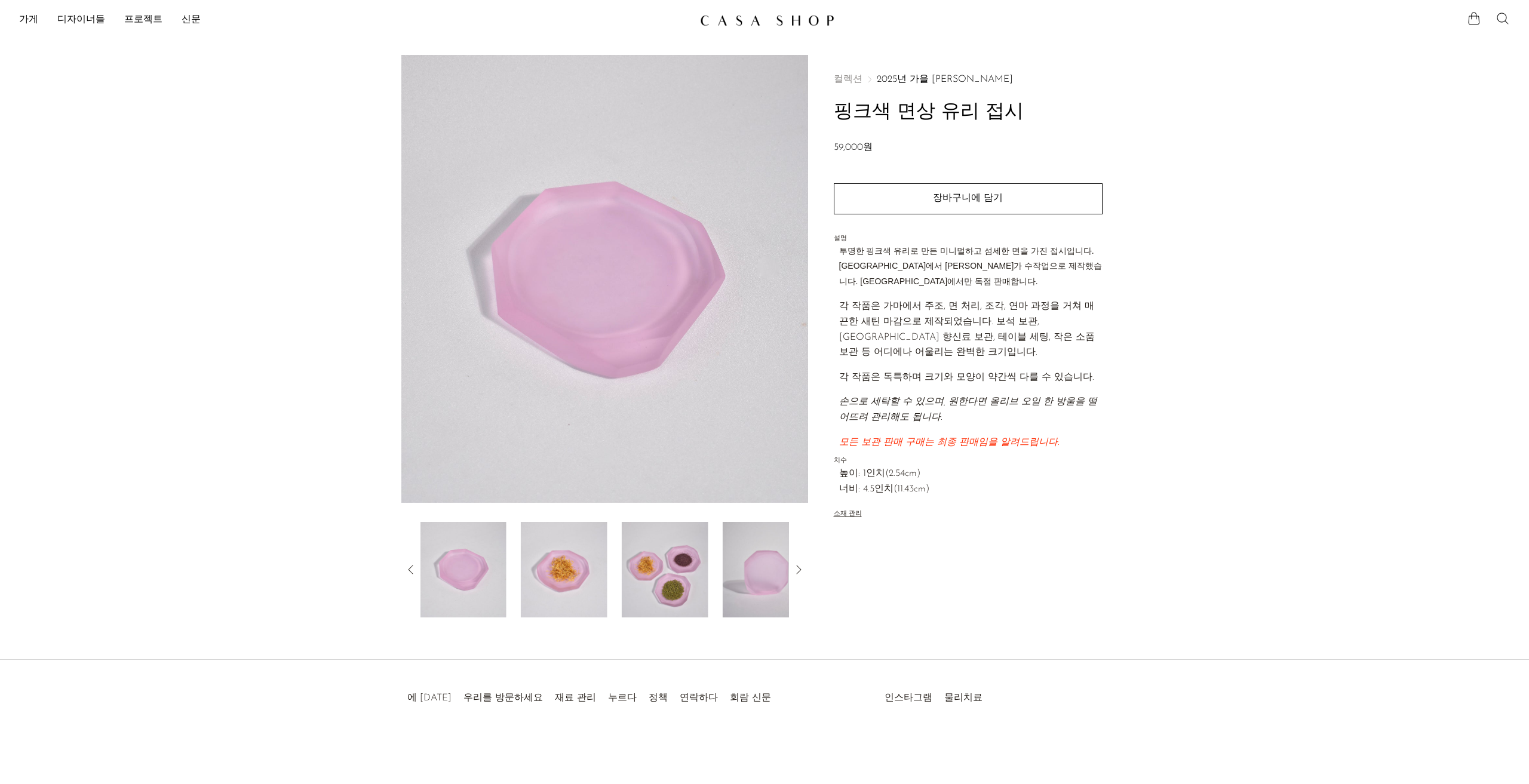
click at [409, 573] on icon at bounding box center [411, 569] width 14 height 14
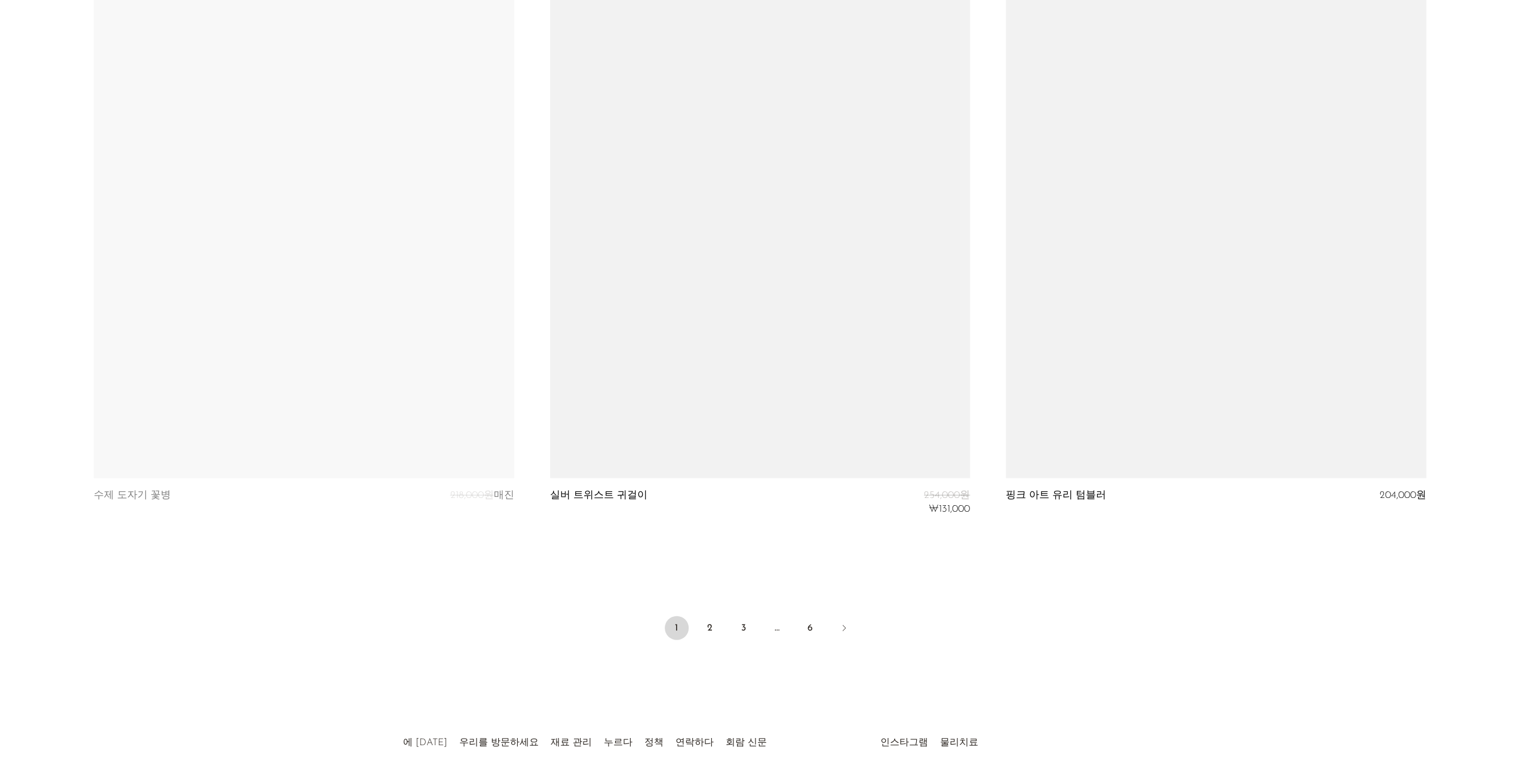
scroll to position [7387, 0]
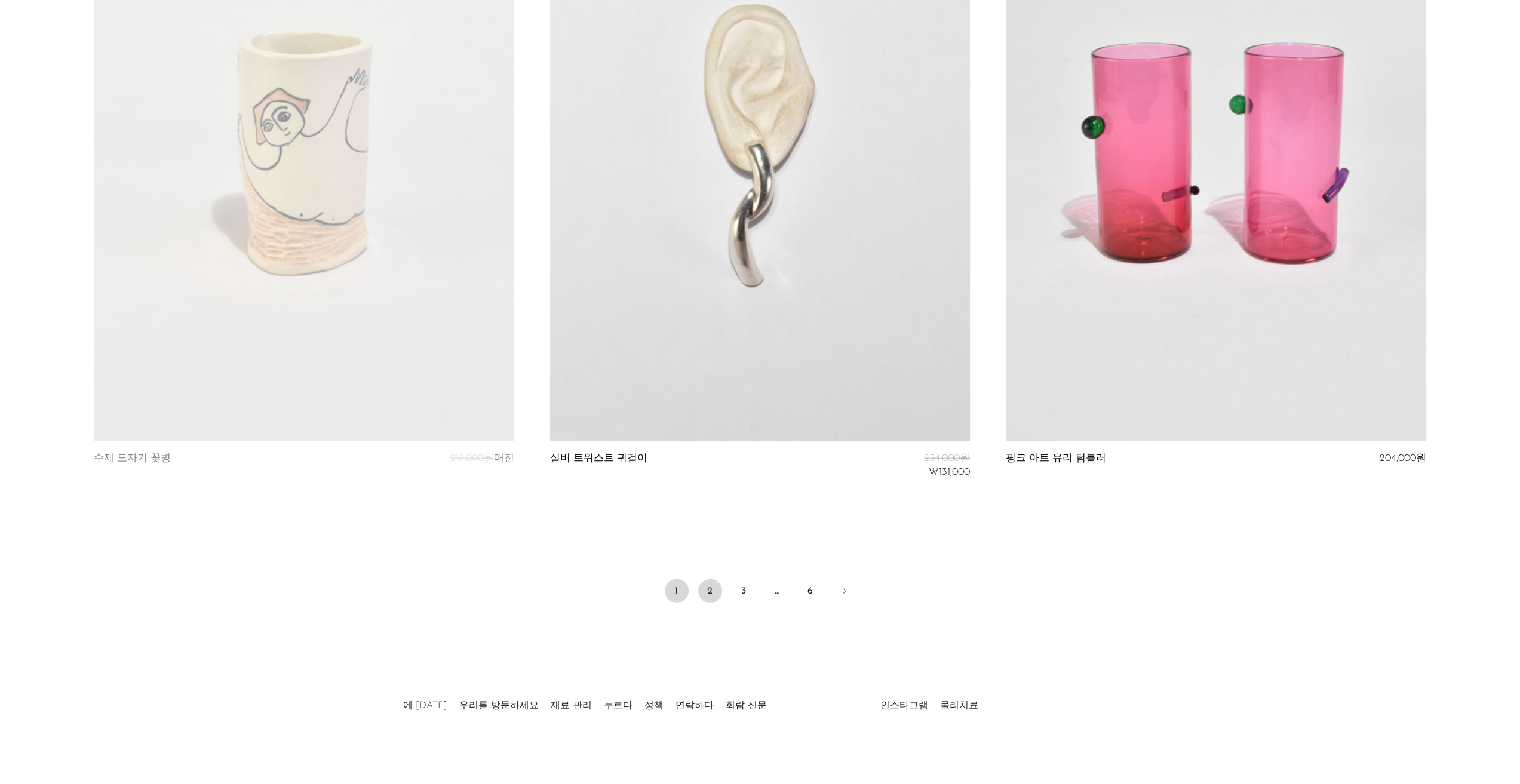
click at [713, 593] on link "2" at bounding box center [710, 591] width 24 height 24
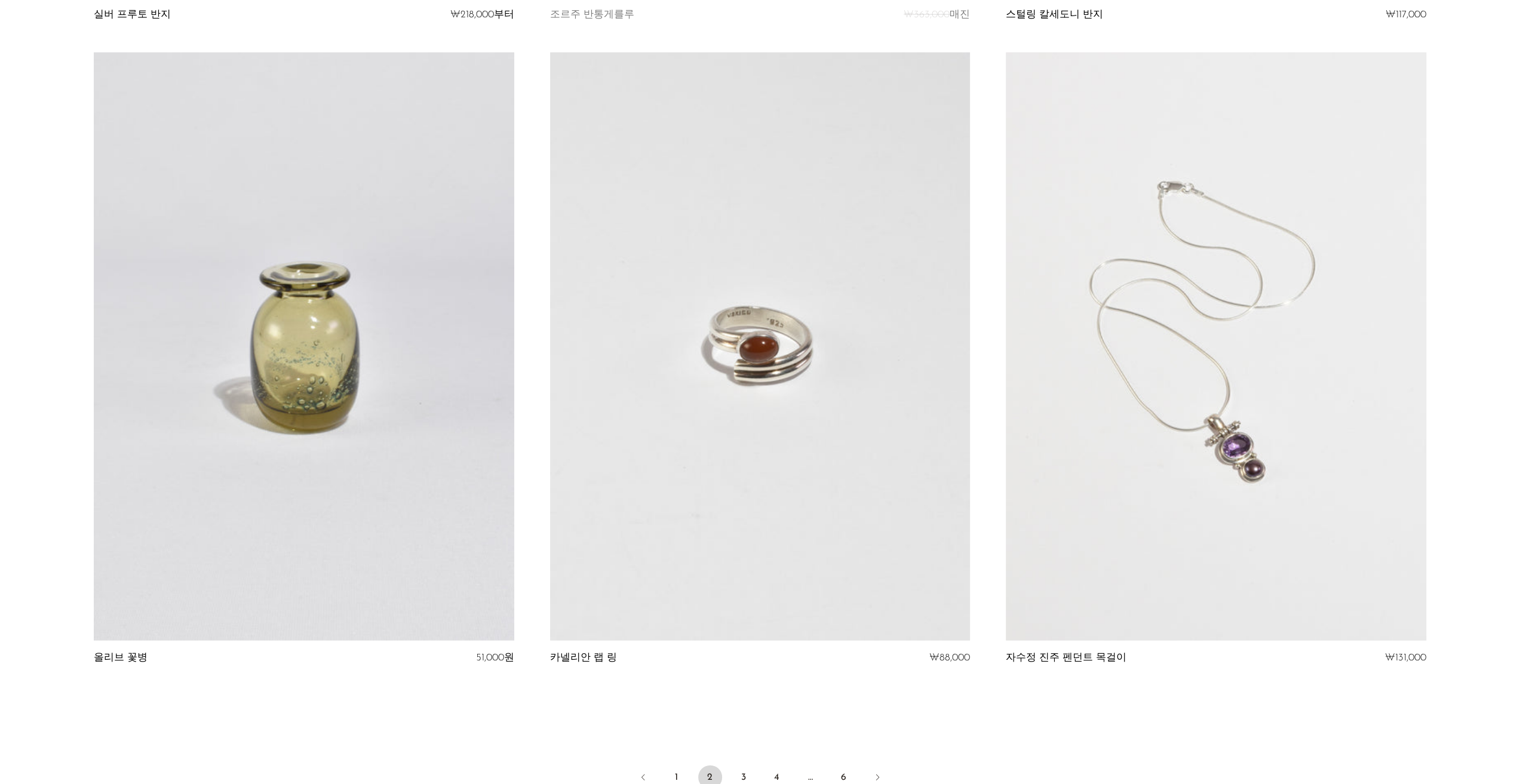
scroll to position [7226, 0]
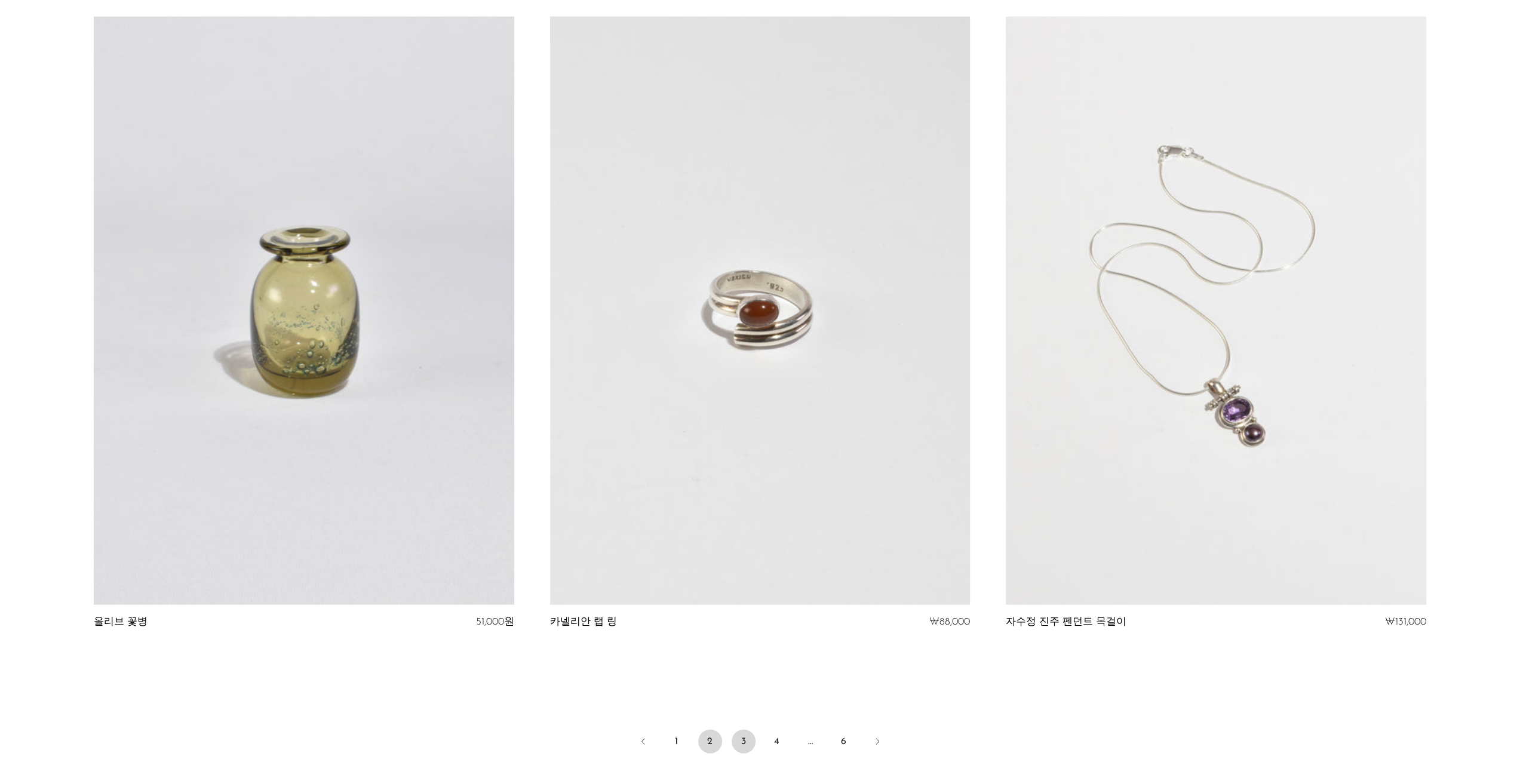
click at [749, 743] on link "3" at bounding box center [744, 741] width 24 height 24
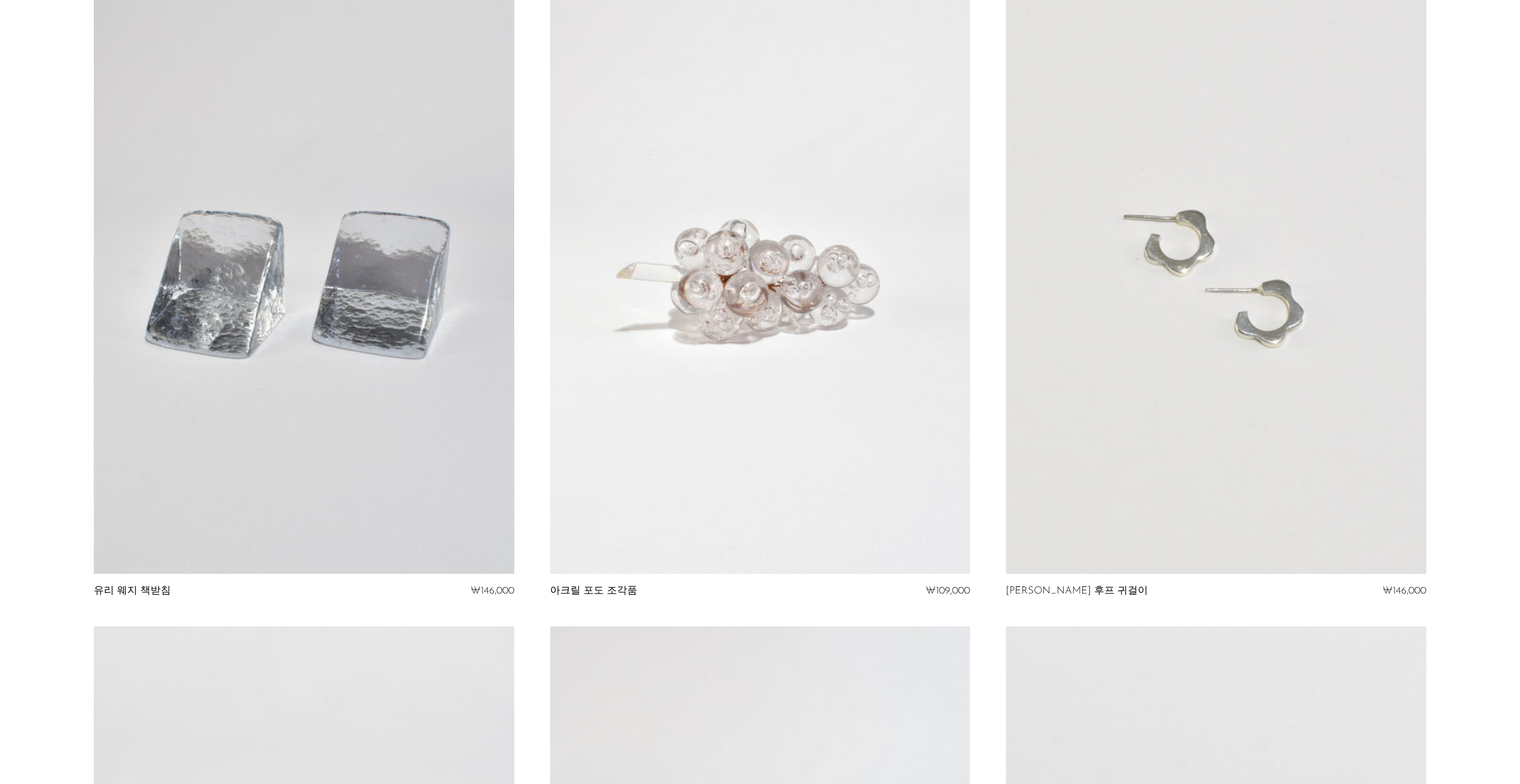
scroll to position [4001, 0]
click at [333, 420] on link at bounding box center [304, 277] width 420 height 588
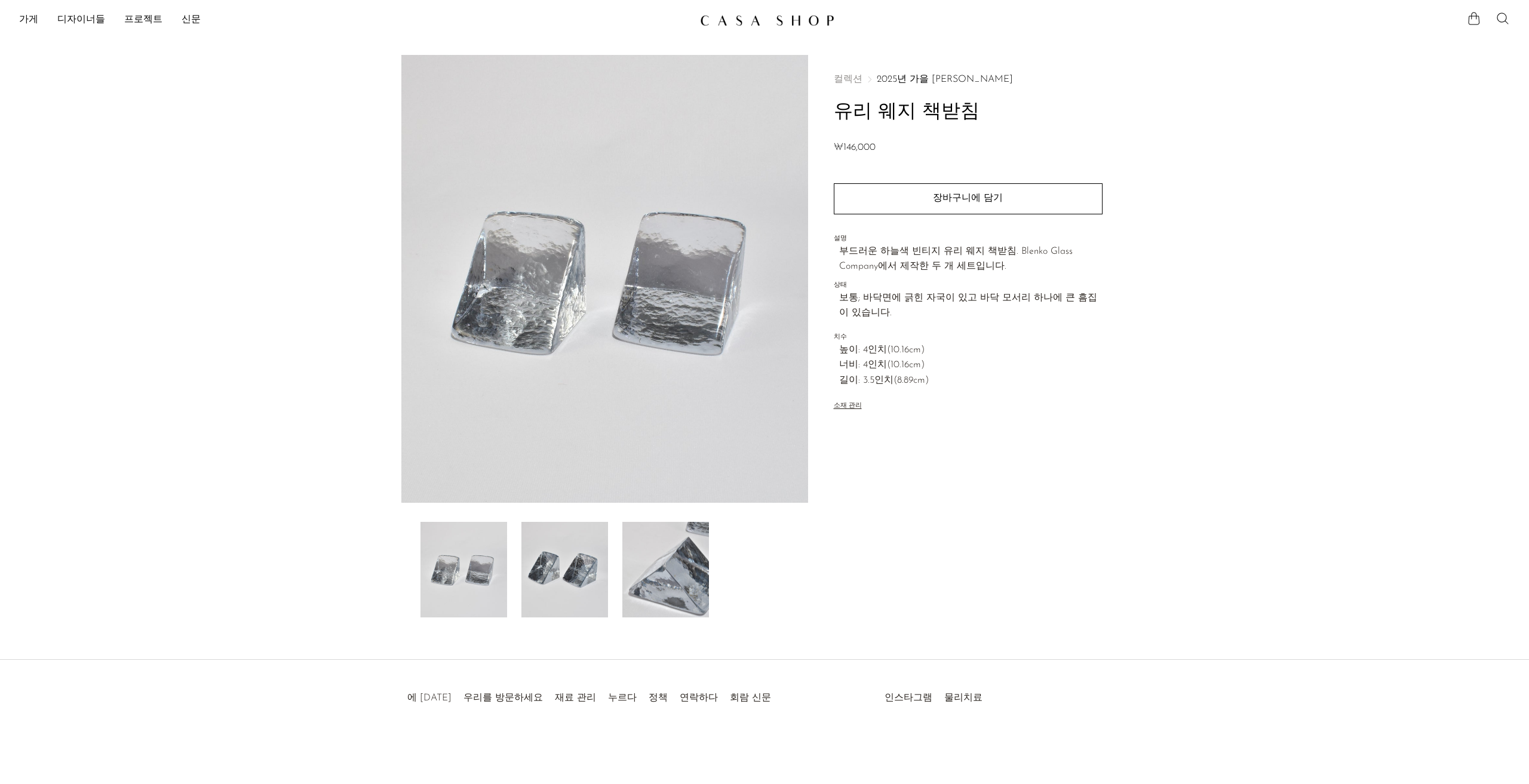
click at [690, 586] on img at bounding box center [666, 569] width 87 height 96
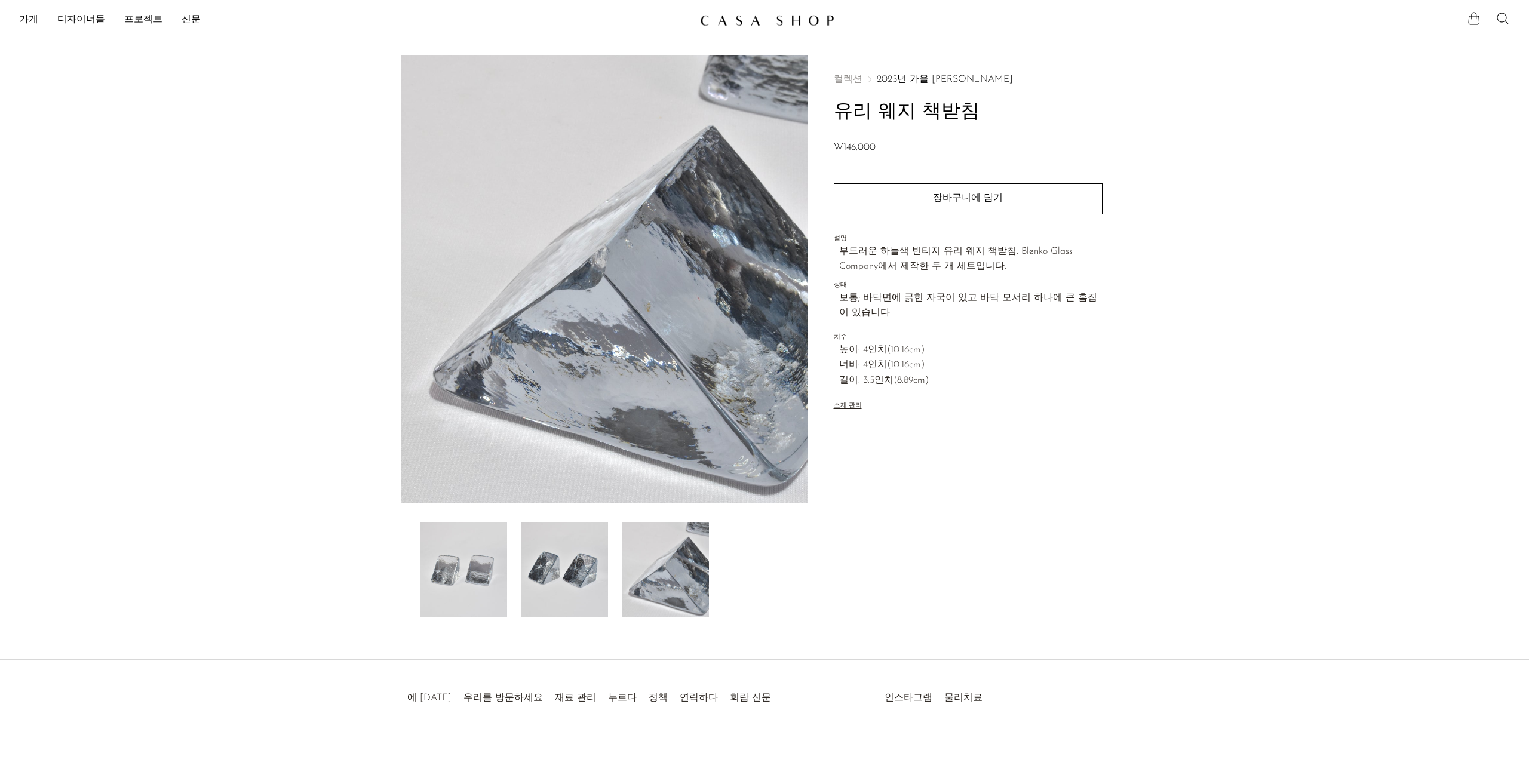
click at [744, 24] on img at bounding box center [767, 20] width 134 height 12
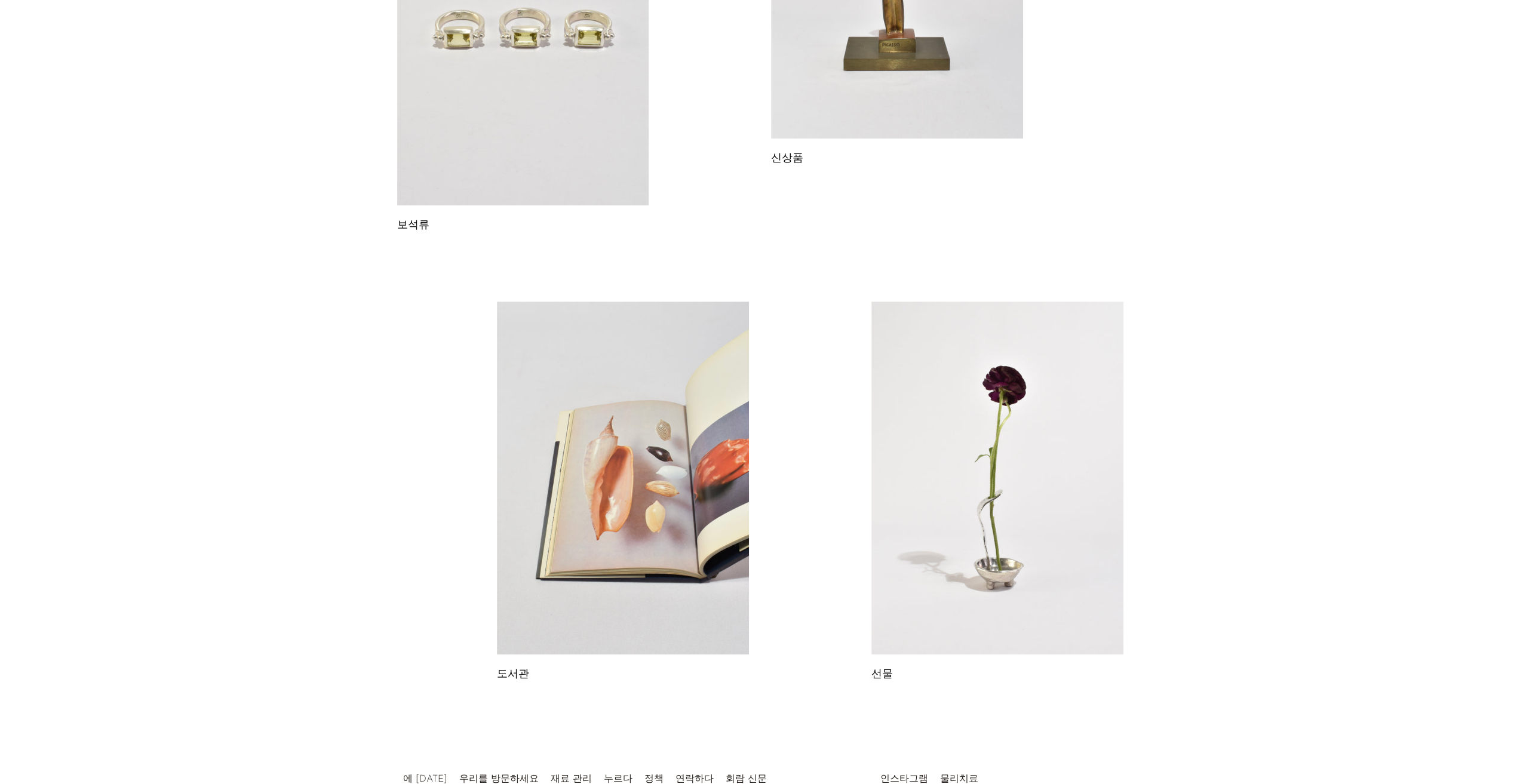
scroll to position [399, 0]
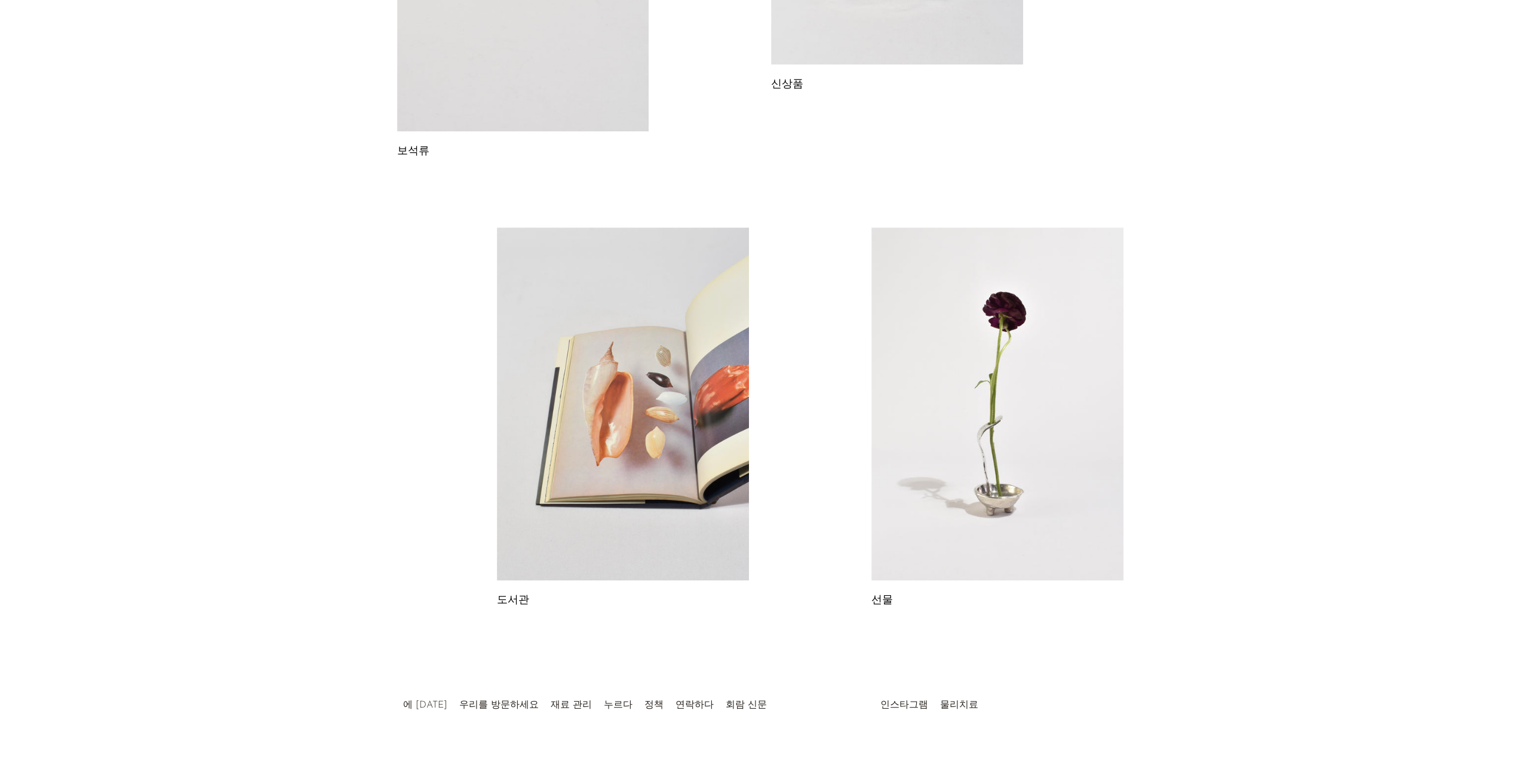
click at [609, 423] on link at bounding box center [623, 404] width 252 height 353
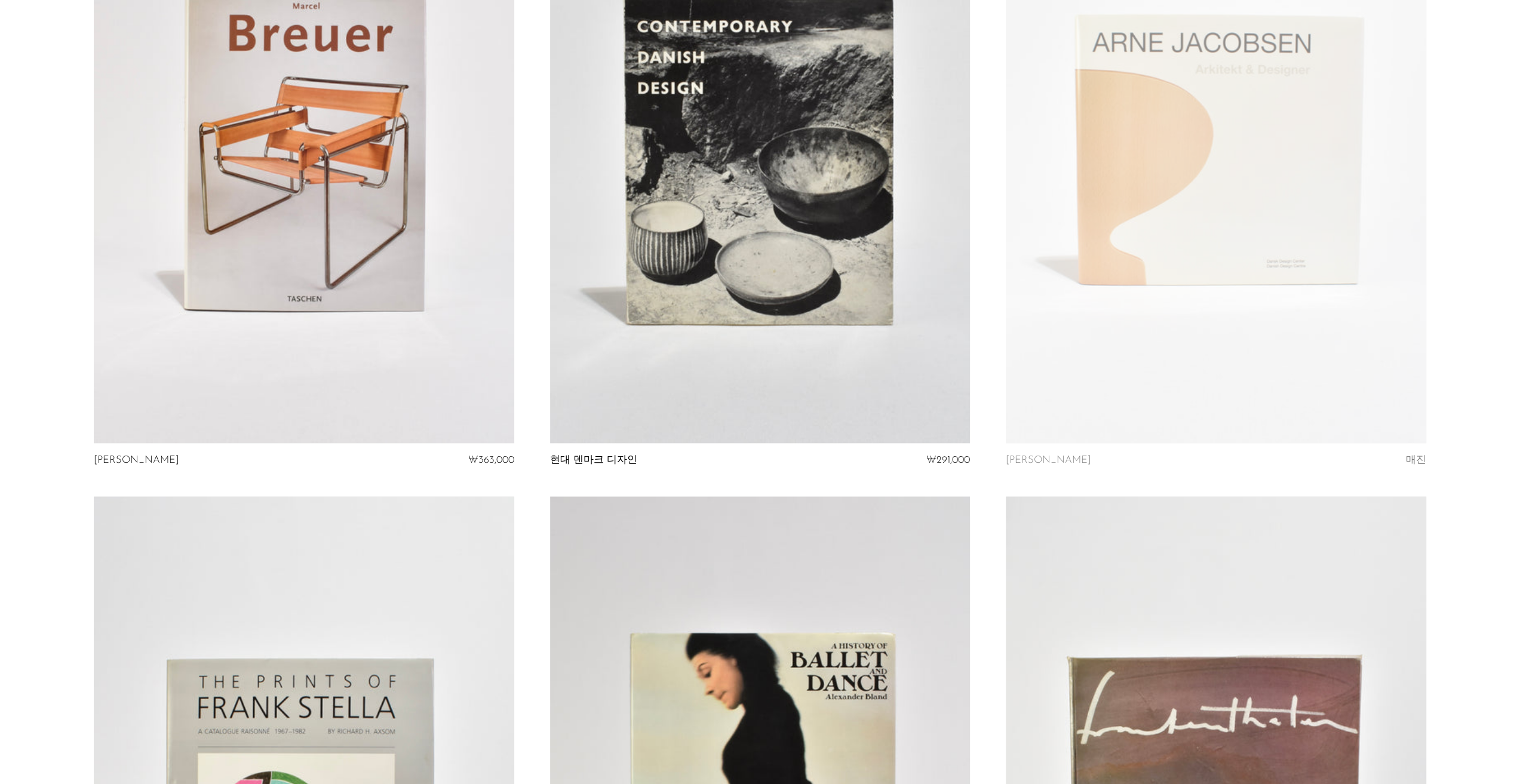
scroll to position [6031, 0]
